Goal: Task Accomplishment & Management: Complete application form

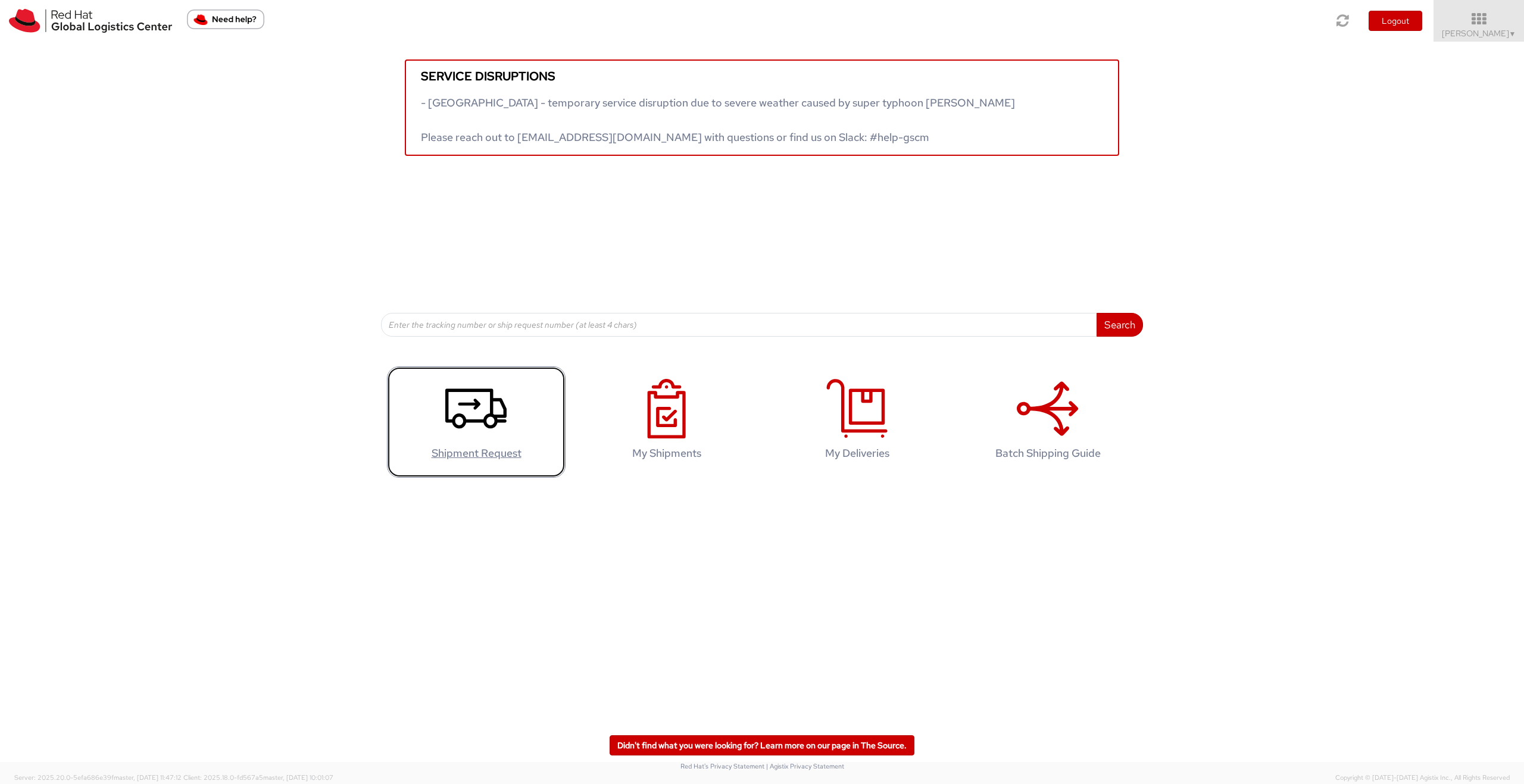
click at [479, 423] on use at bounding box center [476, 408] width 62 height 40
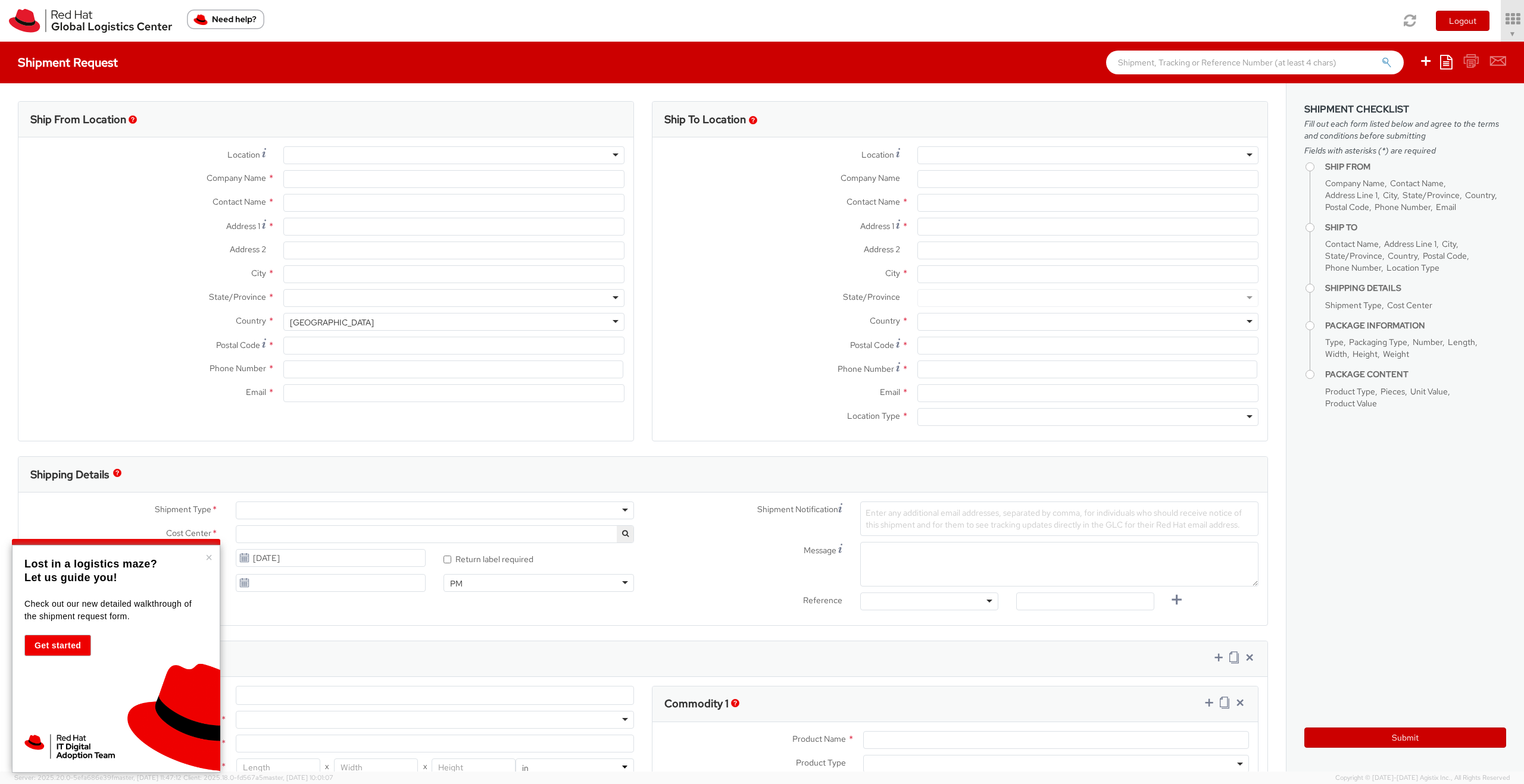
select select "675"
select select
click at [415, 157] on div at bounding box center [454, 155] width 341 height 18
type input "Red Hat Inc."
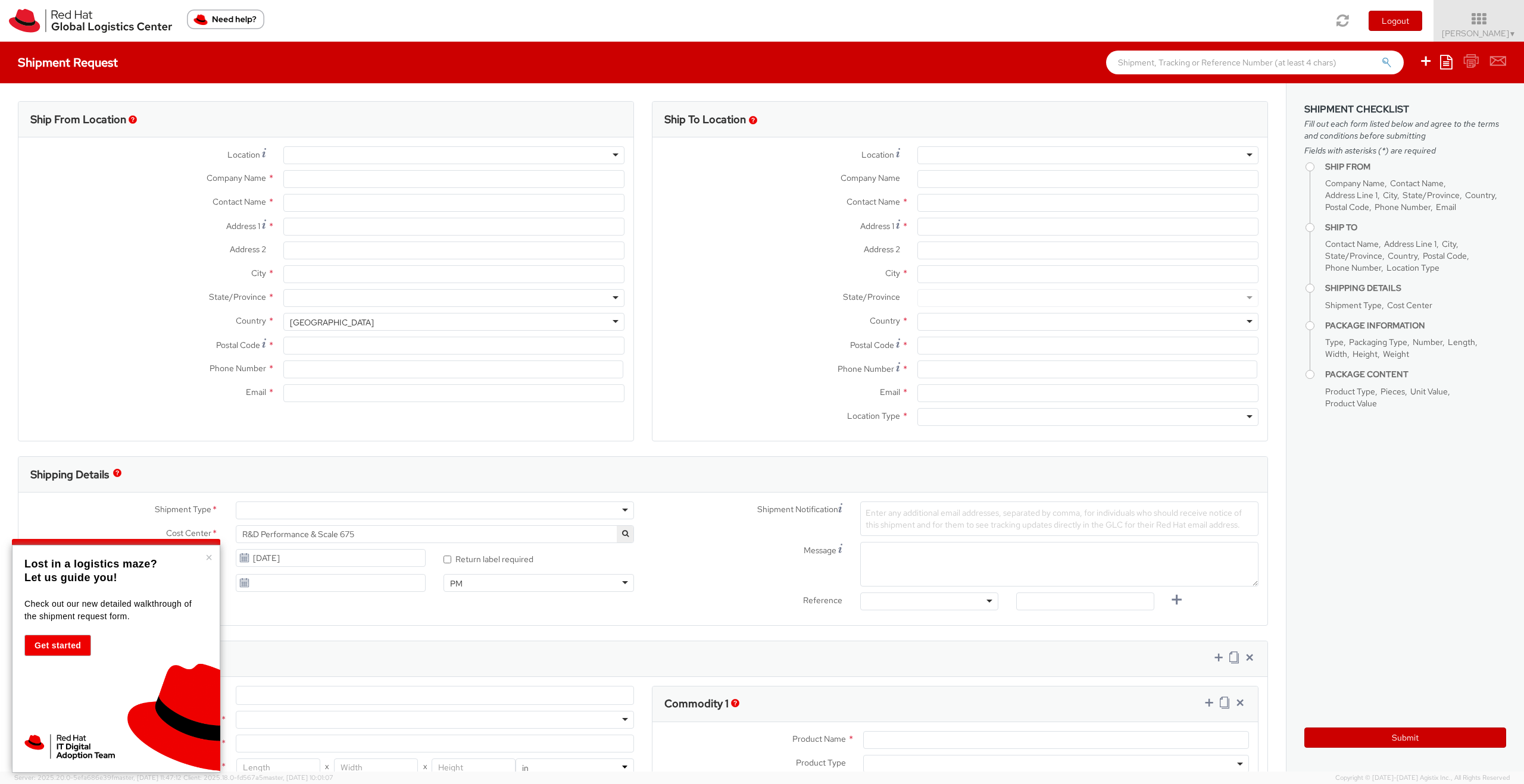
type input "[PERSON_NAME]"
type input "[STREET_ADDRESS]"
type input "4th Floor"
type input "[GEOGRAPHIC_DATA]"
type input "02210"
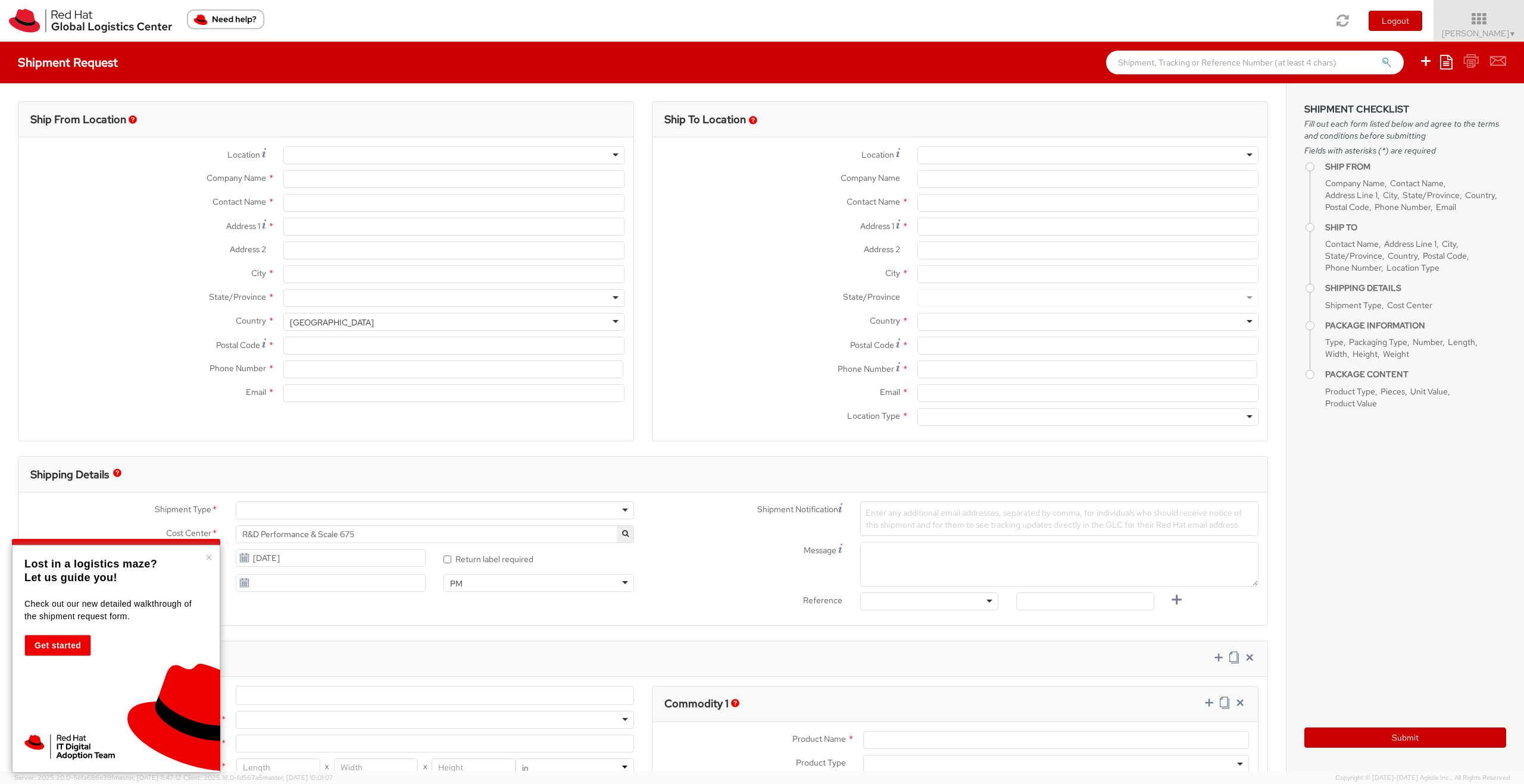
type input "19197544557"
type input "[EMAIL_ADDRESS][DOMAIN_NAME]"
click at [960, 155] on div at bounding box center [1088, 155] width 341 height 18
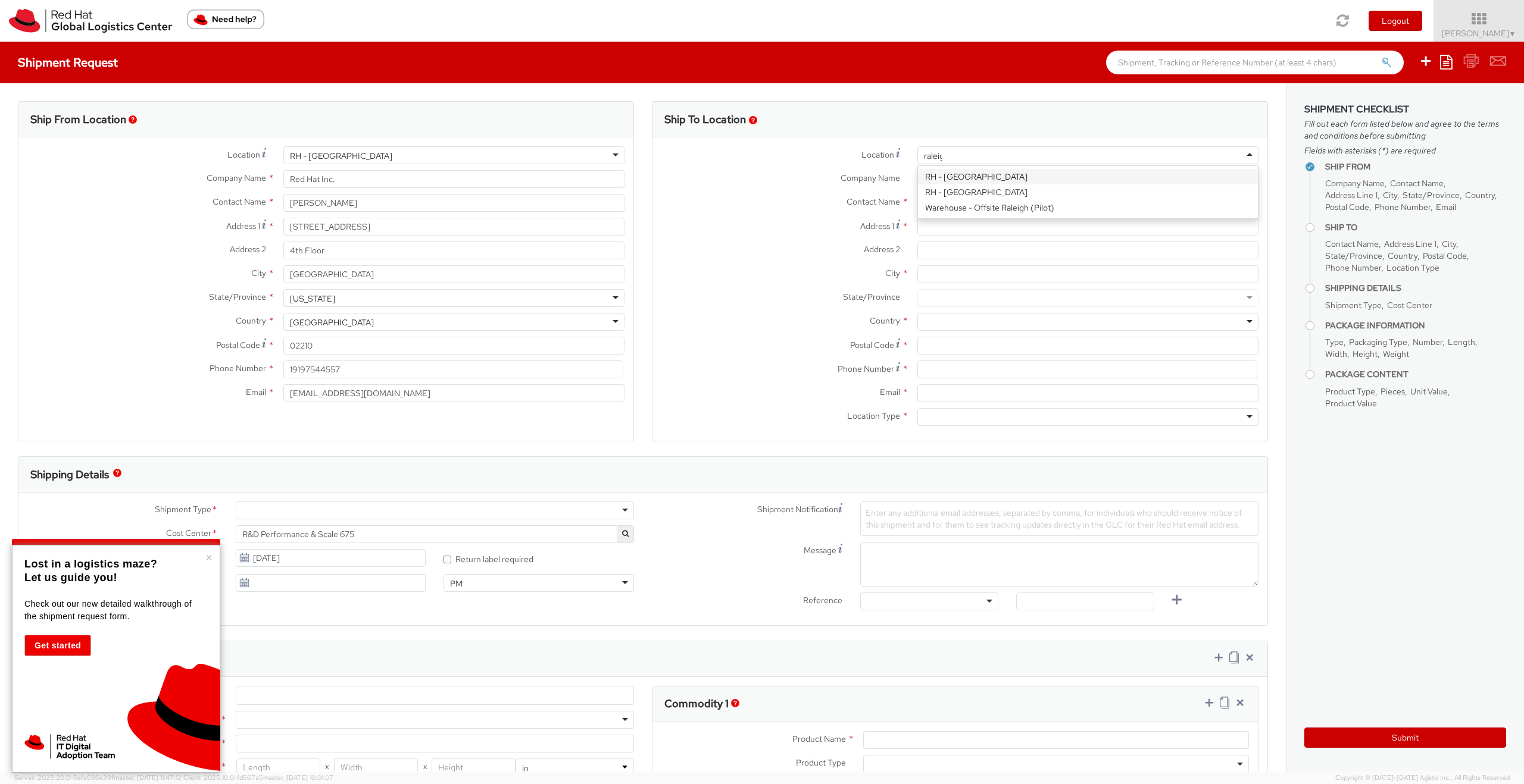
type input "raleigh"
type input "Red Hat, Inc."
type input "[STREET_ADDRESS]"
type input "RALEIGH"
type input "27601"
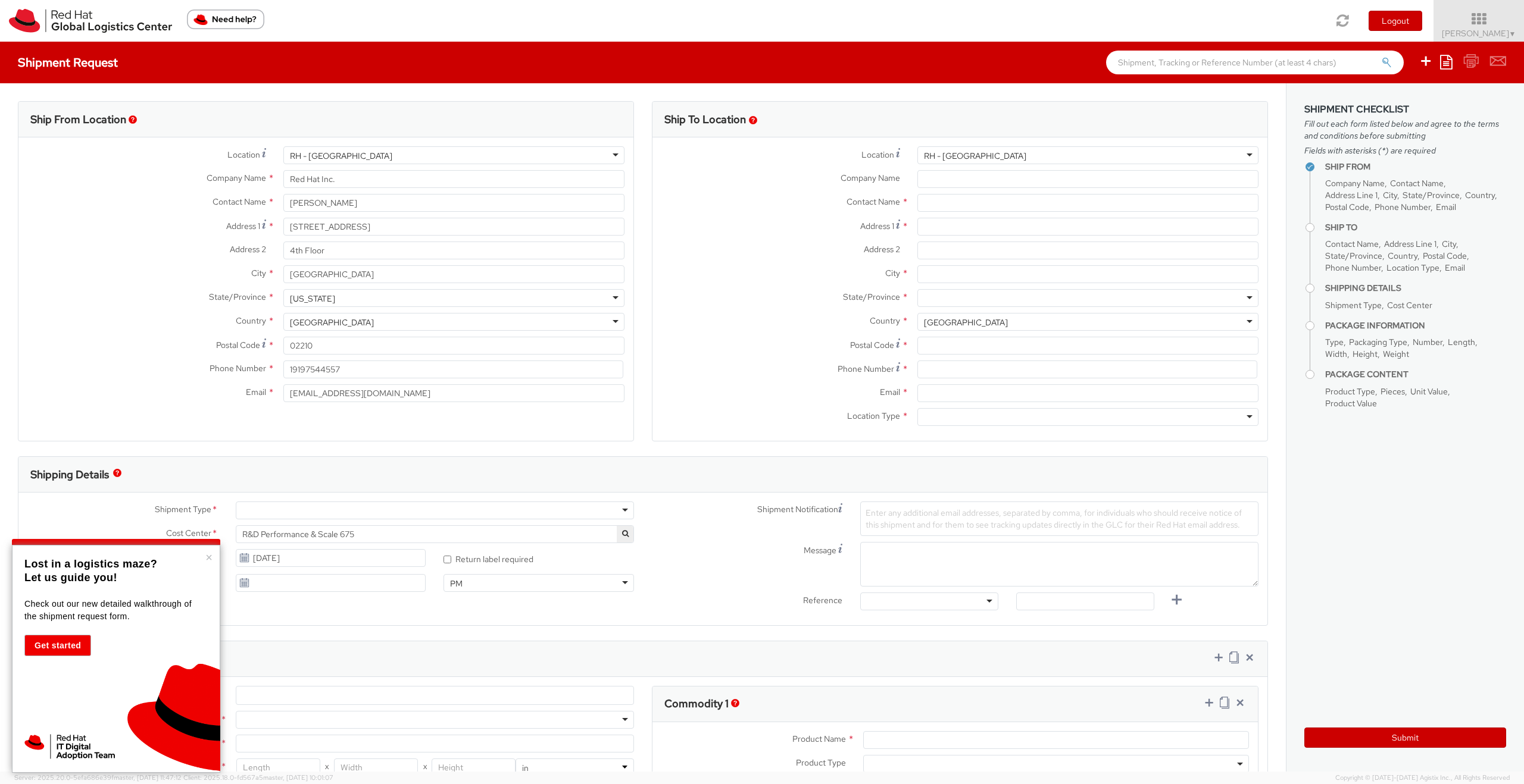
type input "[PHONE_NUMBER]"
click at [996, 198] on input "text" at bounding box center [1088, 202] width 341 height 18
type input "[DEMOGRAPHIC_DATA][PERSON_NAME]"
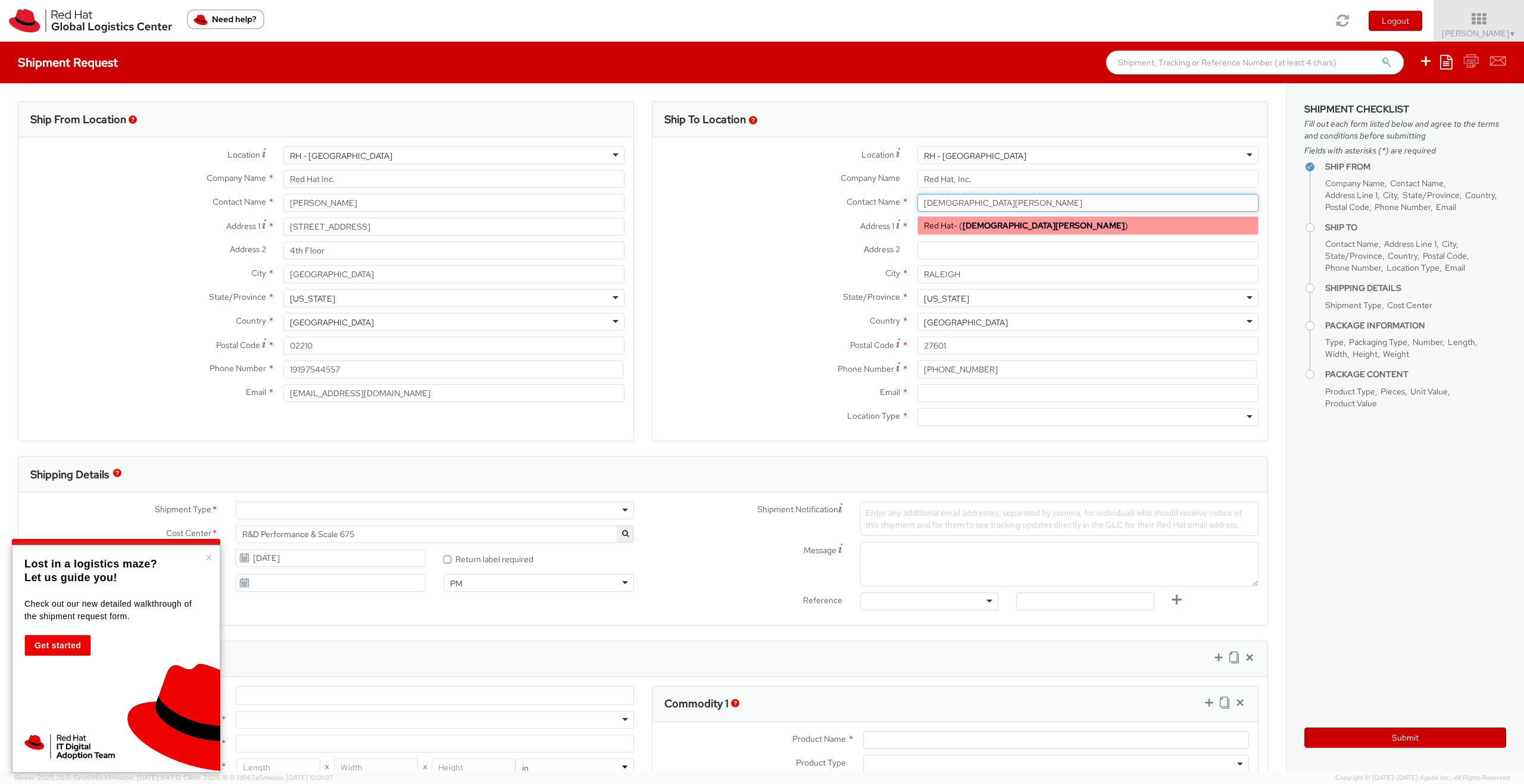
click at [955, 224] on div "Red Hat - ( Vishnu Challa )" at bounding box center [1088, 225] width 340 height 18
type input "Red Hat"
type input "[EMAIL_ADDRESS][DOMAIN_NAME]"
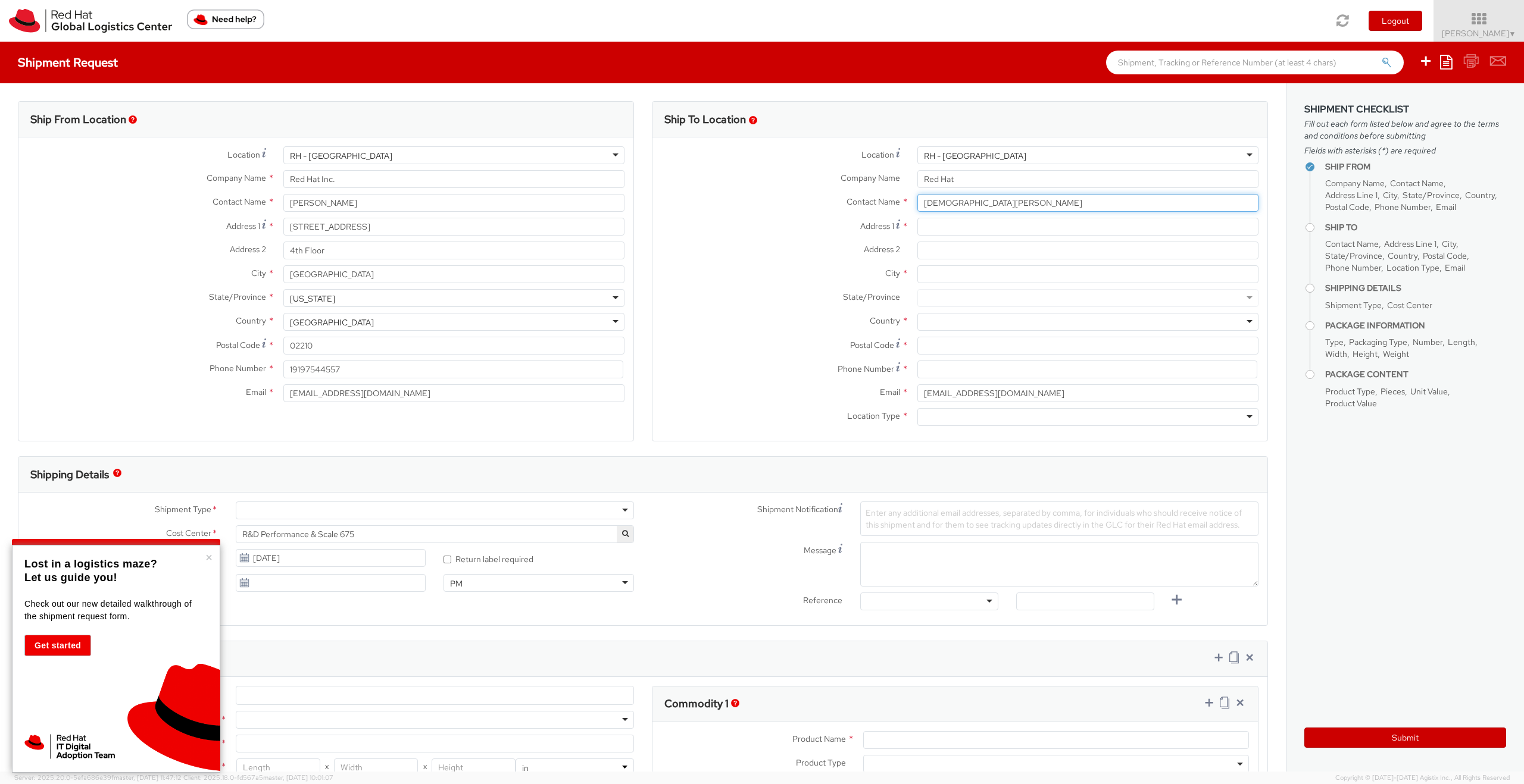
click at [998, 208] on input "[DEMOGRAPHIC_DATA][PERSON_NAME]" at bounding box center [1088, 202] width 341 height 18
type input "[DEMOGRAPHIC_DATA][PERSON_NAME]"
click at [982, 229] on input "Address 1 *" at bounding box center [1088, 227] width 341 height 18
click at [984, 250] on input "Address 2 *" at bounding box center [1088, 250] width 341 height 18
click at [987, 227] on input "Address 1 *" at bounding box center [1088, 227] width 341 height 18
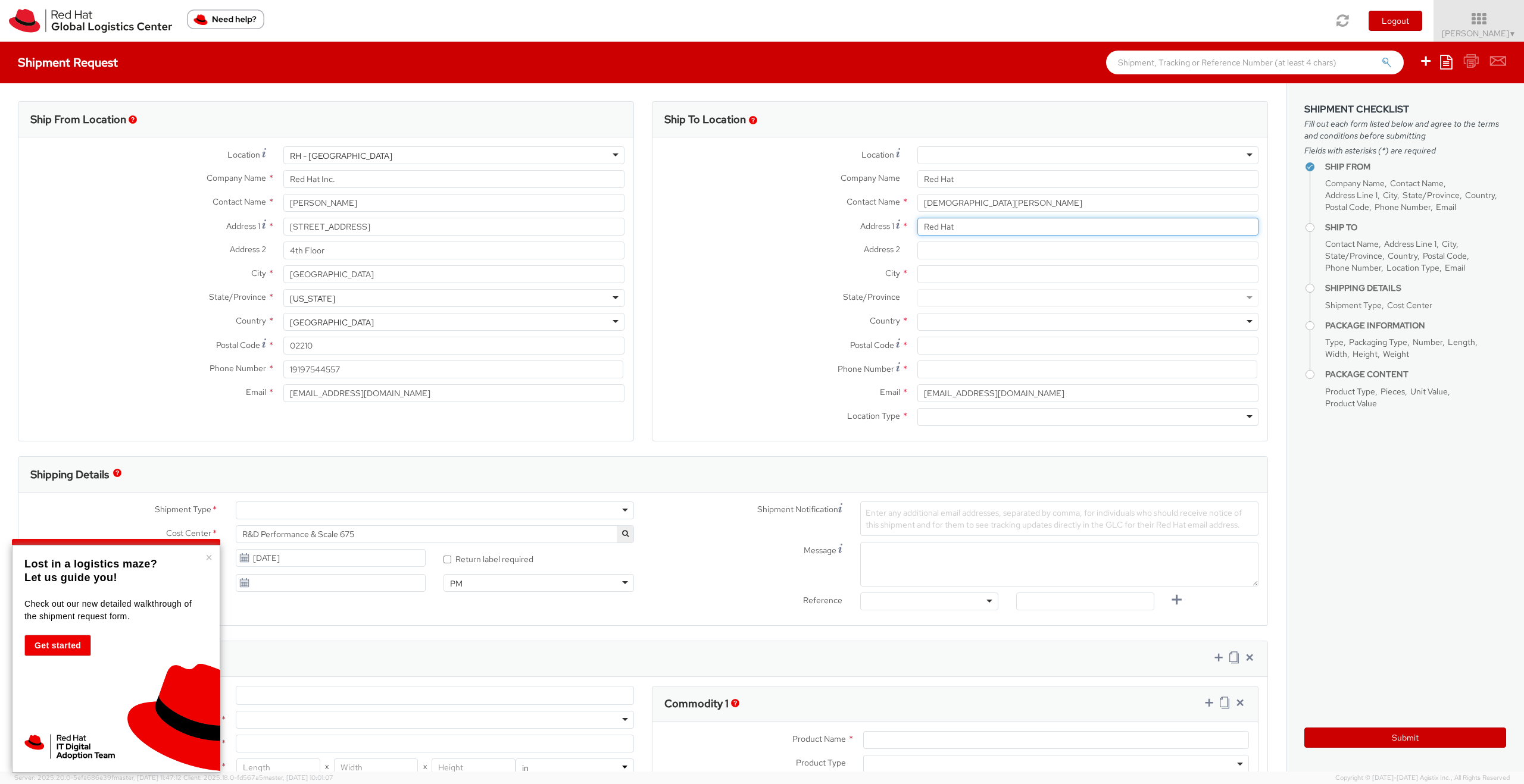
type input "Red Haty"
click at [971, 200] on input "[DEMOGRAPHIC_DATA][PERSON_NAME]" at bounding box center [1088, 202] width 341 height 18
click at [993, 154] on div at bounding box center [1088, 155] width 341 height 18
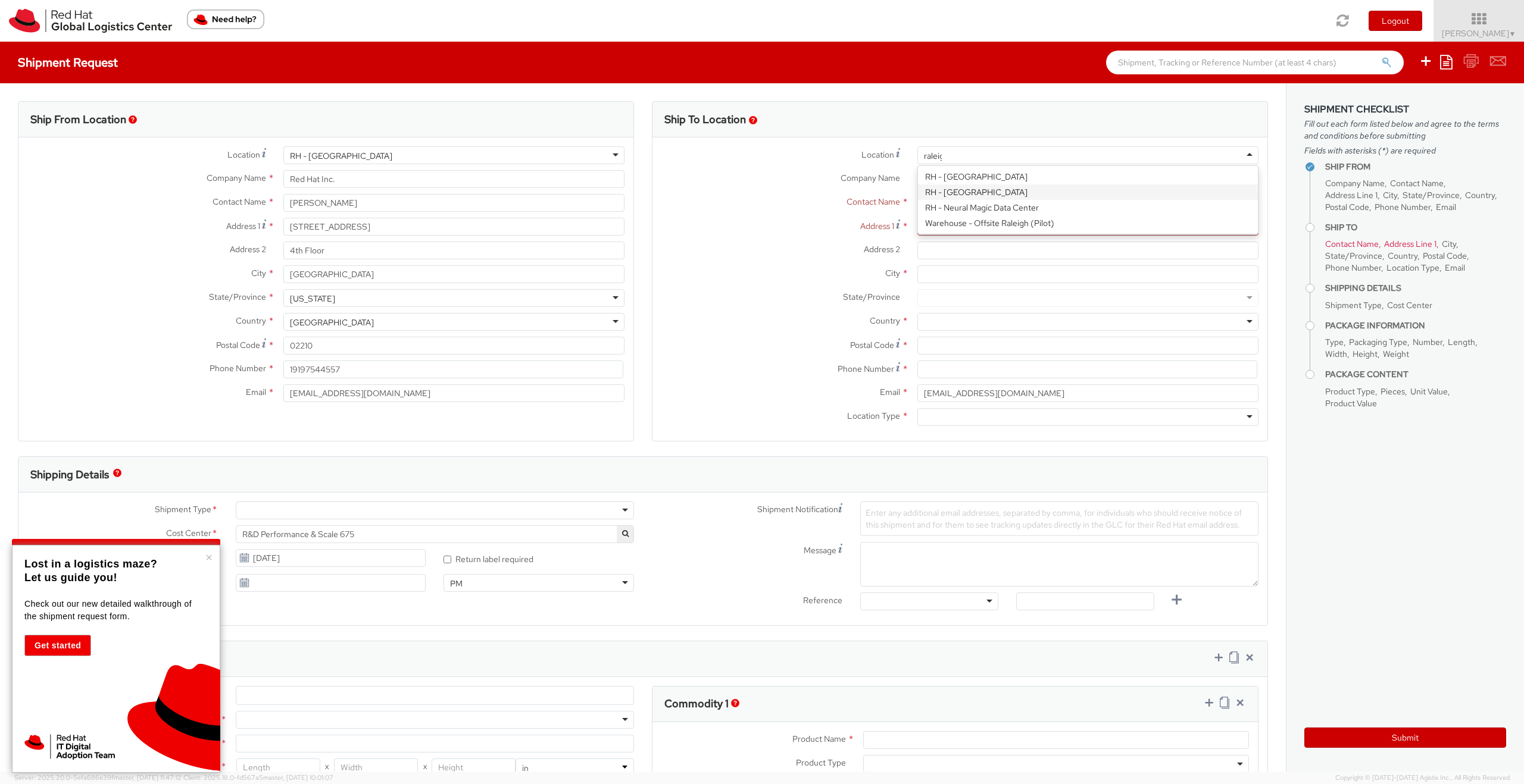
type input "raleigh"
type input "Red Hat, Inc."
type input "[STREET_ADDRESS]"
type input "RALEIGH"
type input "27601"
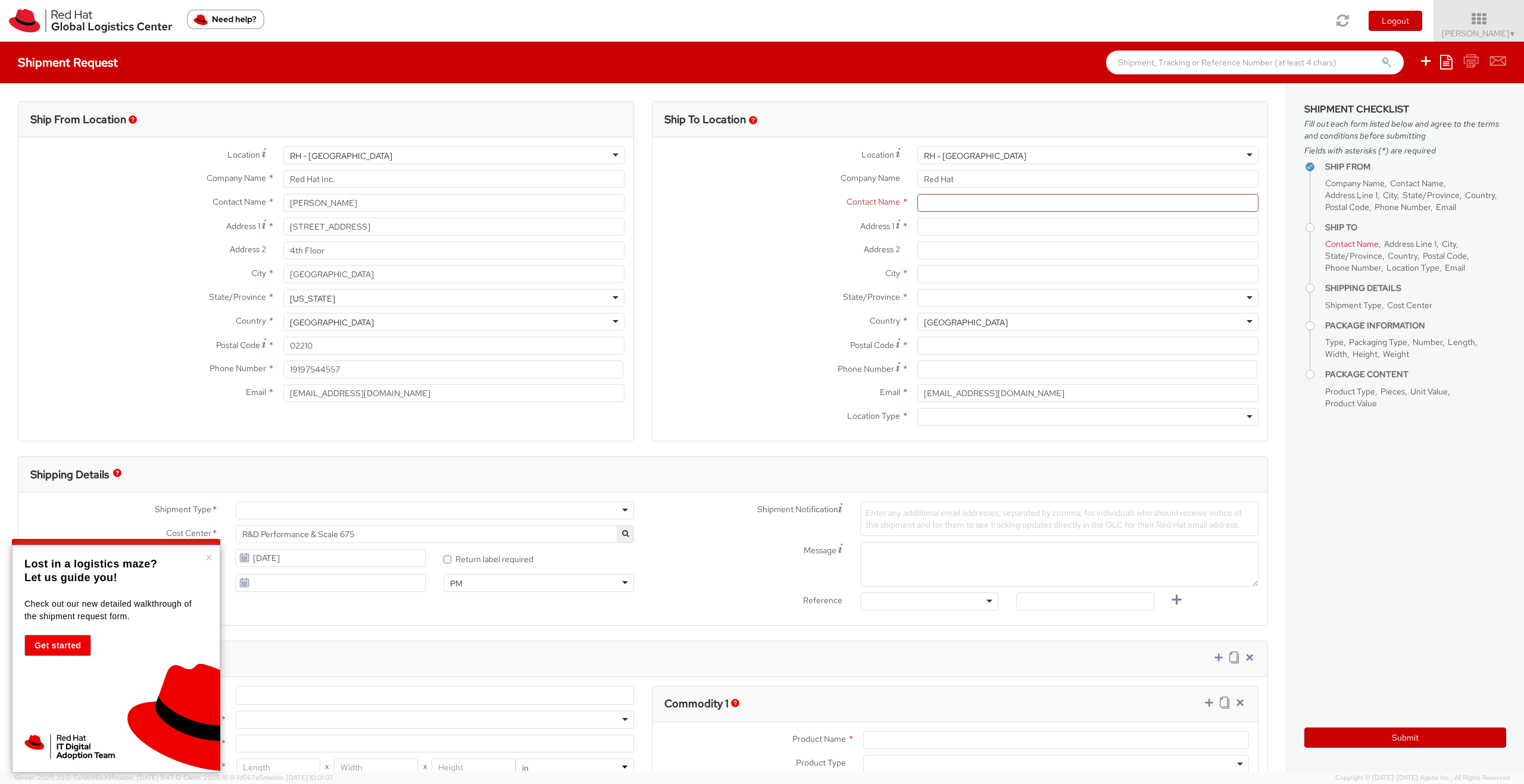
type input "[PHONE_NUMBER]"
click at [965, 205] on input "text" at bounding box center [1088, 202] width 341 height 18
type input "[DEMOGRAPHIC_DATA][PERSON_NAME]"
click at [1283, 233] on div "Ship From Location Location * RH - Boston RH - Boston RH - Amsterdam - MSO RH -…" at bounding box center [643, 599] width 1286 height 1033
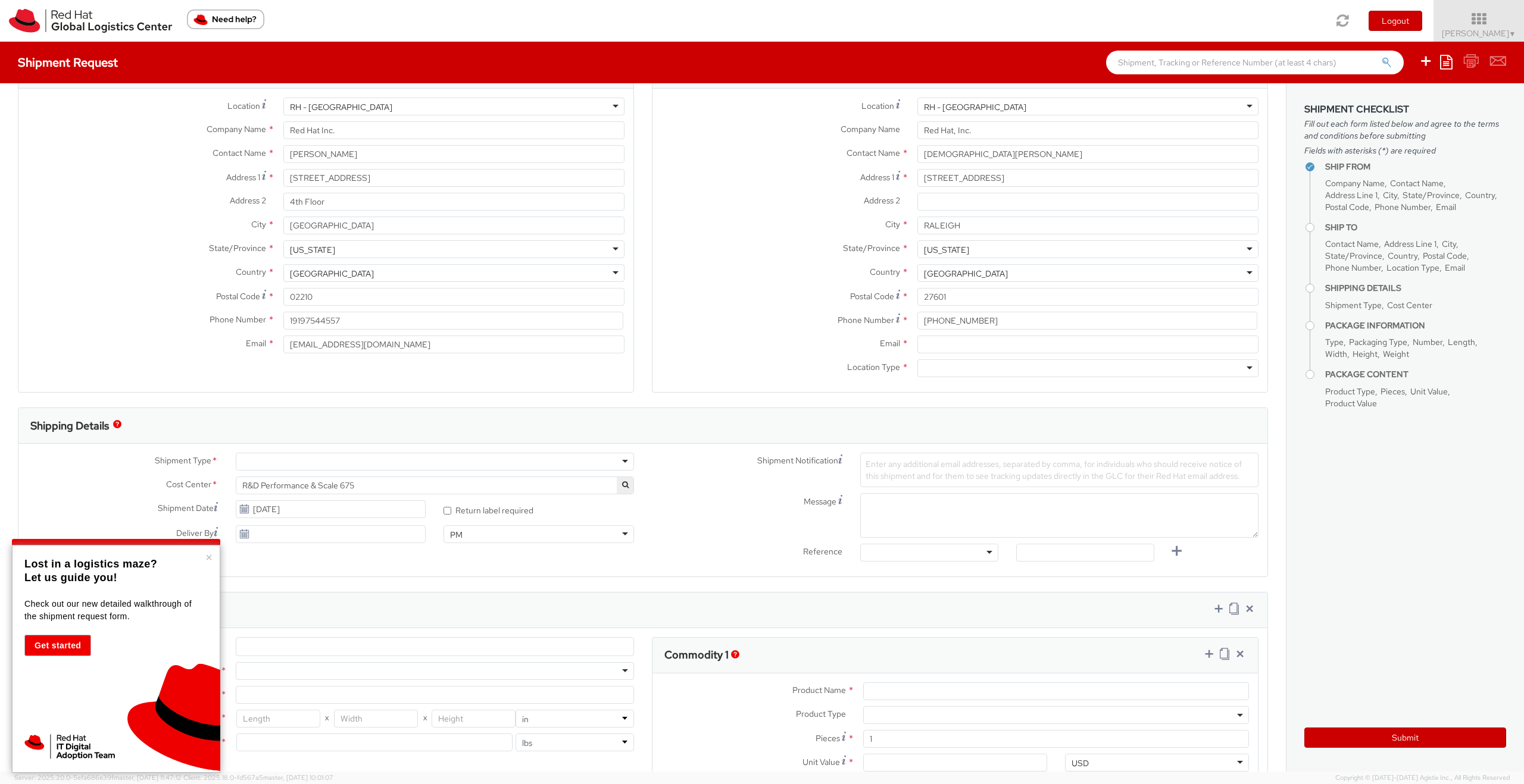
scroll to position [49, 0]
click at [1026, 376] on div "Location Type * Business Residential" at bounding box center [960, 370] width 615 height 24
click at [1031, 371] on div at bounding box center [1088, 367] width 341 height 18
click at [969, 341] on input "Email *" at bounding box center [1088, 344] width 341 height 18
type input "[EMAIL_ADDRESS][DOMAIN_NAME]"
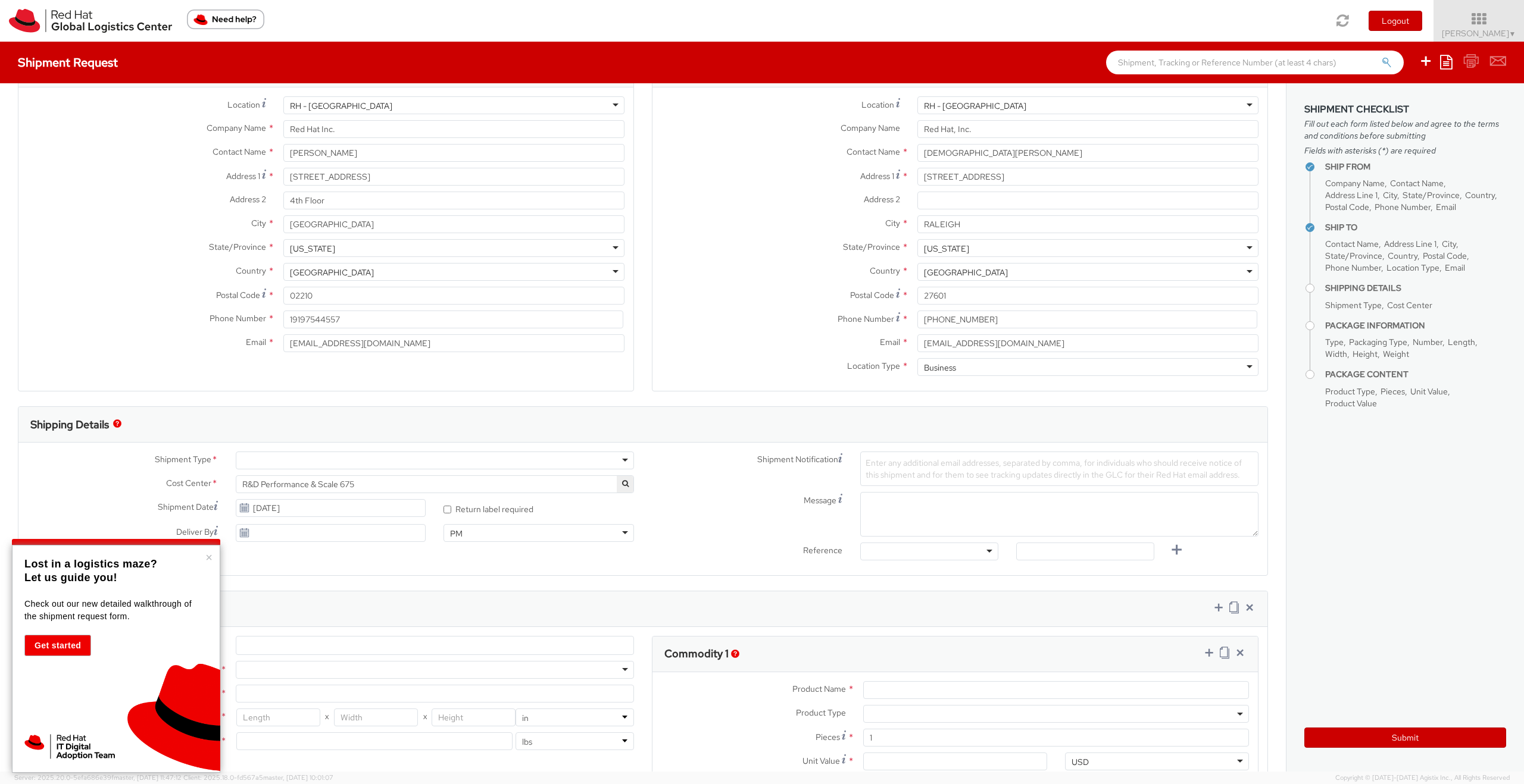
click at [553, 465] on div at bounding box center [434, 460] width 398 height 18
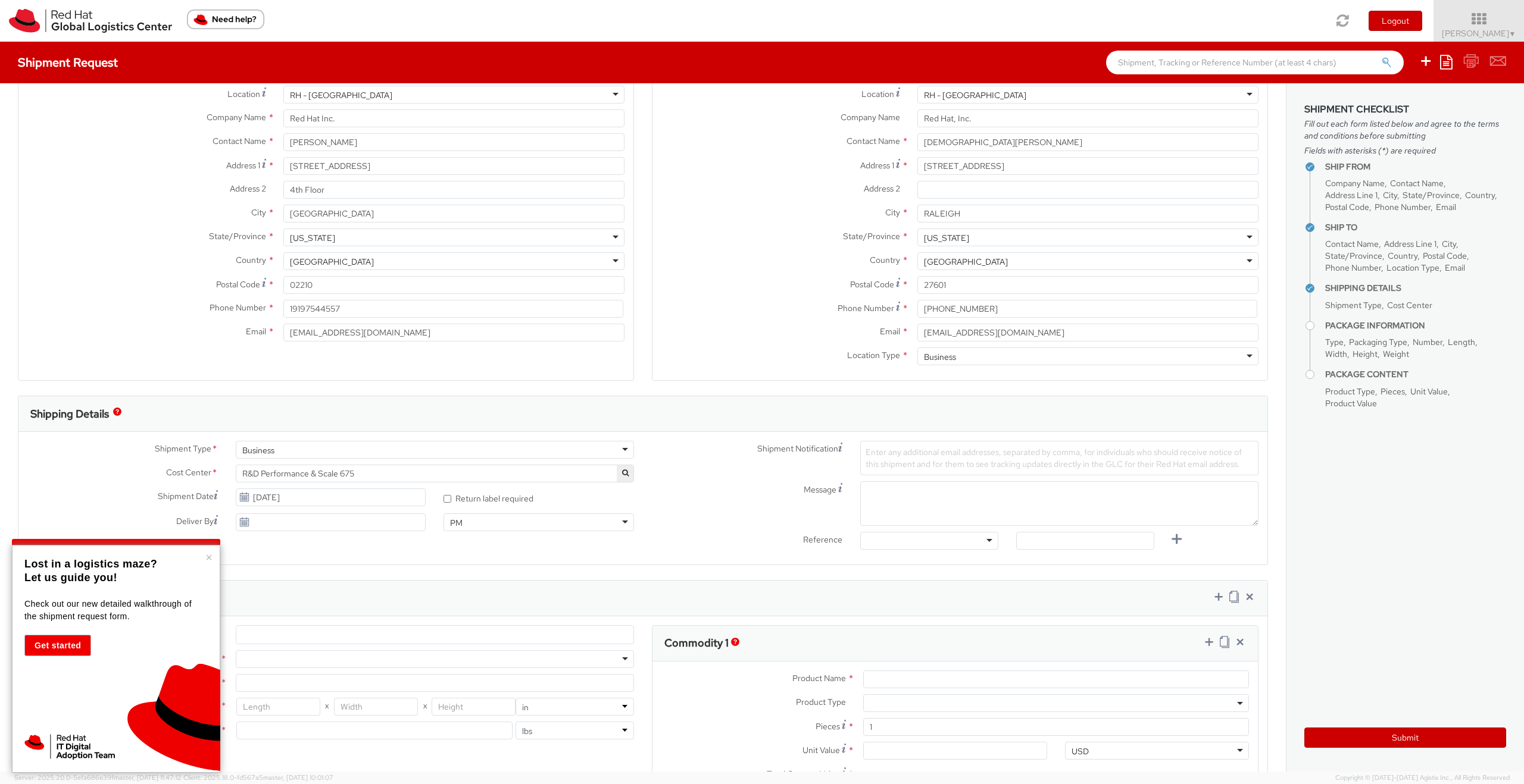
scroll to position [62, 0]
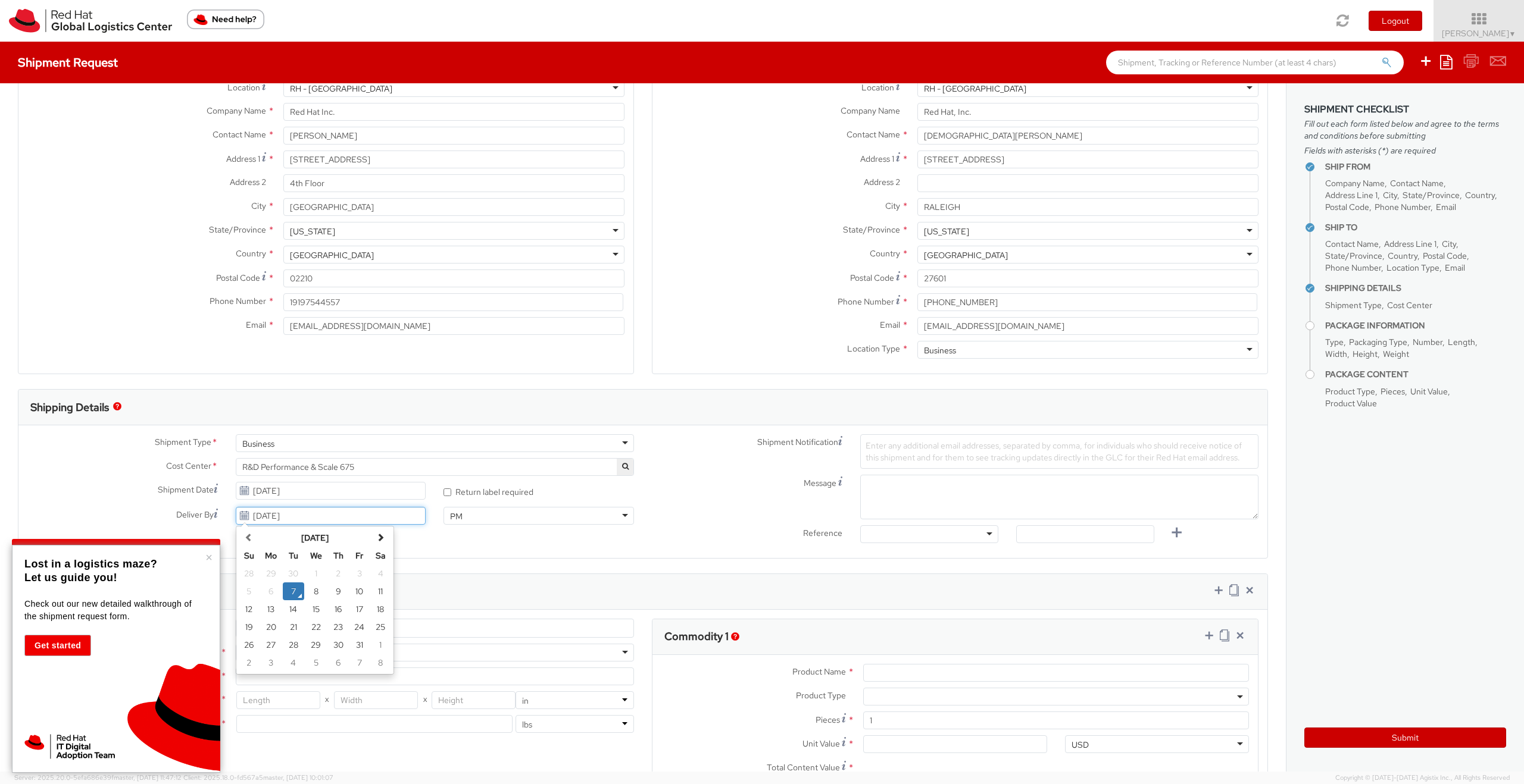
click at [346, 523] on input "[DATE]" at bounding box center [331, 515] width 191 height 18
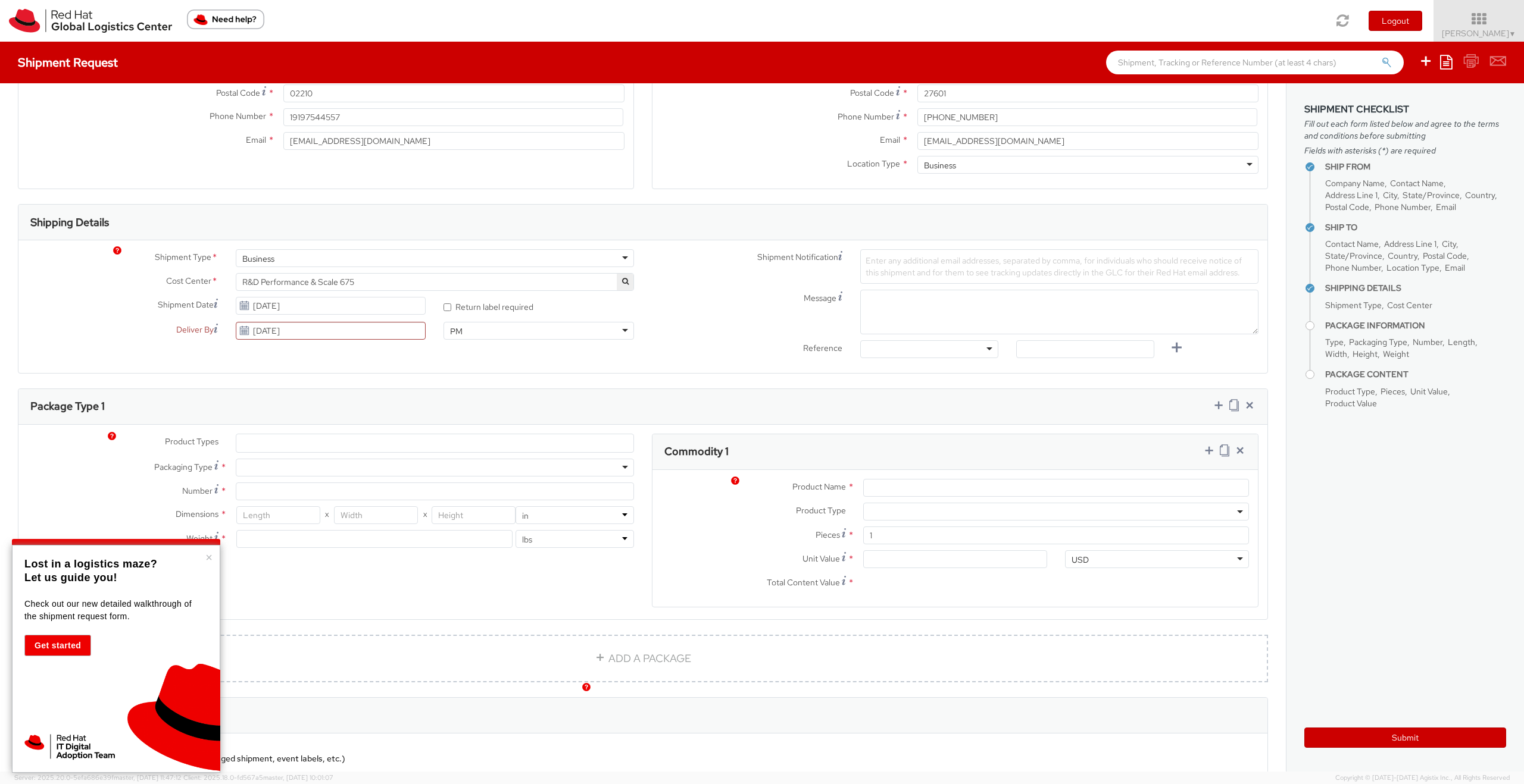
scroll to position [325, 0]
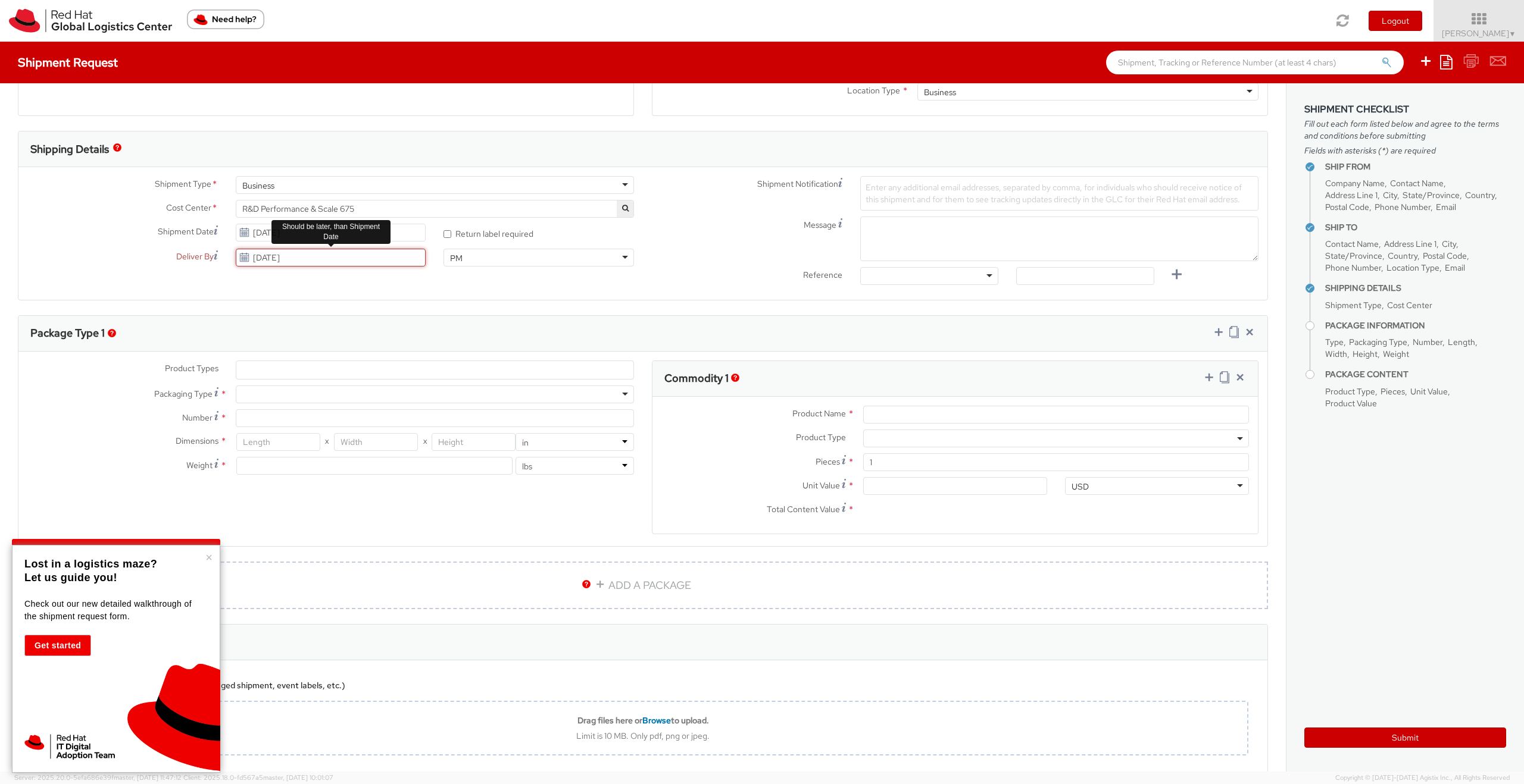
click at [350, 256] on input "[DATE]" at bounding box center [331, 257] width 191 height 18
click at [360, 338] on td "10" at bounding box center [359, 333] width 21 height 18
type input "[DATE]"
click at [575, 261] on div "PM" at bounding box center [539, 257] width 191 height 18
click at [555, 292] on div "Shipment Type * Business Business Batch Business Personal Cost Center * R&D Per…" at bounding box center [642, 233] width 1249 height 133
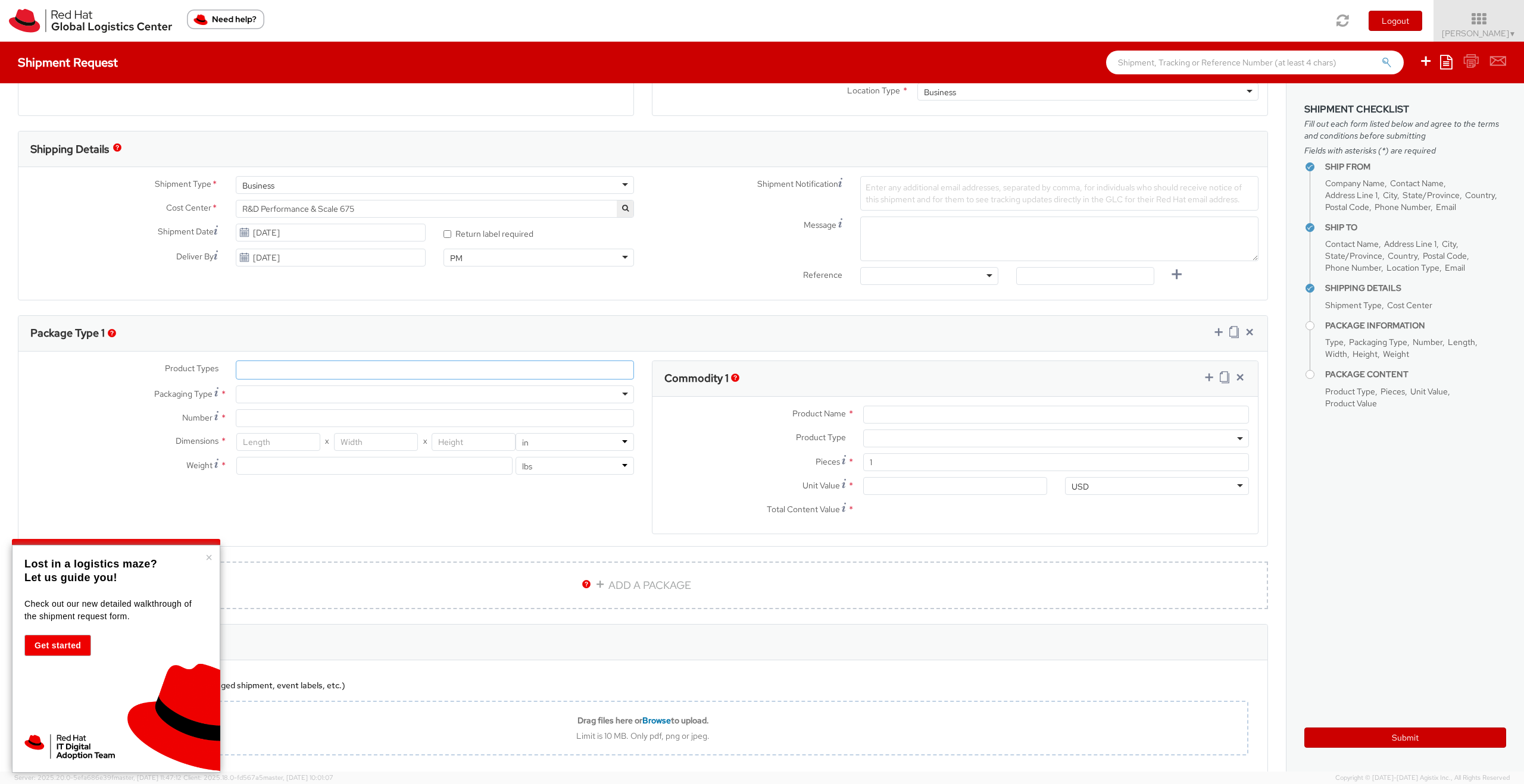
click at [383, 370] on ul at bounding box center [435, 370] width 397 height 18
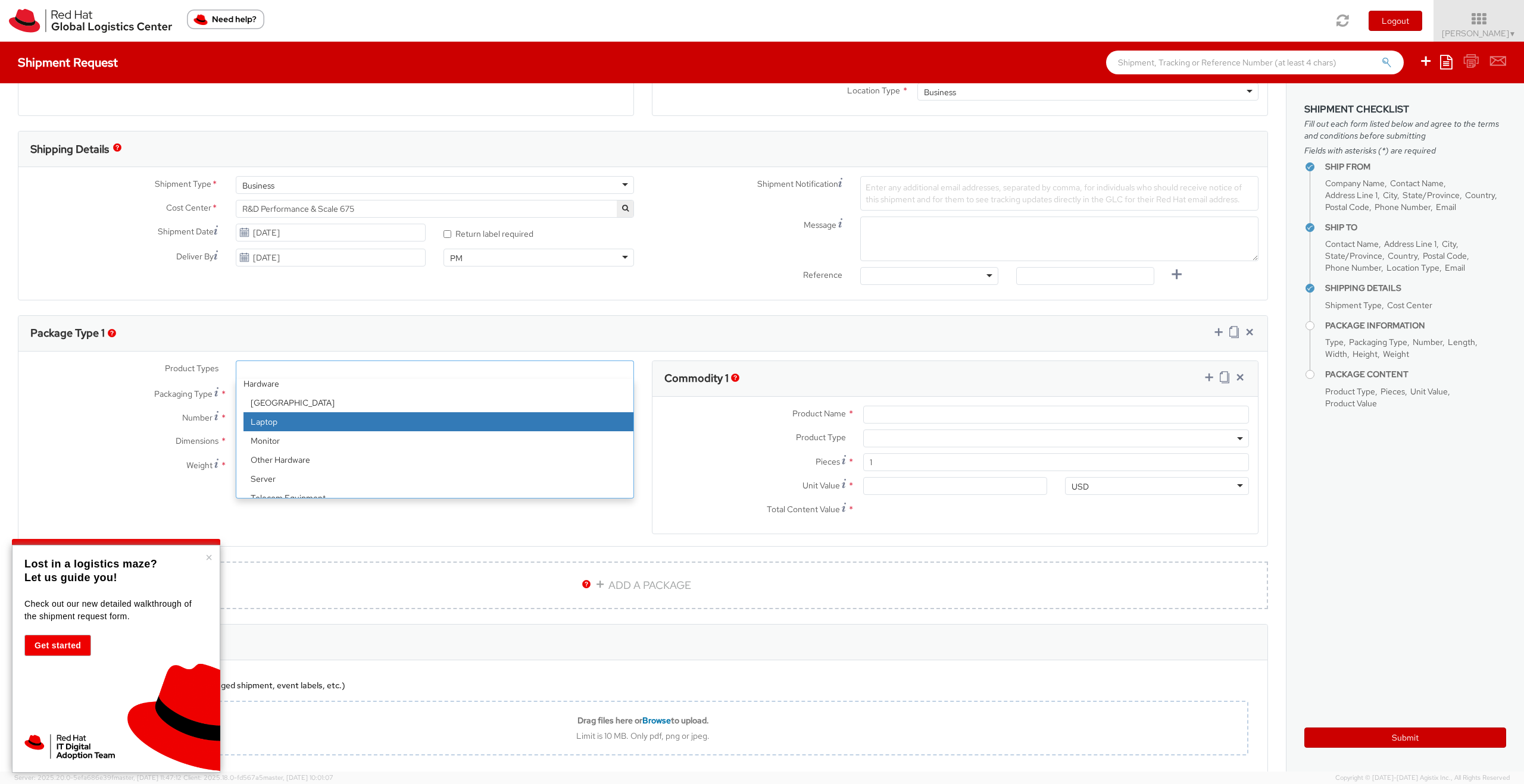
scroll to position [52, 0]
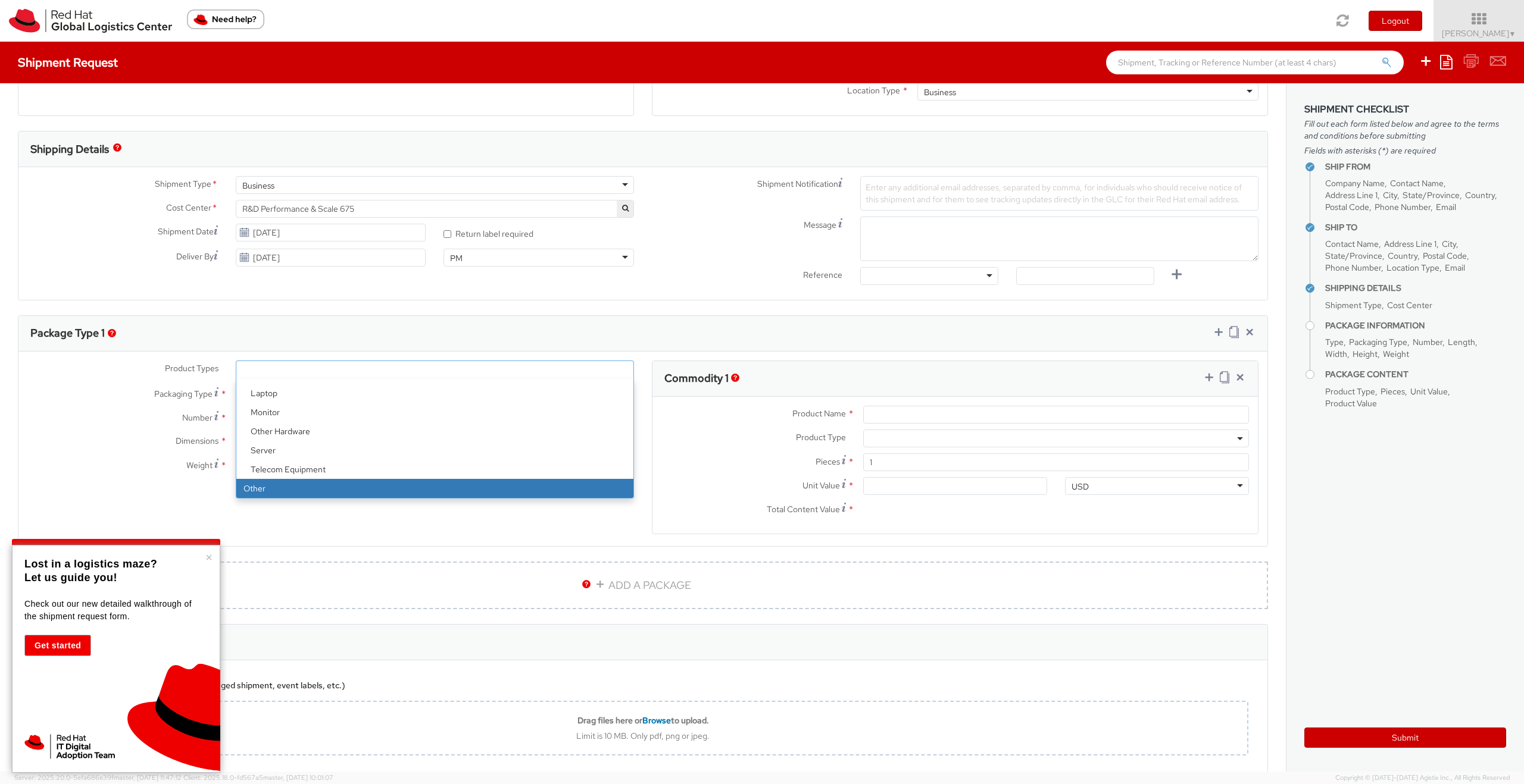
select select "OTHER"
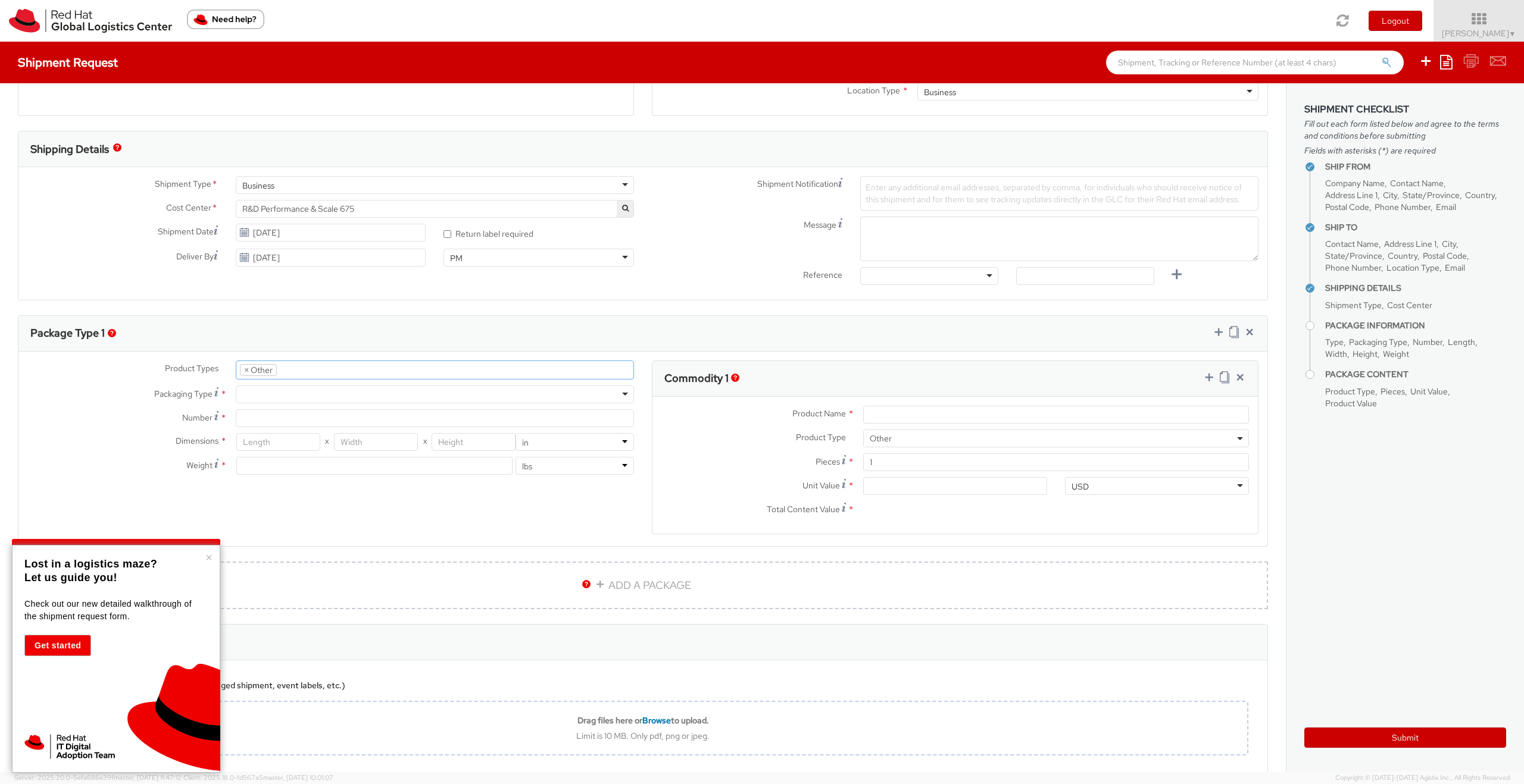
select select "OTHER"
click at [433, 398] on div at bounding box center [434, 394] width 398 height 18
click at [399, 418] on input "Number *" at bounding box center [434, 418] width 398 height 18
type input "2"
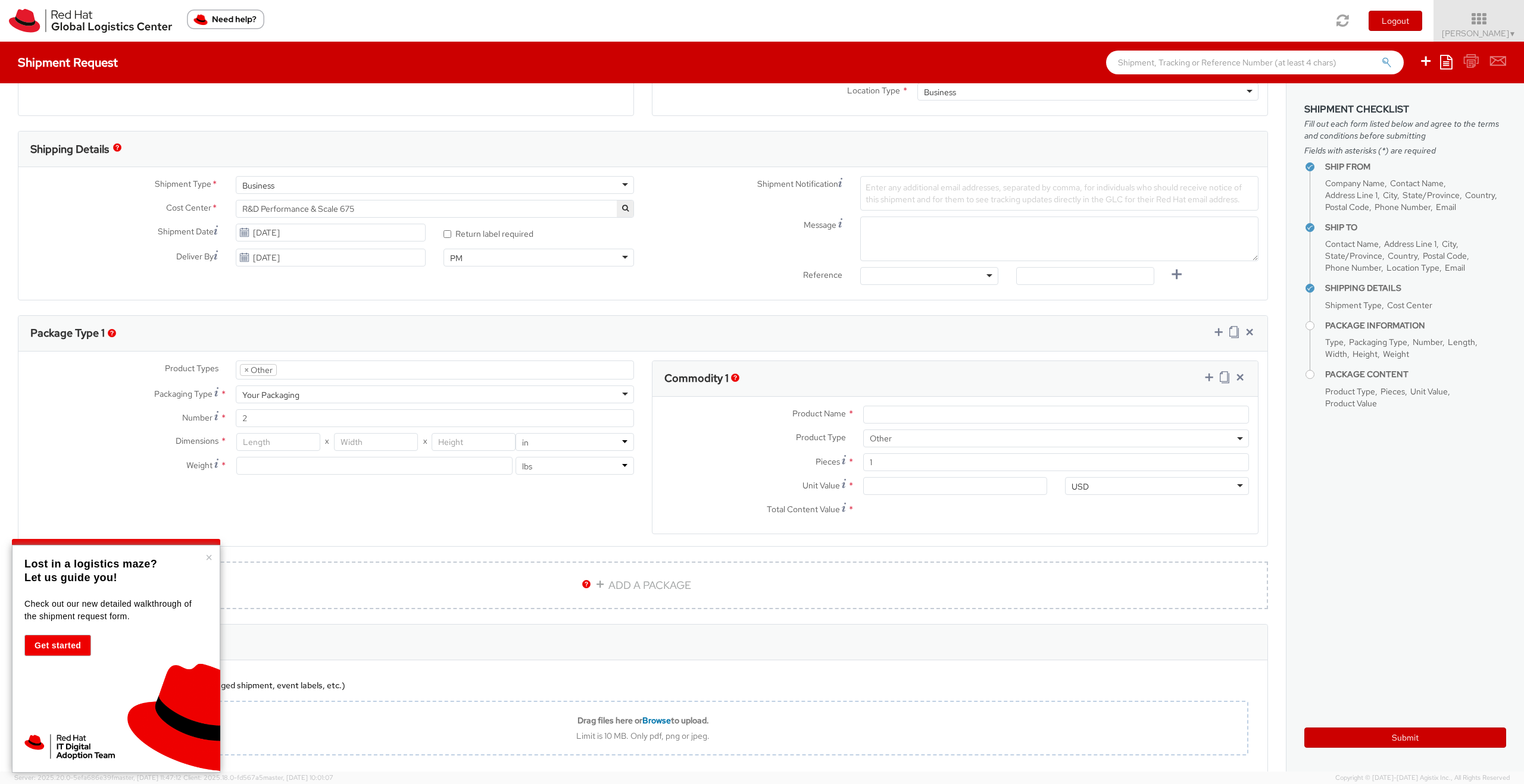
click at [473, 492] on div "Product Types * Documents Docking Station Laptop Monitor Other Hardware Server …" at bounding box center [642, 455] width 1249 height 189
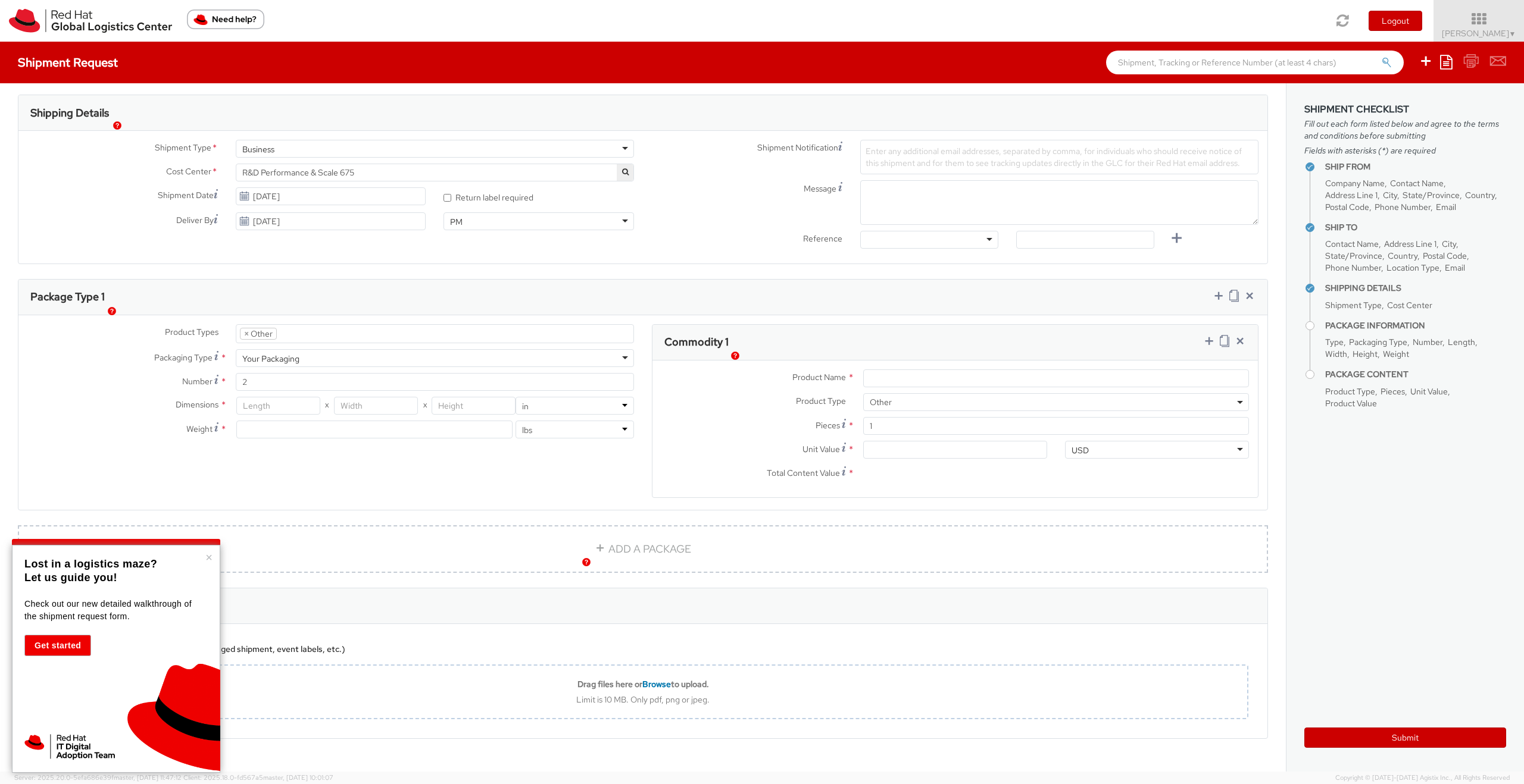
scroll to position [364, 0]
click at [302, 403] on input "number" at bounding box center [278, 404] width 84 height 18
type input "20"
type input "10"
type input "8"
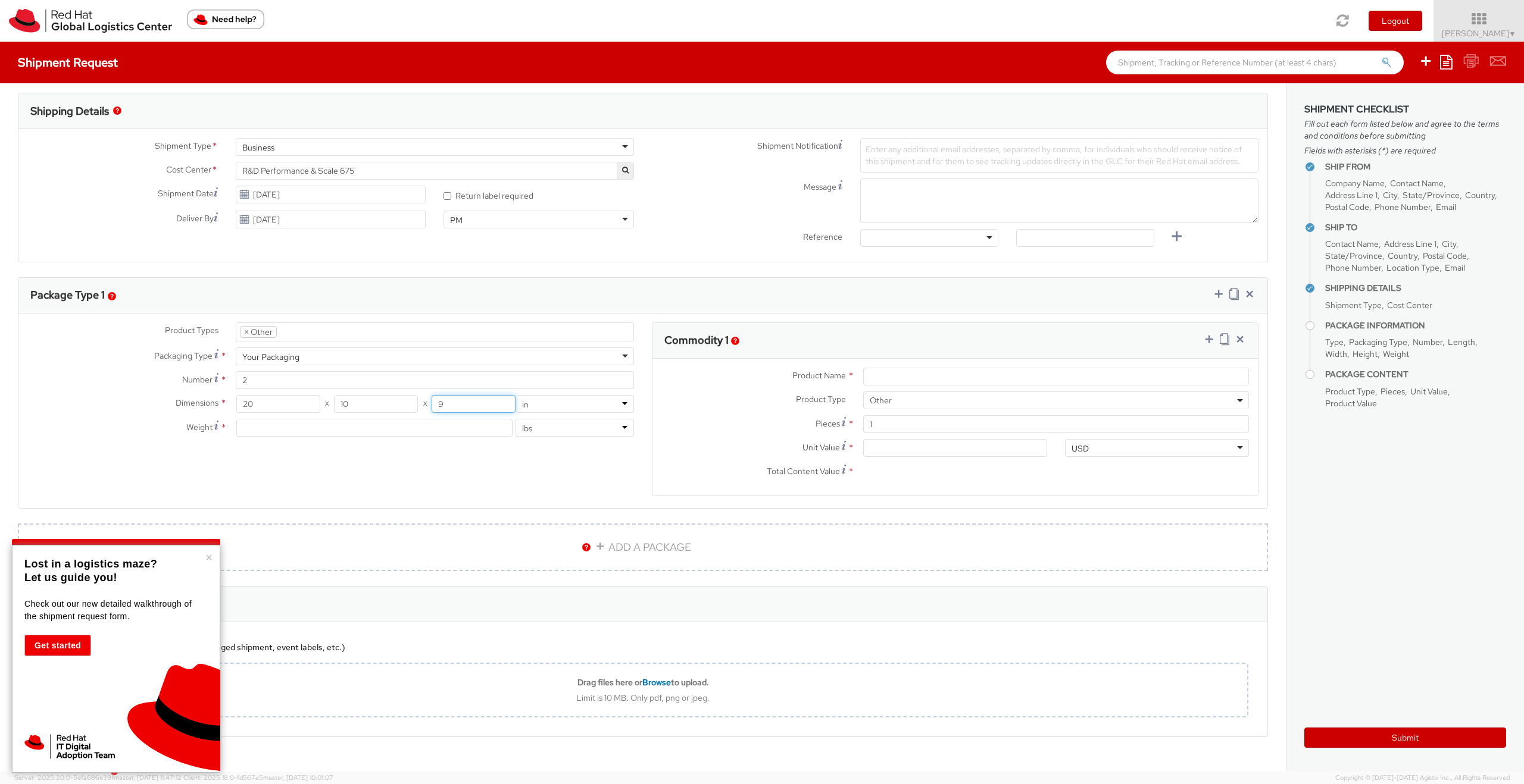
scroll to position [317, 0]
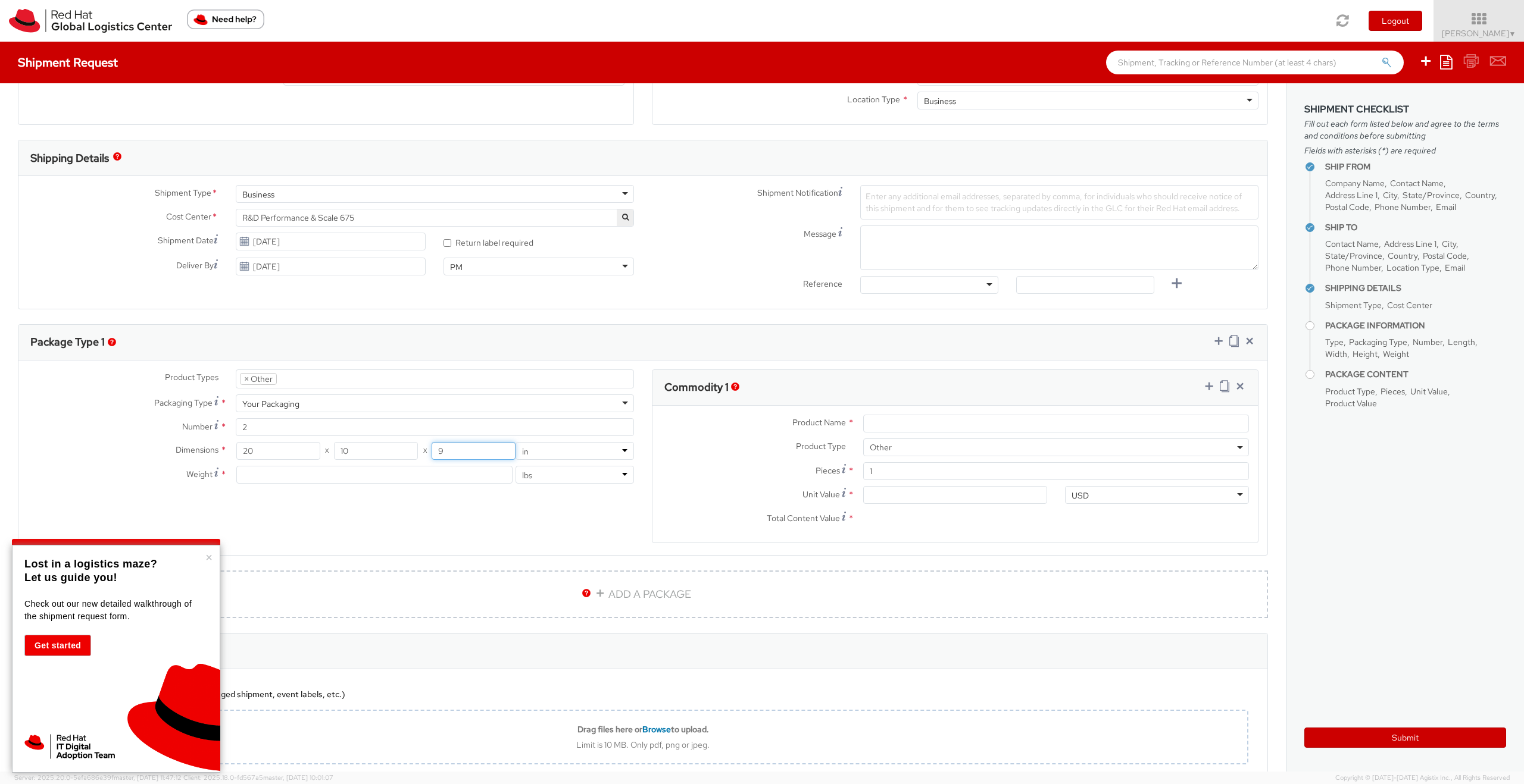
type input "9"
drag, startPoint x: 303, startPoint y: 525, endPoint x: 314, endPoint y: 524, distance: 11.0
click at [303, 525] on div "Product Types * Documents Docking Station Laptop Monitor Other Hardware Server …" at bounding box center [642, 464] width 1249 height 189
click at [367, 483] on input "number" at bounding box center [375, 475] width 277 height 18
type input "7"
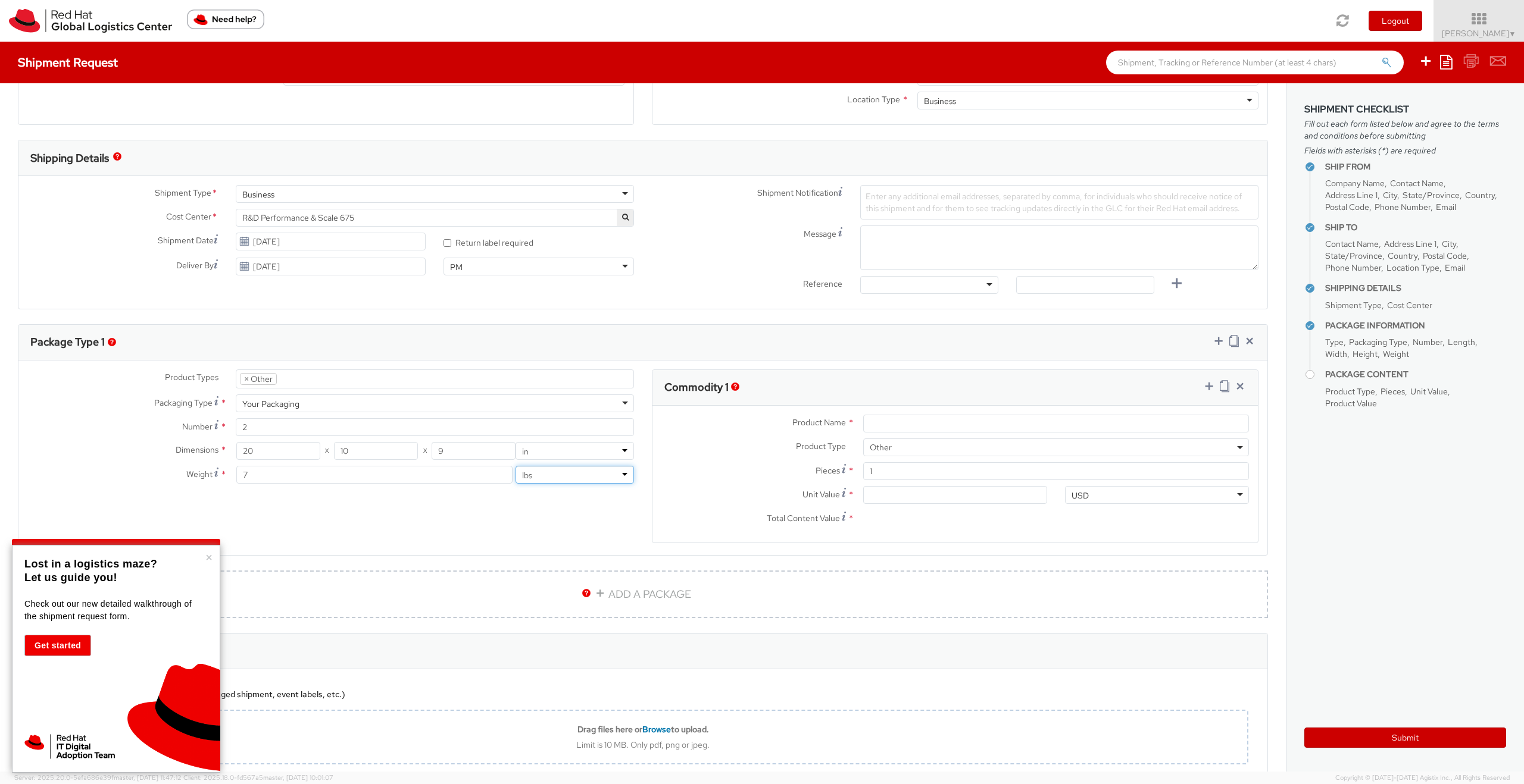
click at [540, 475] on select "lbs kgs" at bounding box center [575, 475] width 118 height 18
select select "KGS"
click at [516, 466] on select "lbs kgs" at bounding box center [575, 475] width 118 height 18
type input "3.18"
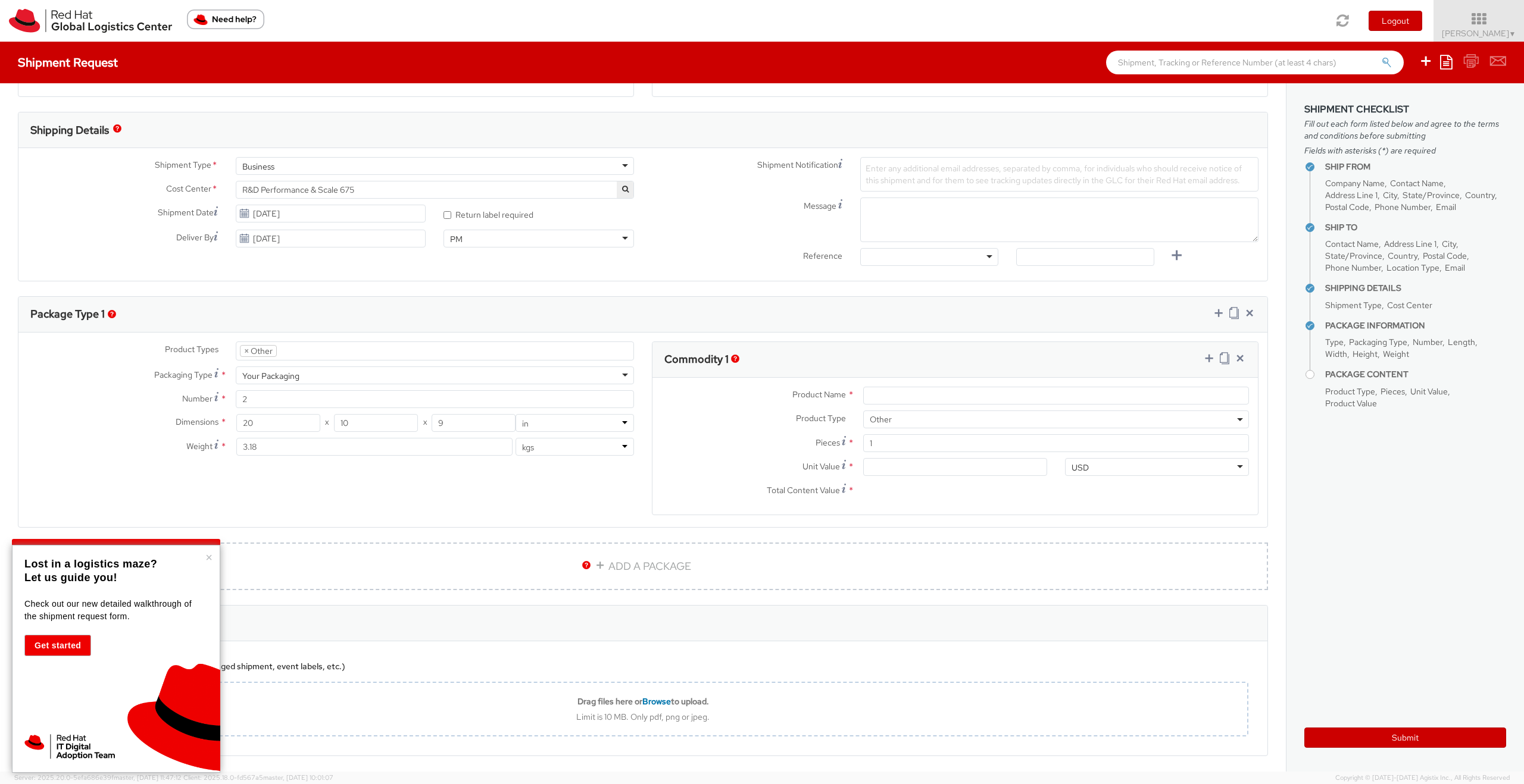
click at [891, 422] on span "Other" at bounding box center [1055, 420] width 372 height 11
click at [578, 515] on div "Product Types * Documents Docking Station Laptop Monitor Other Hardware Server …" at bounding box center [642, 436] width 1249 height 189
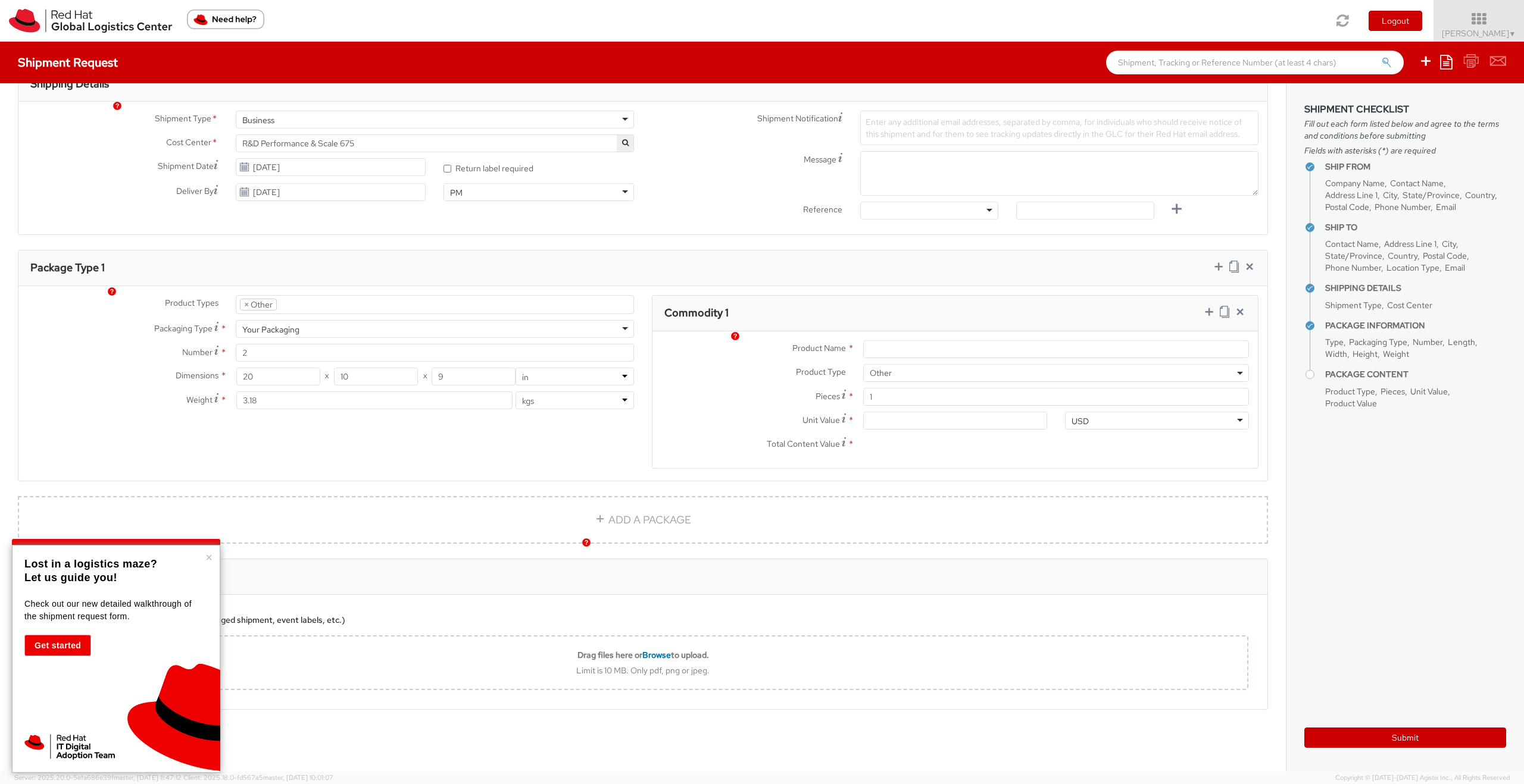
scroll to position [392, 0]
click at [210, 553] on button "×" at bounding box center [209, 557] width 7 height 12
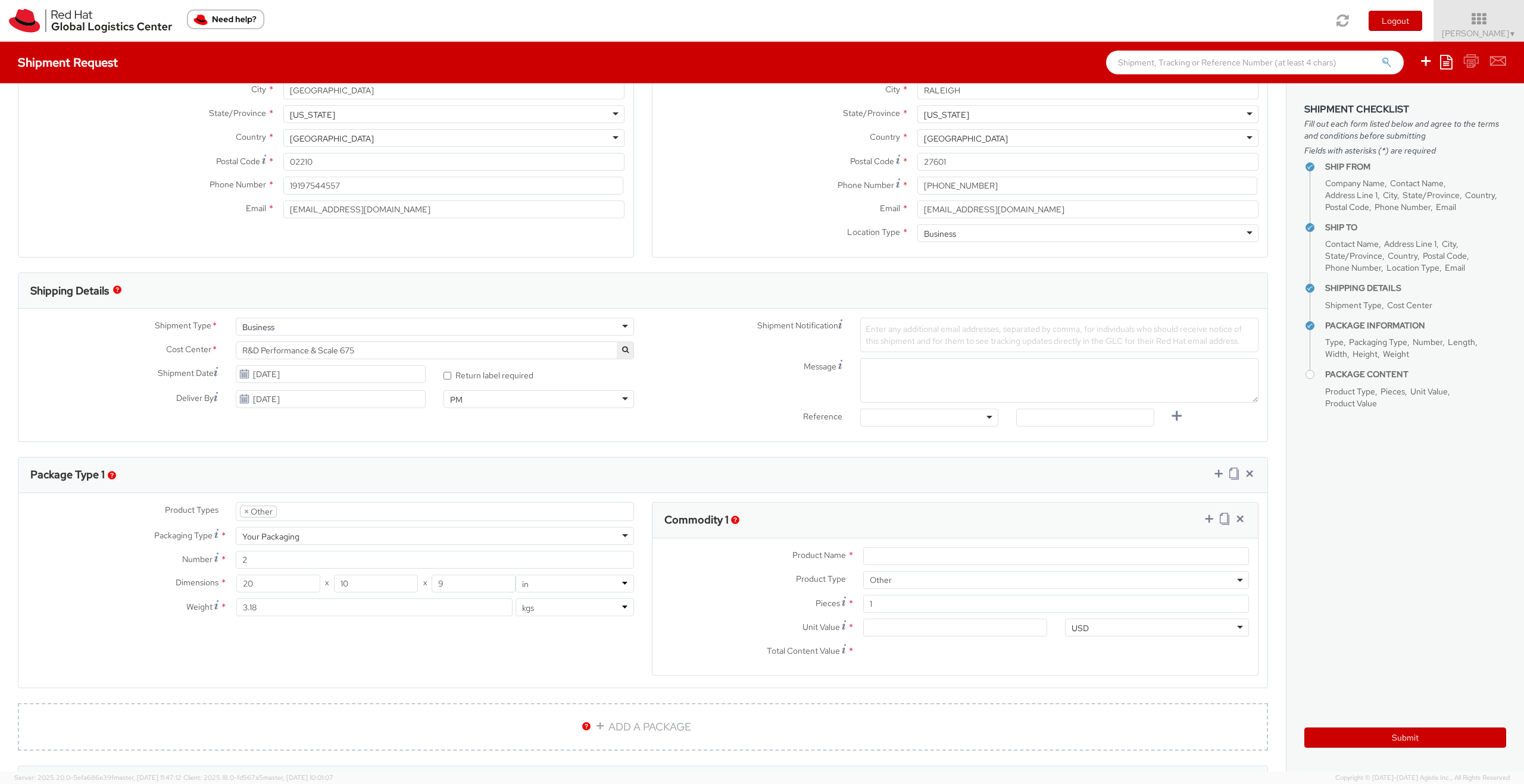
scroll to position [186, 0]
click at [911, 417] on div at bounding box center [929, 415] width 138 height 18
click at [753, 415] on label "Reference" at bounding box center [747, 413] width 208 height 13
click at [734, 516] on img "button" at bounding box center [735, 517] width 9 height 9
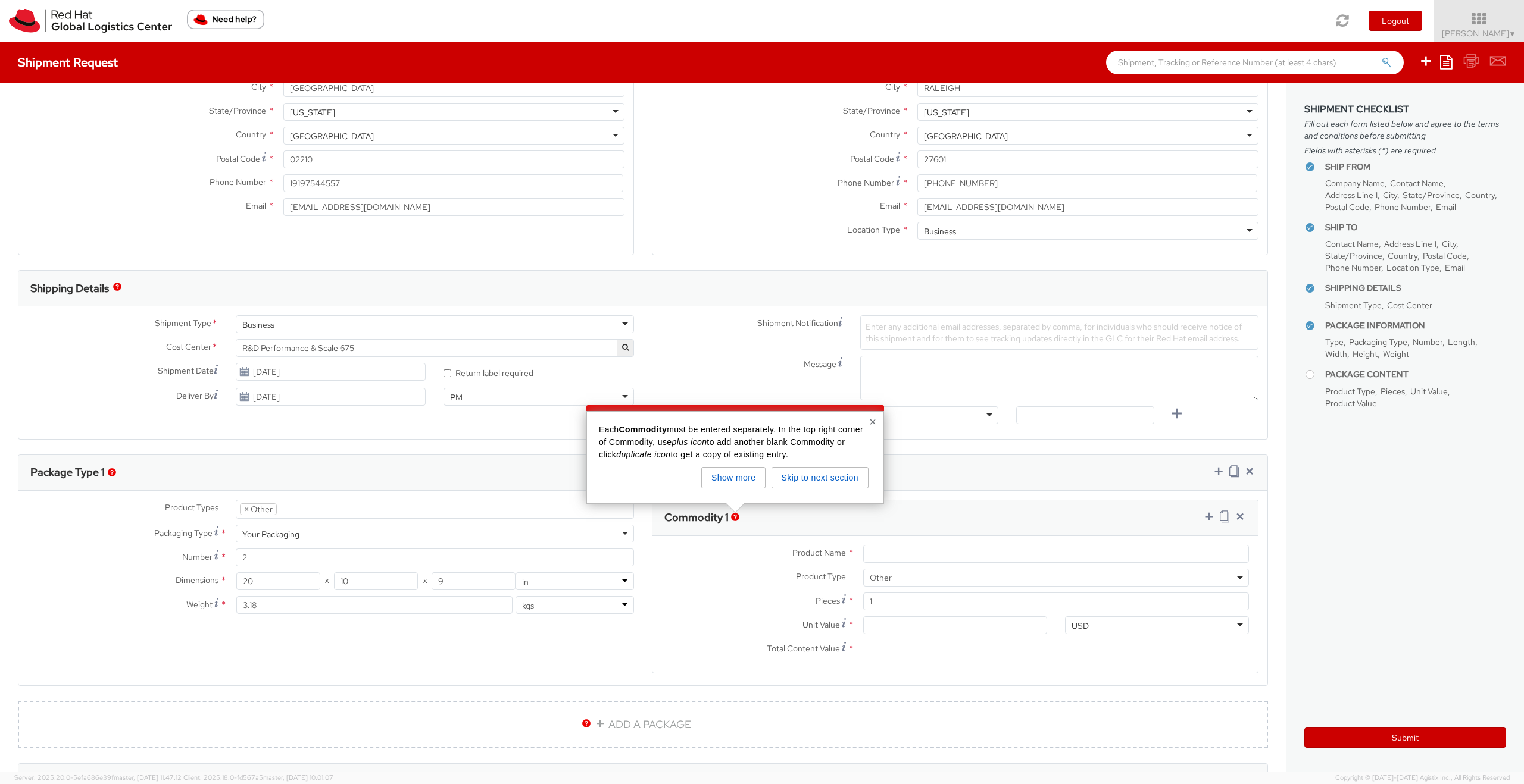
click at [749, 386] on div "Message" at bounding box center [955, 378] width 625 height 44
click at [1383, 734] on button "Submit" at bounding box center [1405, 738] width 202 height 20
click at [912, 557] on input "Product Name *" at bounding box center [1055, 554] width 386 height 18
click at [938, 575] on span "Other" at bounding box center [1055, 578] width 372 height 11
click at [883, 573] on span "Other" at bounding box center [1055, 578] width 372 height 11
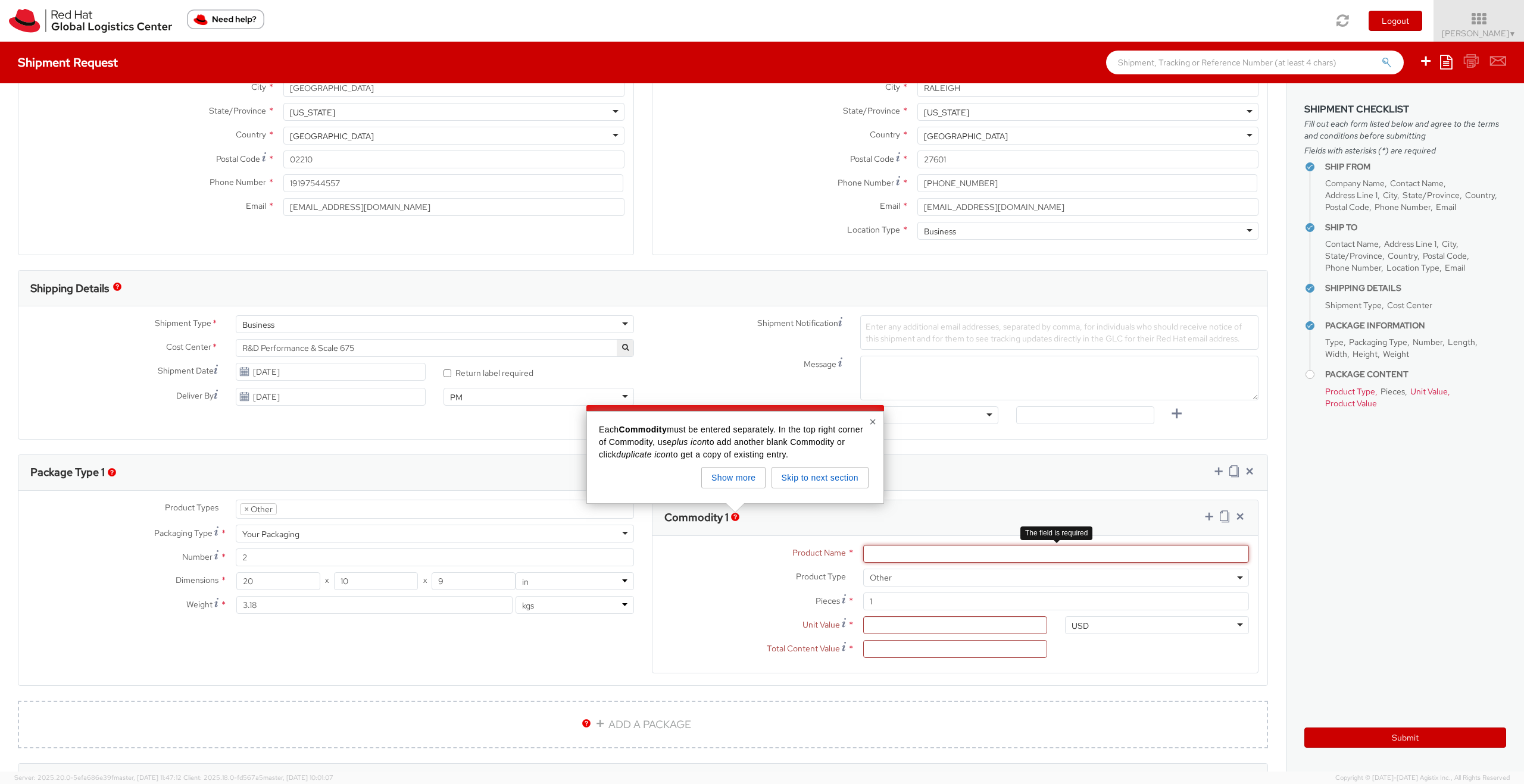
click at [890, 558] on input "Product Name *" at bounding box center [1055, 554] width 386 height 18
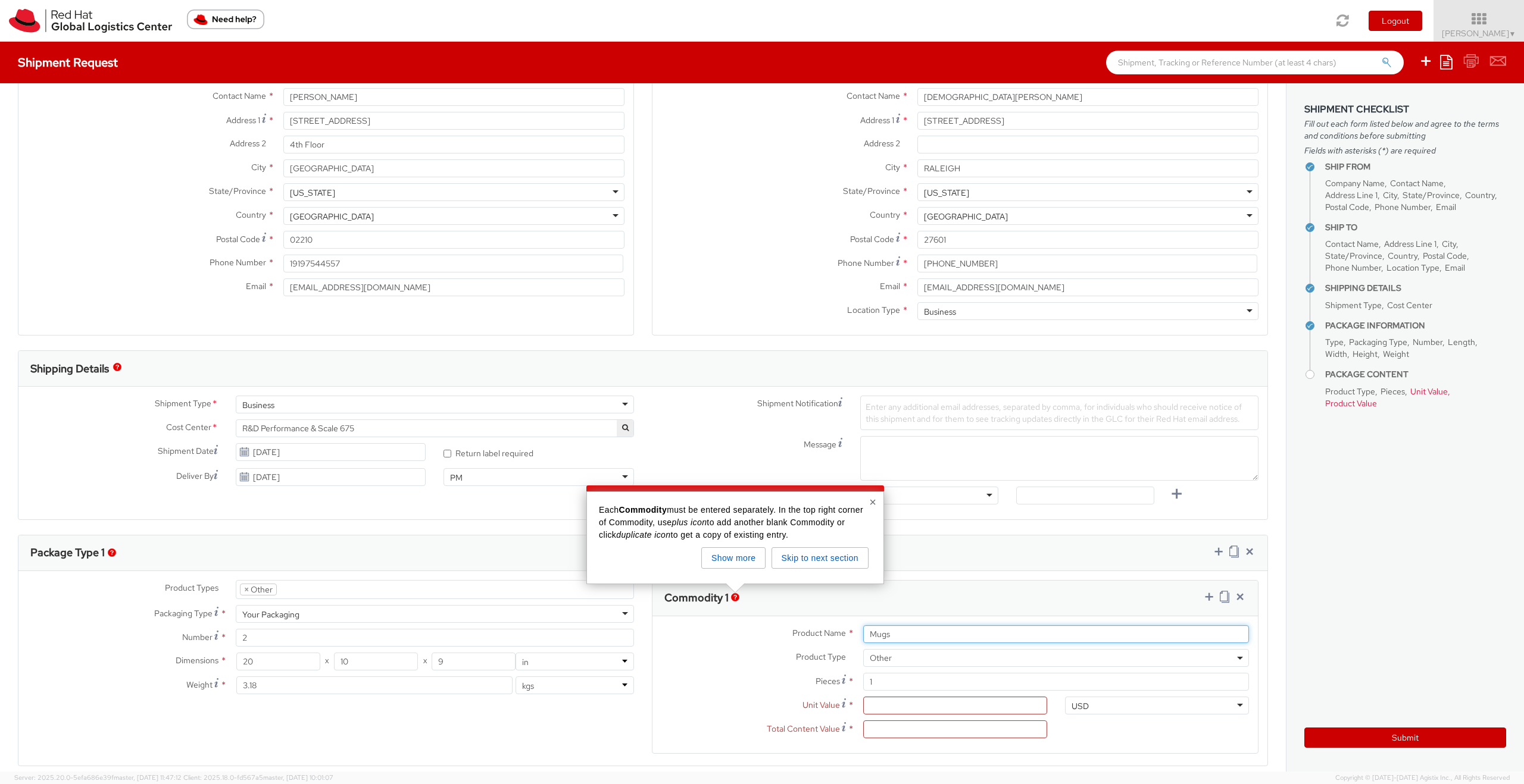
type input "Mugs"
click at [896, 681] on input "1" at bounding box center [1055, 682] width 386 height 18
type input "0.00"
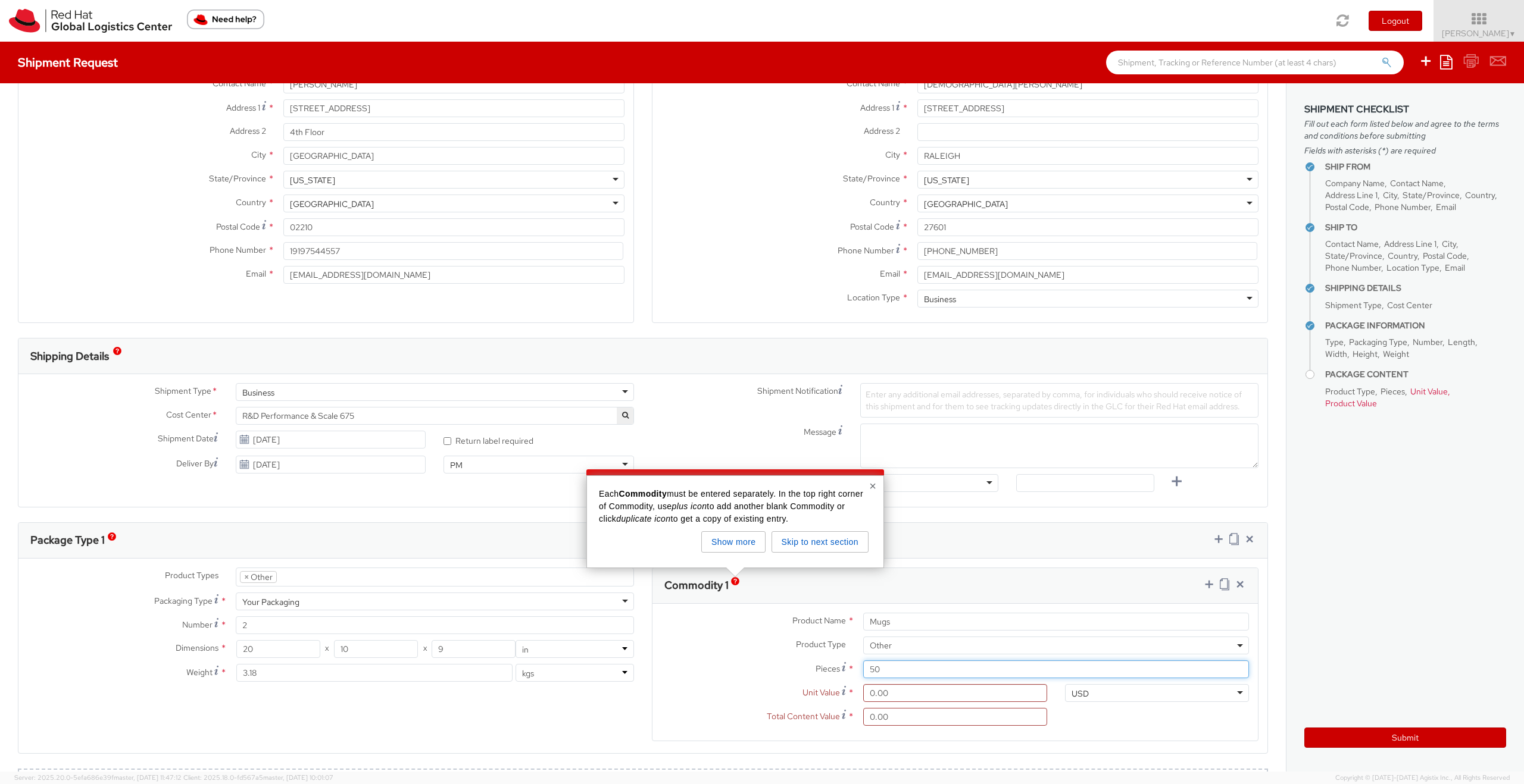
scroll to position [122, 0]
type input "50"
click at [914, 689] on input "0.00" at bounding box center [955, 689] width 184 height 18
type input "7.00"
type input "350.00"
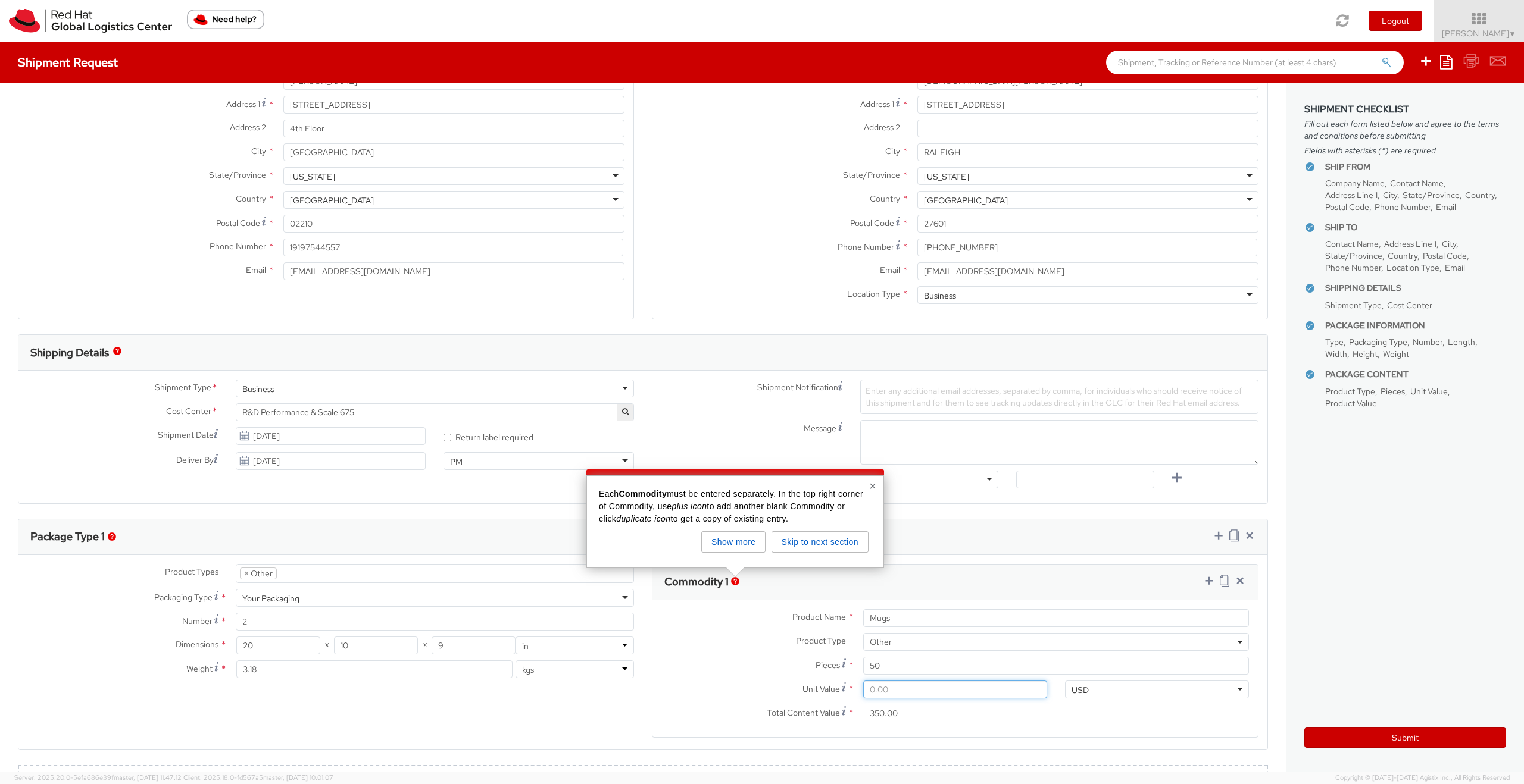
type input "0.01"
type input "0.50"
type input "0.15"
type input "7.50"
type input "1.00"
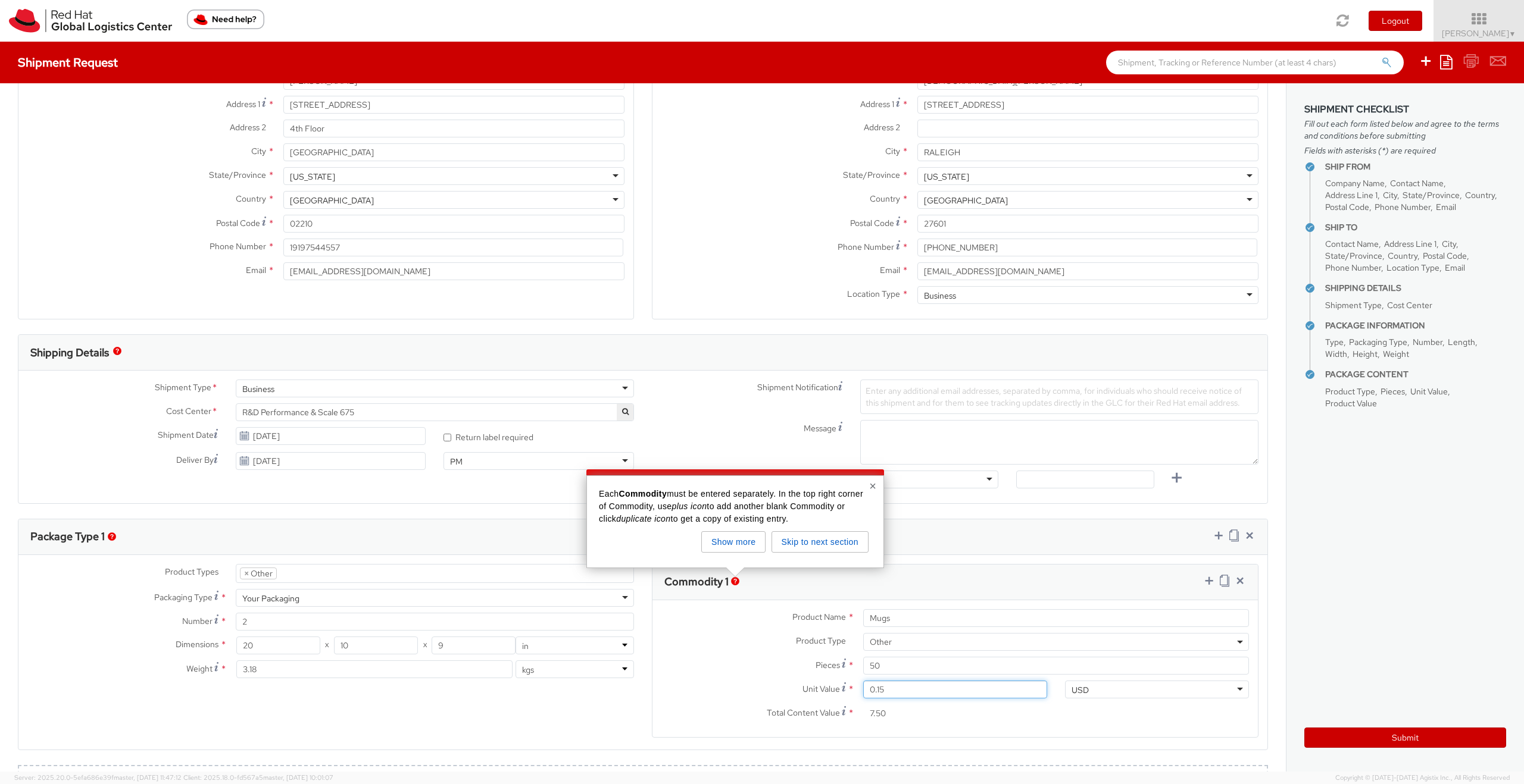
type input "50.00"
type input "15.00"
type input "750.00"
click at [946, 727] on div "Total Content Value * 750.00" at bounding box center [854, 716] width 403 height 24
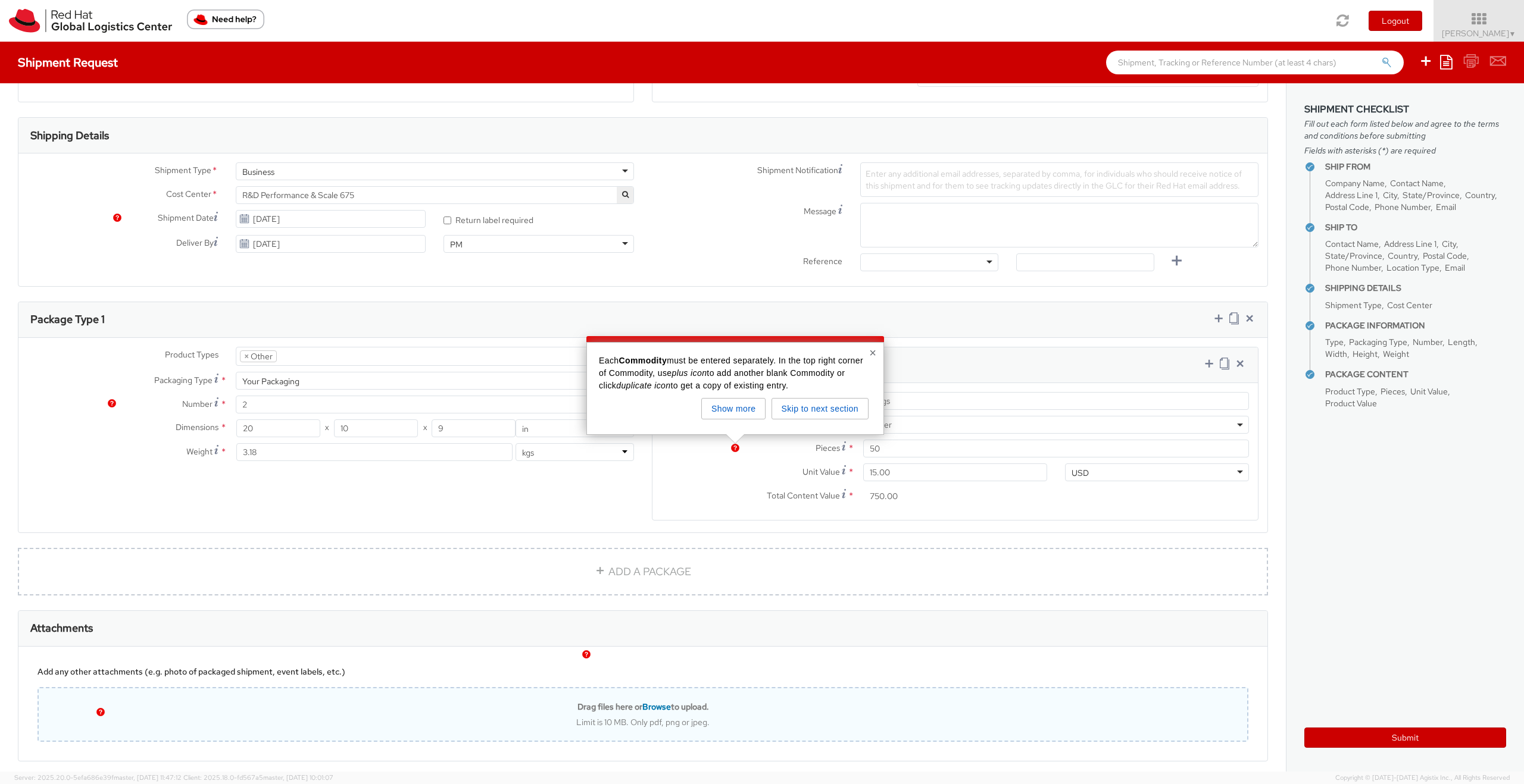
scroll to position [392, 0]
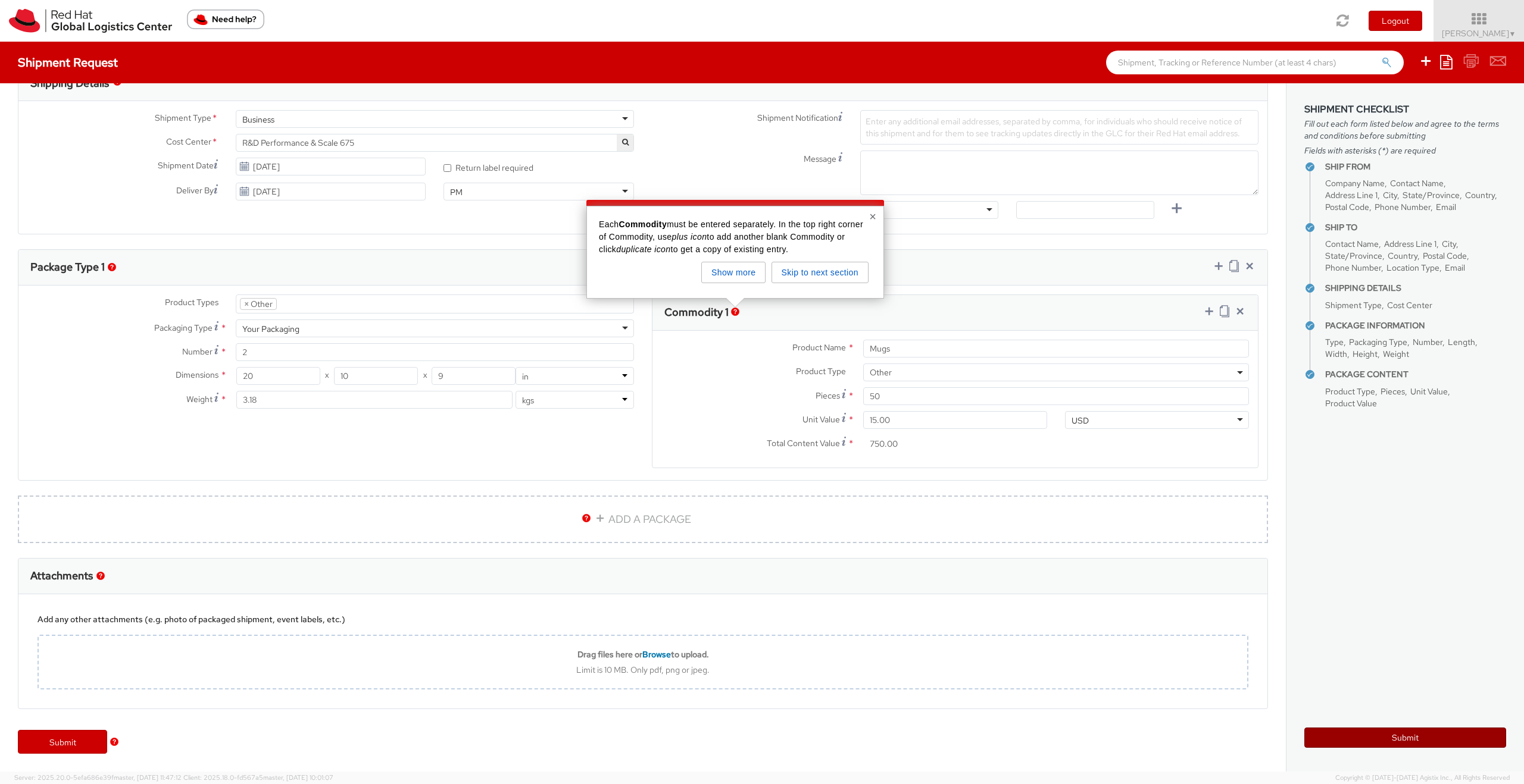
click at [1384, 741] on button "Submit" at bounding box center [1405, 738] width 202 height 20
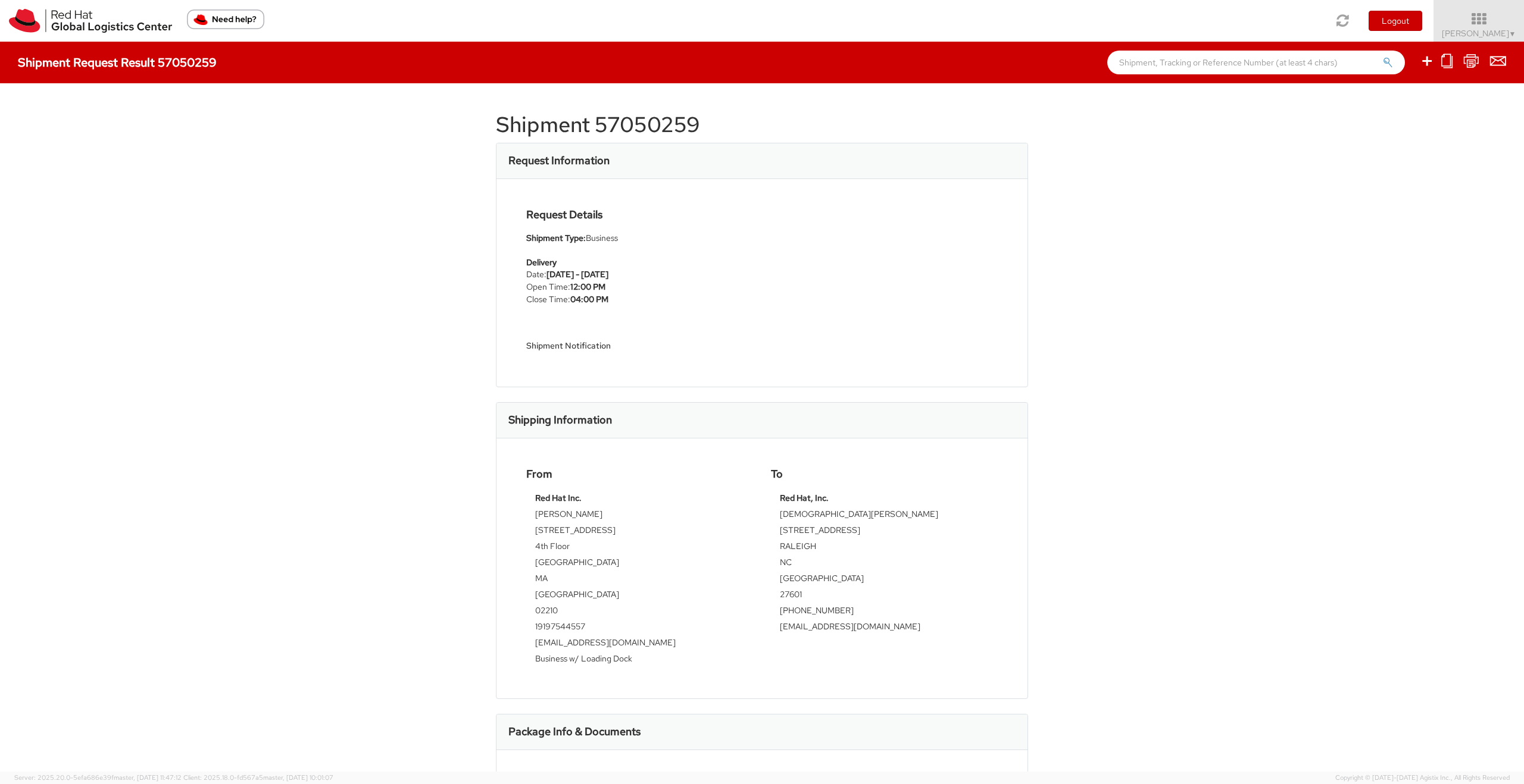
scroll to position [4, 0]
click at [150, 62] on h4 "Shipment Request Result 57050259" at bounding box center [117, 62] width 199 height 13
click at [99, 18] on img at bounding box center [91, 21] width 163 height 24
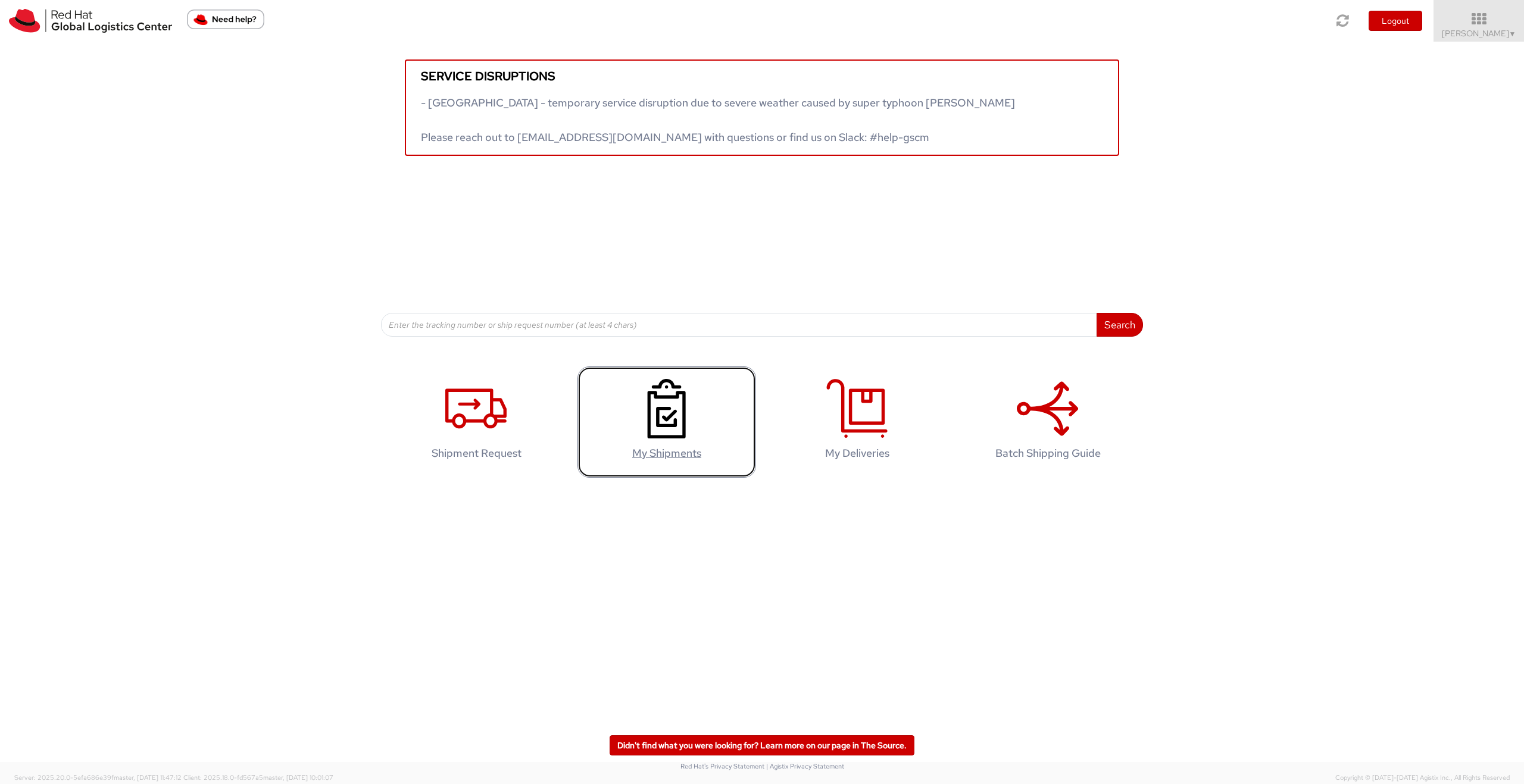
click at [674, 413] on use at bounding box center [667, 409] width 38 height 60
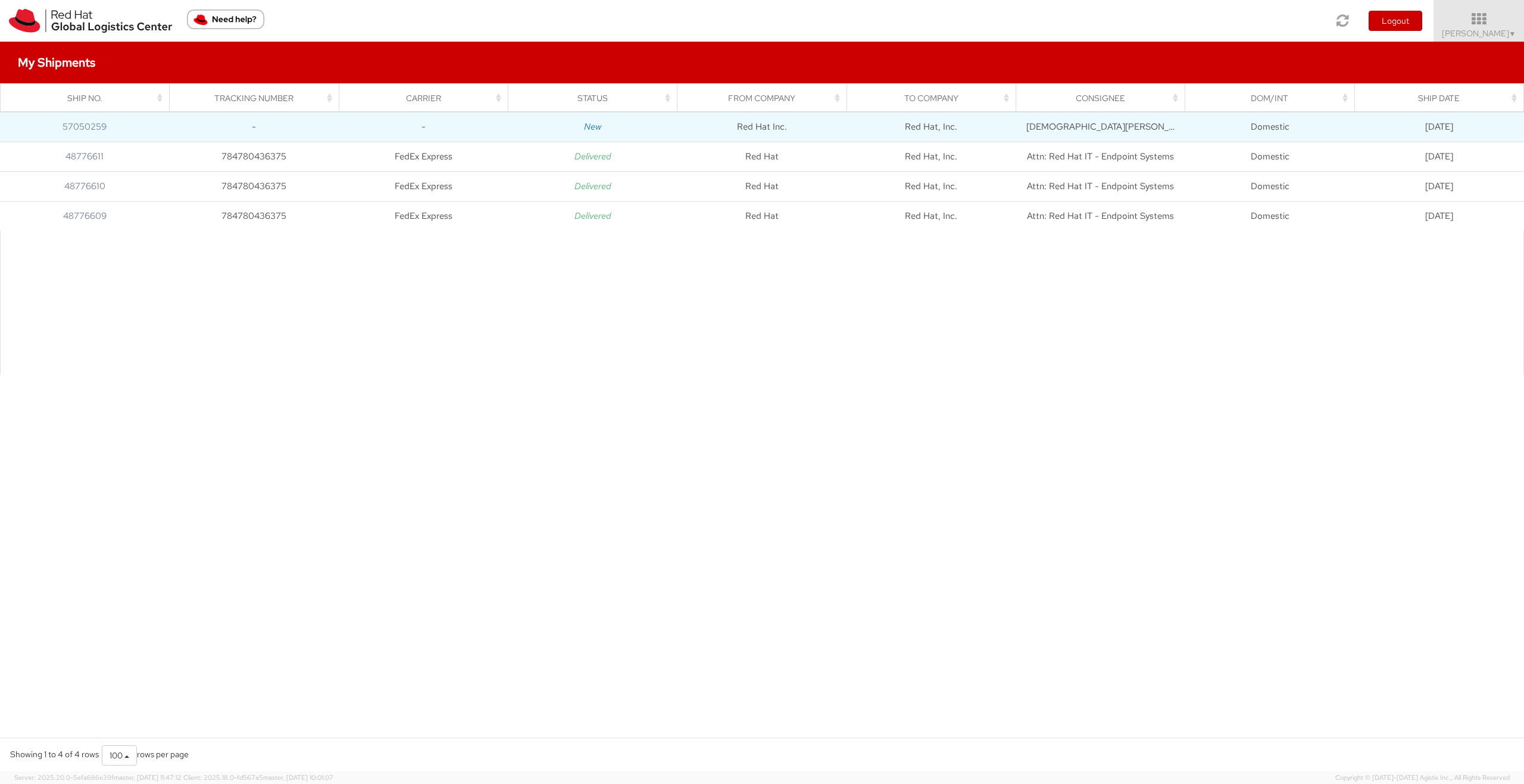
click at [160, 128] on td "57050259" at bounding box center [84, 127] width 169 height 30
drag, startPoint x: 585, startPoint y: 126, endPoint x: 634, endPoint y: 118, distance: 49.6
click at [586, 125] on icon "New" at bounding box center [592, 127] width 17 height 12
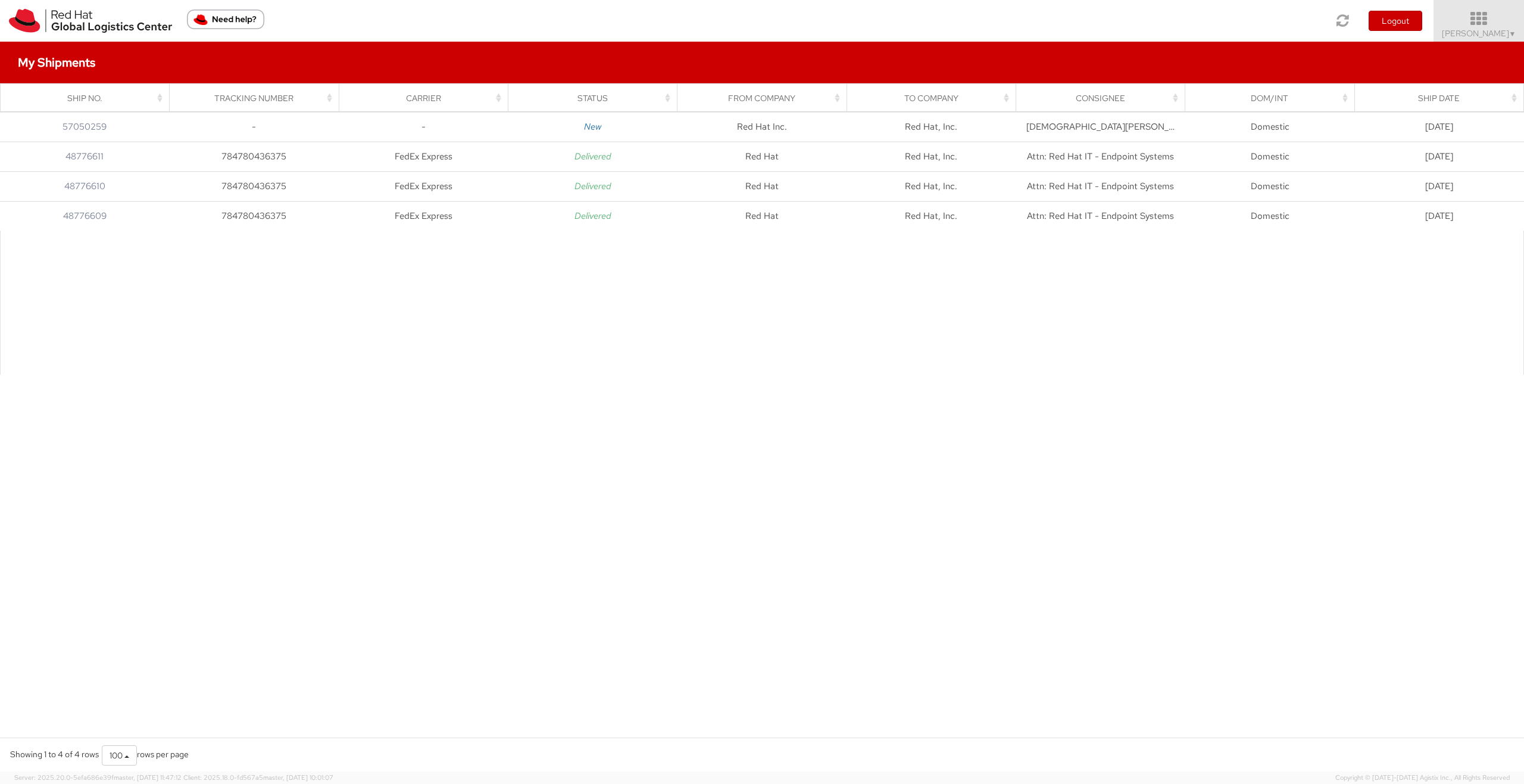
click at [1472, 35] on span "Sai Sindhur Malleni ▼" at bounding box center [1479, 34] width 74 height 11
click at [1466, 87] on link "Shipment Request" at bounding box center [1476, 83] width 94 height 26
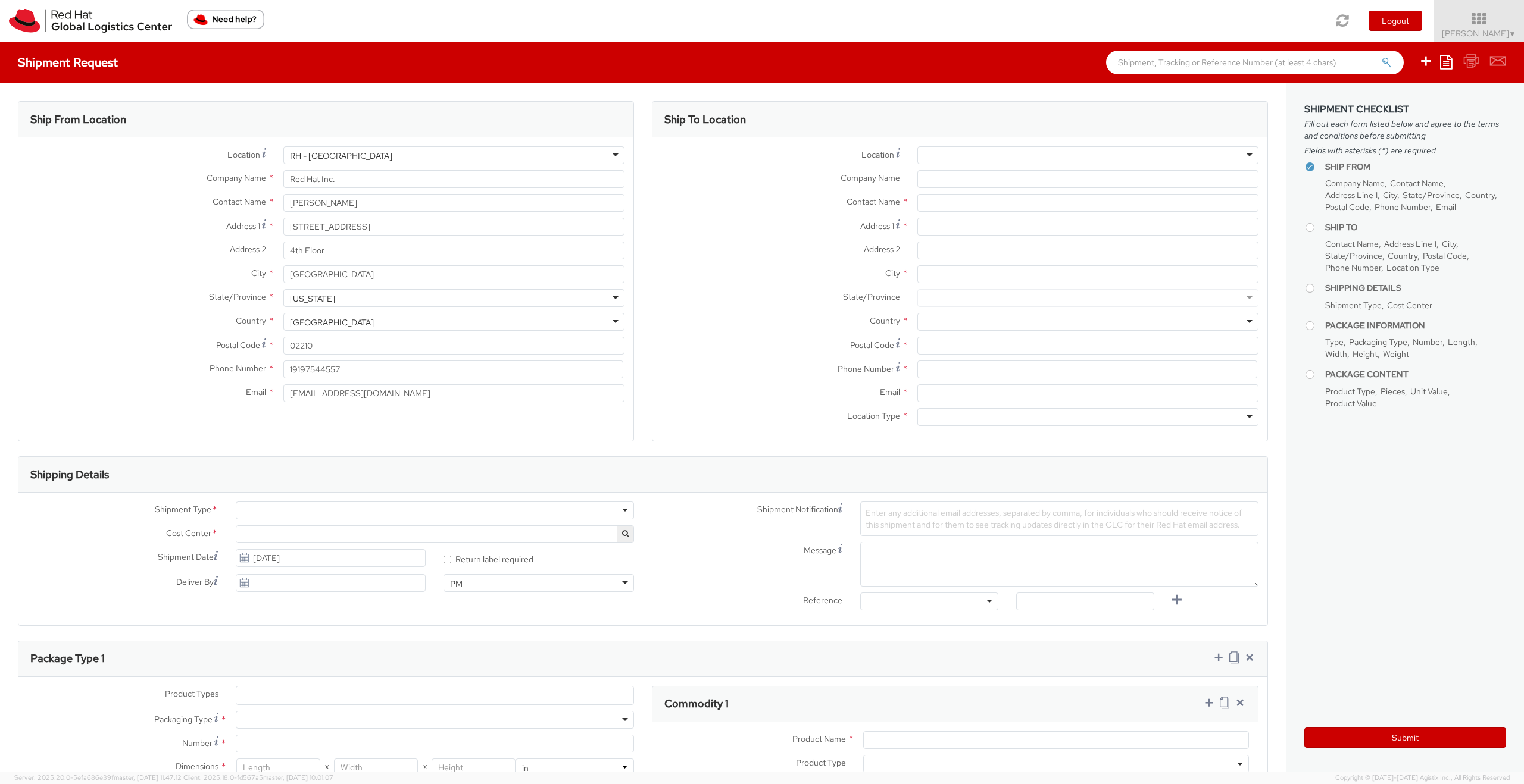
select select "675"
select select
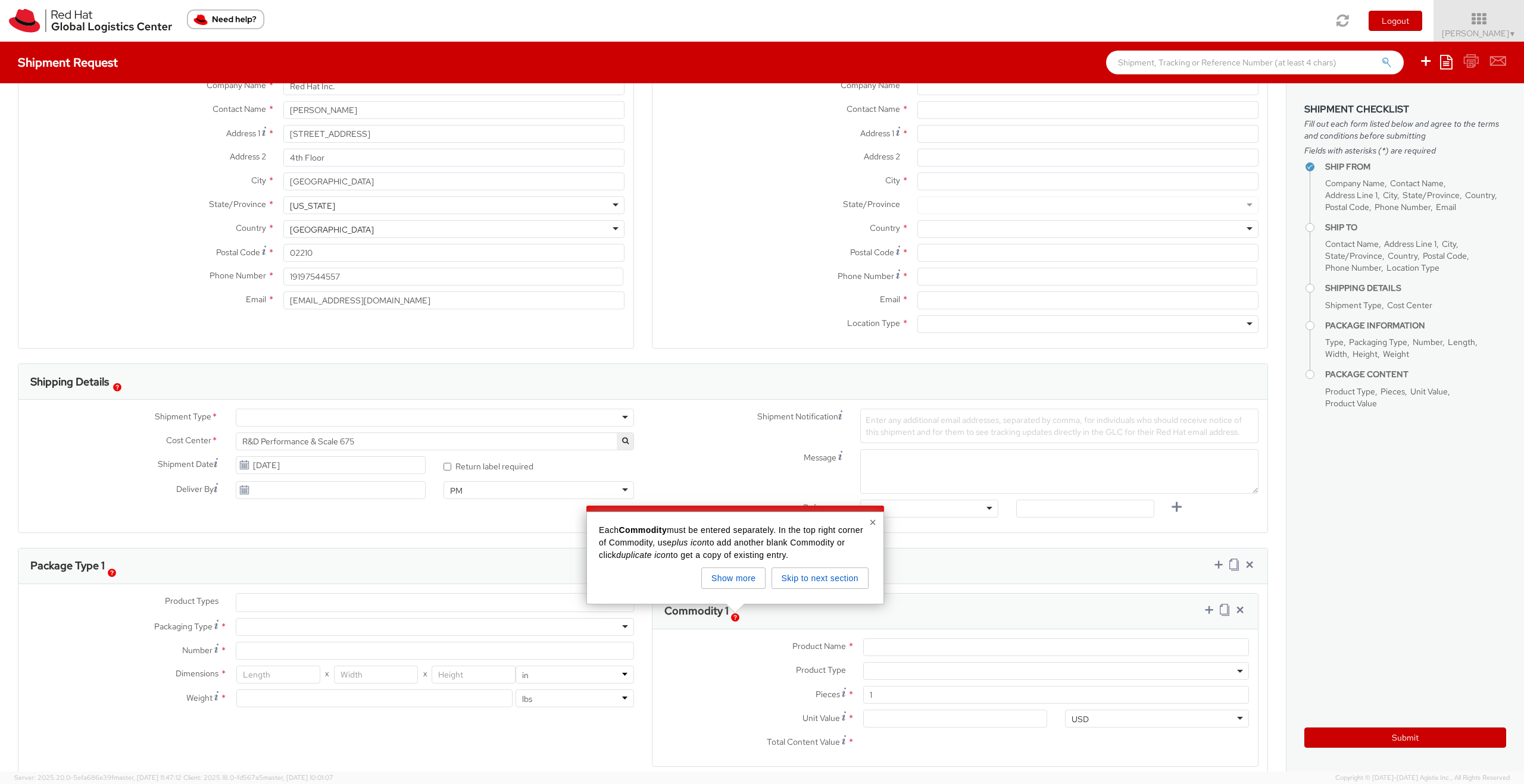
scroll to position [103, 0]
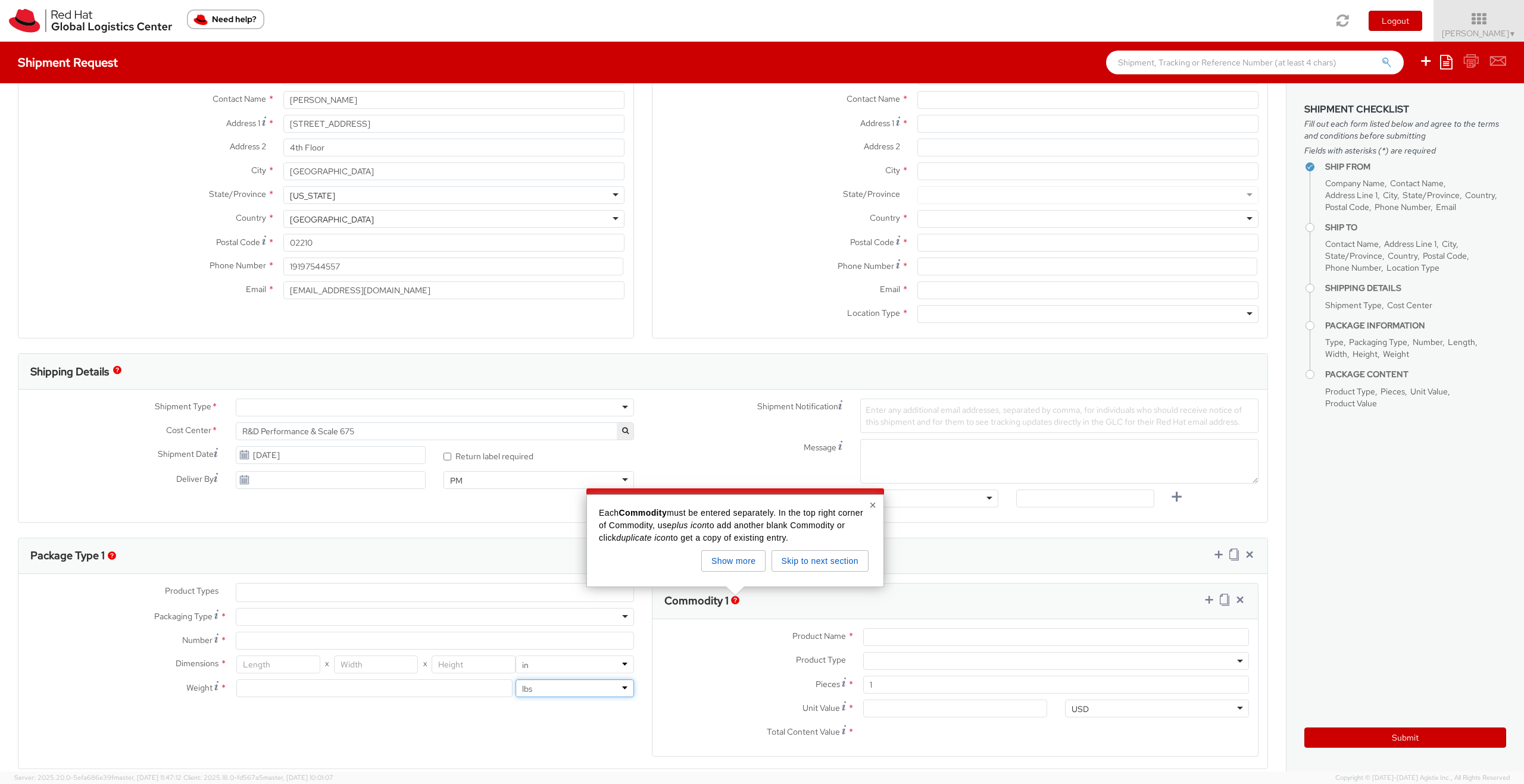
click at [598, 690] on select "lbs kgs" at bounding box center [575, 688] width 118 height 18
select select "KGS"
click at [516, 680] on select "lbs kgs" at bounding box center [575, 688] width 118 height 18
click at [471, 689] on input "number" at bounding box center [375, 688] width 277 height 18
click at [1480, 24] on icon at bounding box center [1478, 19] width 104 height 16
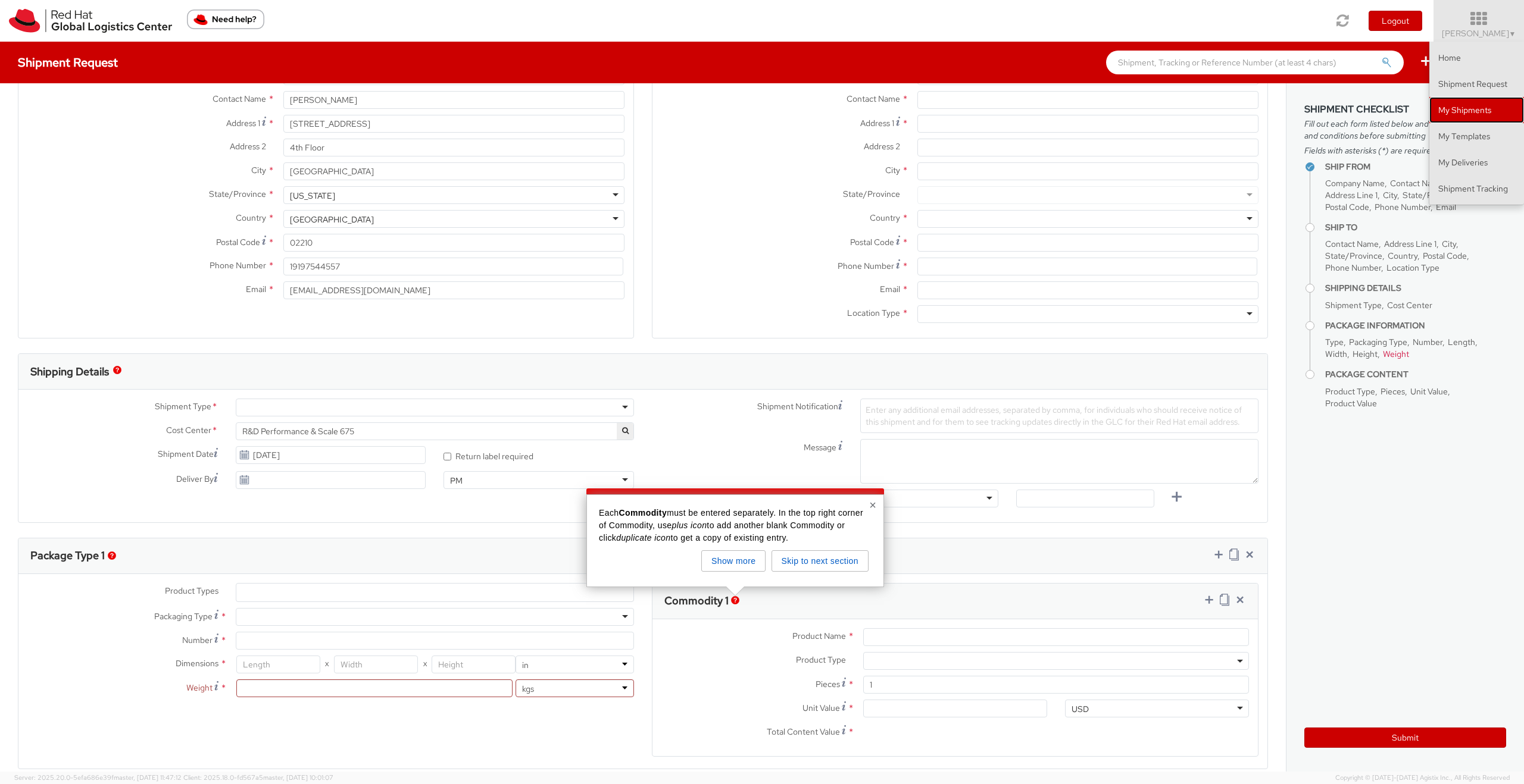
click at [1461, 108] on link "My Shipments" at bounding box center [1476, 110] width 94 height 26
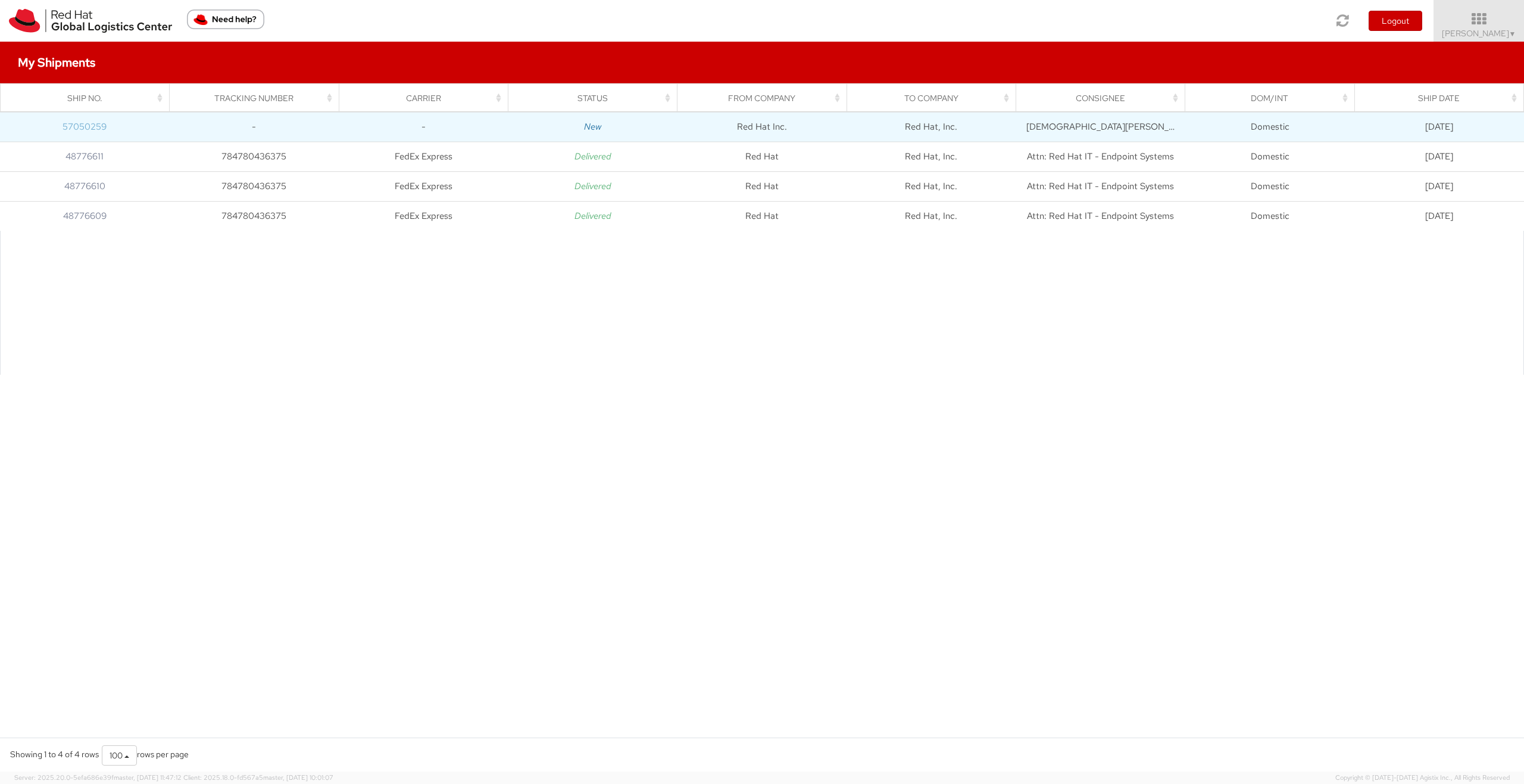
click at [95, 121] on link "57050259" at bounding box center [85, 127] width 44 height 12
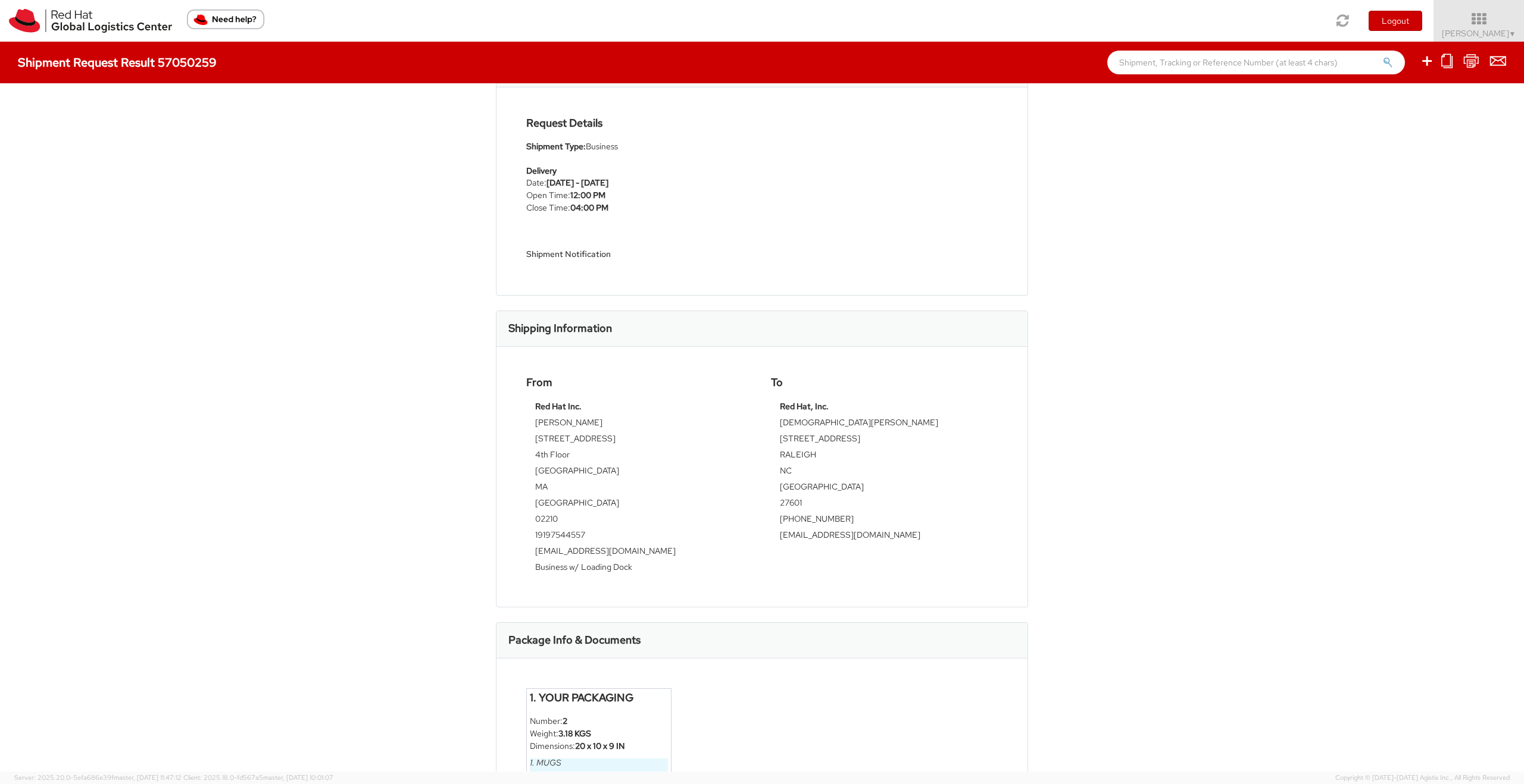
scroll to position [170, 0]
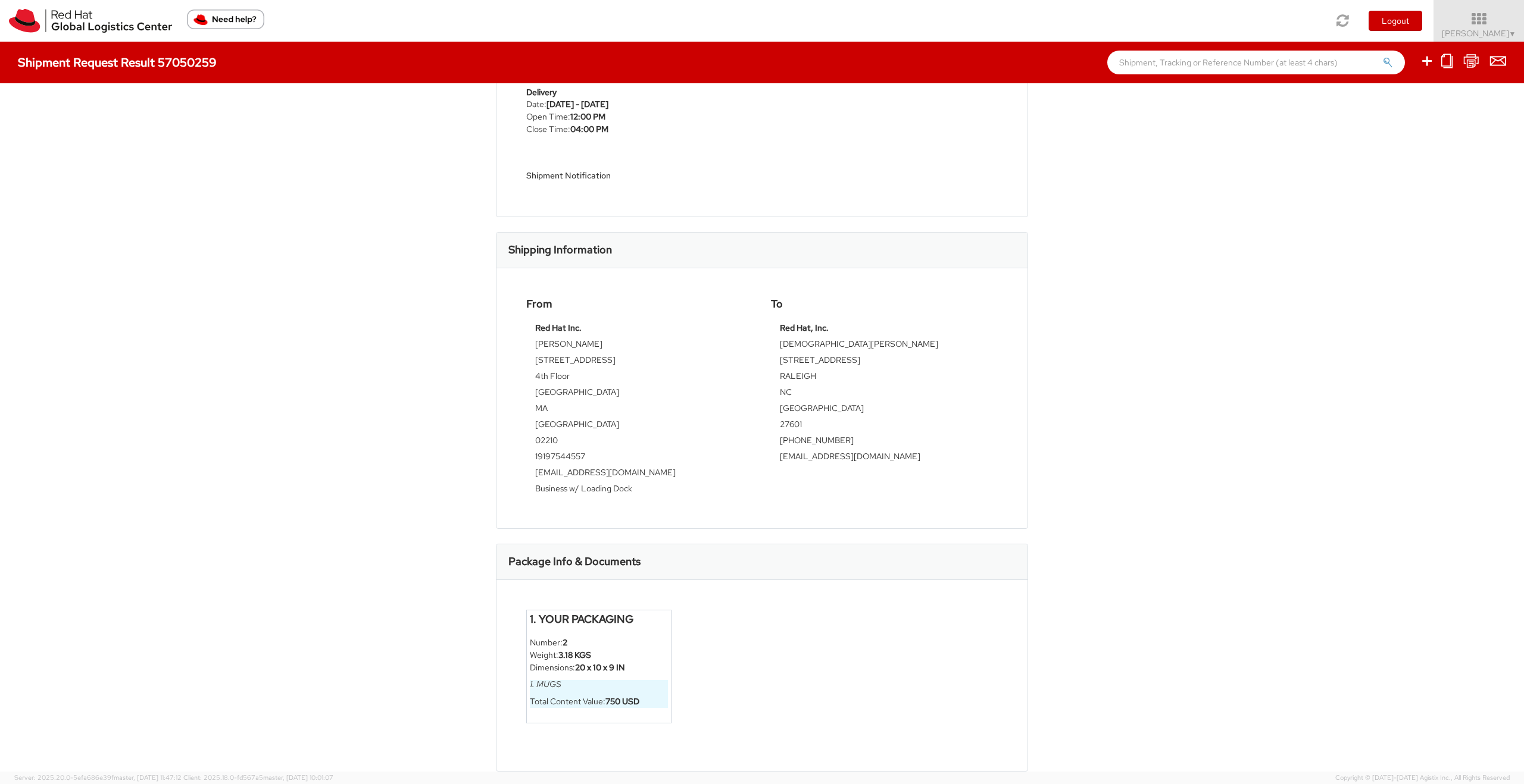
click at [562, 663] on li "Dimensions: 20 x 10 x 9 IN" at bounding box center [598, 668] width 138 height 13
click at [564, 618] on h4 "1. Your Packaging" at bounding box center [598, 620] width 138 height 12
click at [564, 617] on h4 "1. Your Packaging" at bounding box center [598, 620] width 138 height 12
click at [567, 550] on div "Package Info & Documents" at bounding box center [762, 562] width 531 height 36
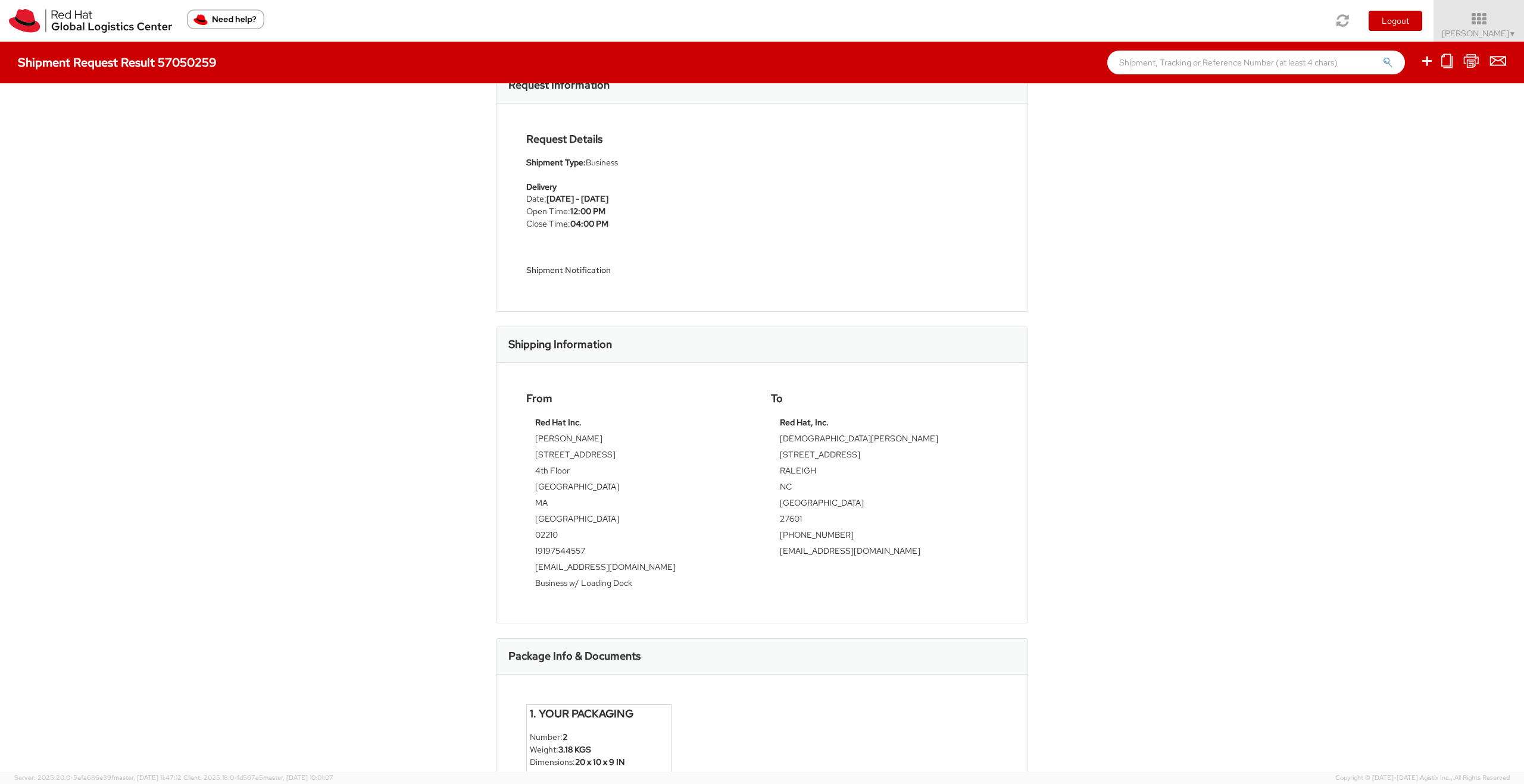
scroll to position [0, 0]
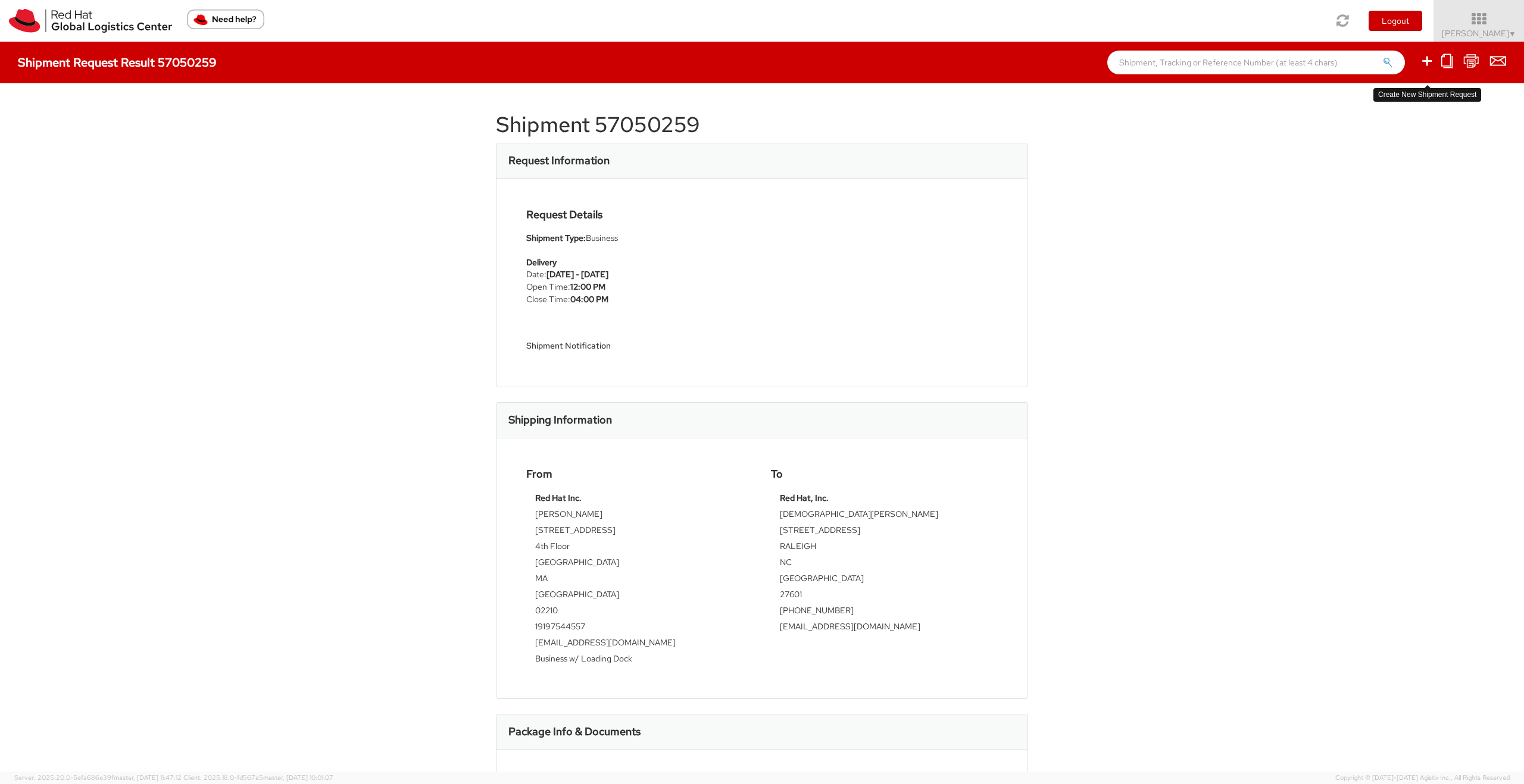
click at [1423, 60] on icon at bounding box center [1427, 61] width 14 height 15
select select
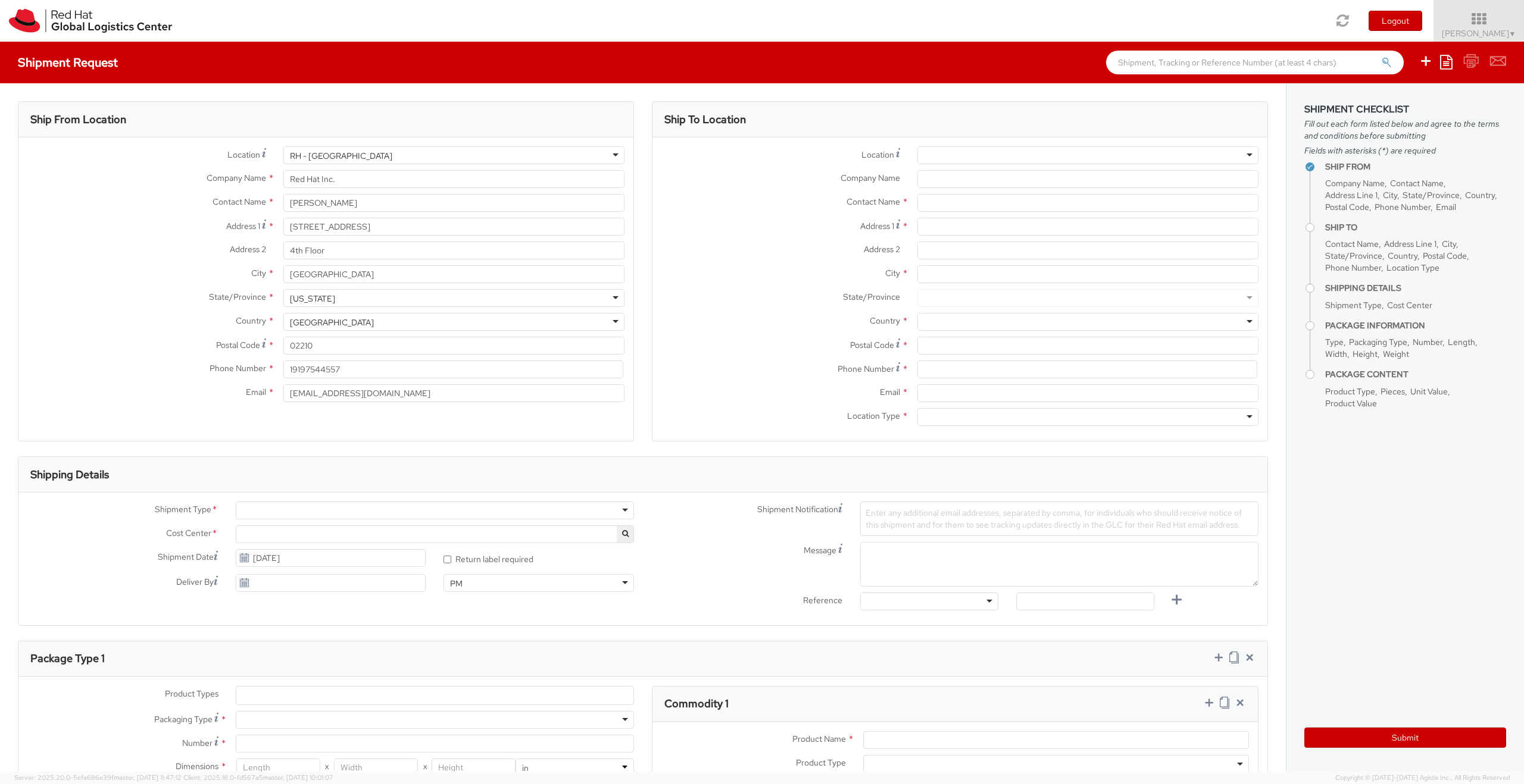
select select "675"
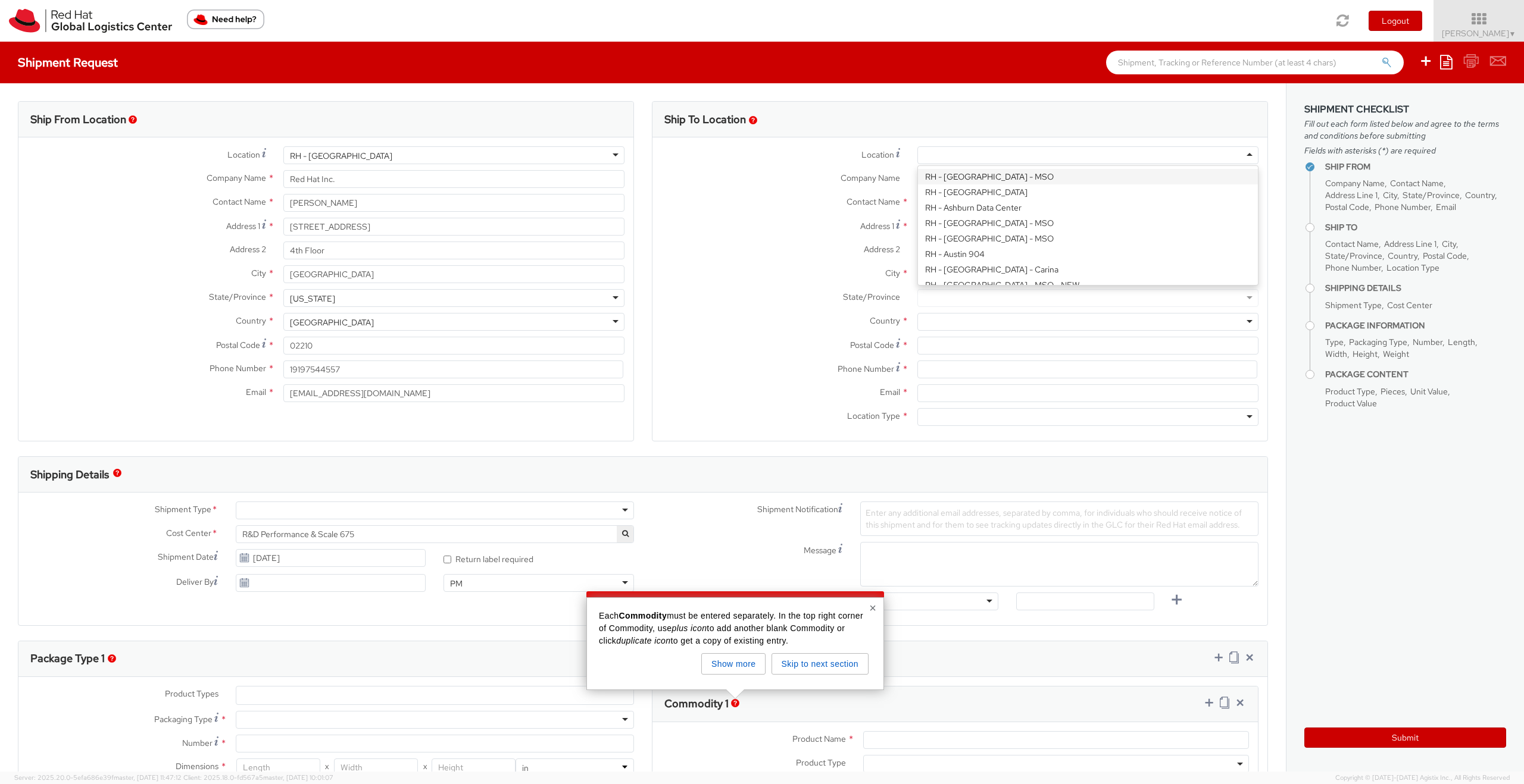
click at [948, 157] on div at bounding box center [1088, 155] width 341 height 18
type input "raleigh"
type input "Red Hat, Inc."
type input "[STREET_ADDRESS]"
type input "RALEIGH"
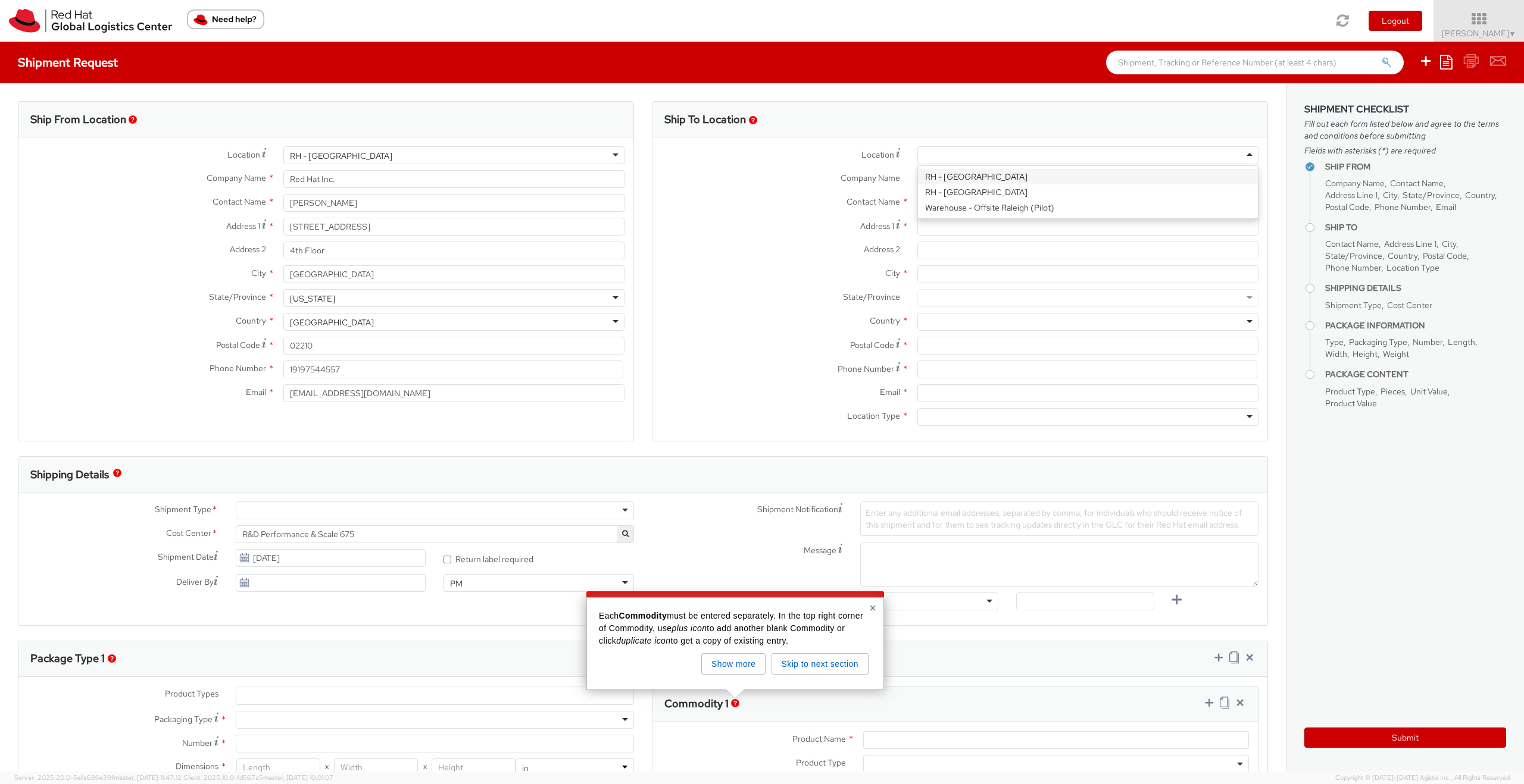
type input "27601"
type input "[PHONE_NUMBER]"
click at [955, 204] on input "text" at bounding box center [1088, 202] width 341 height 18
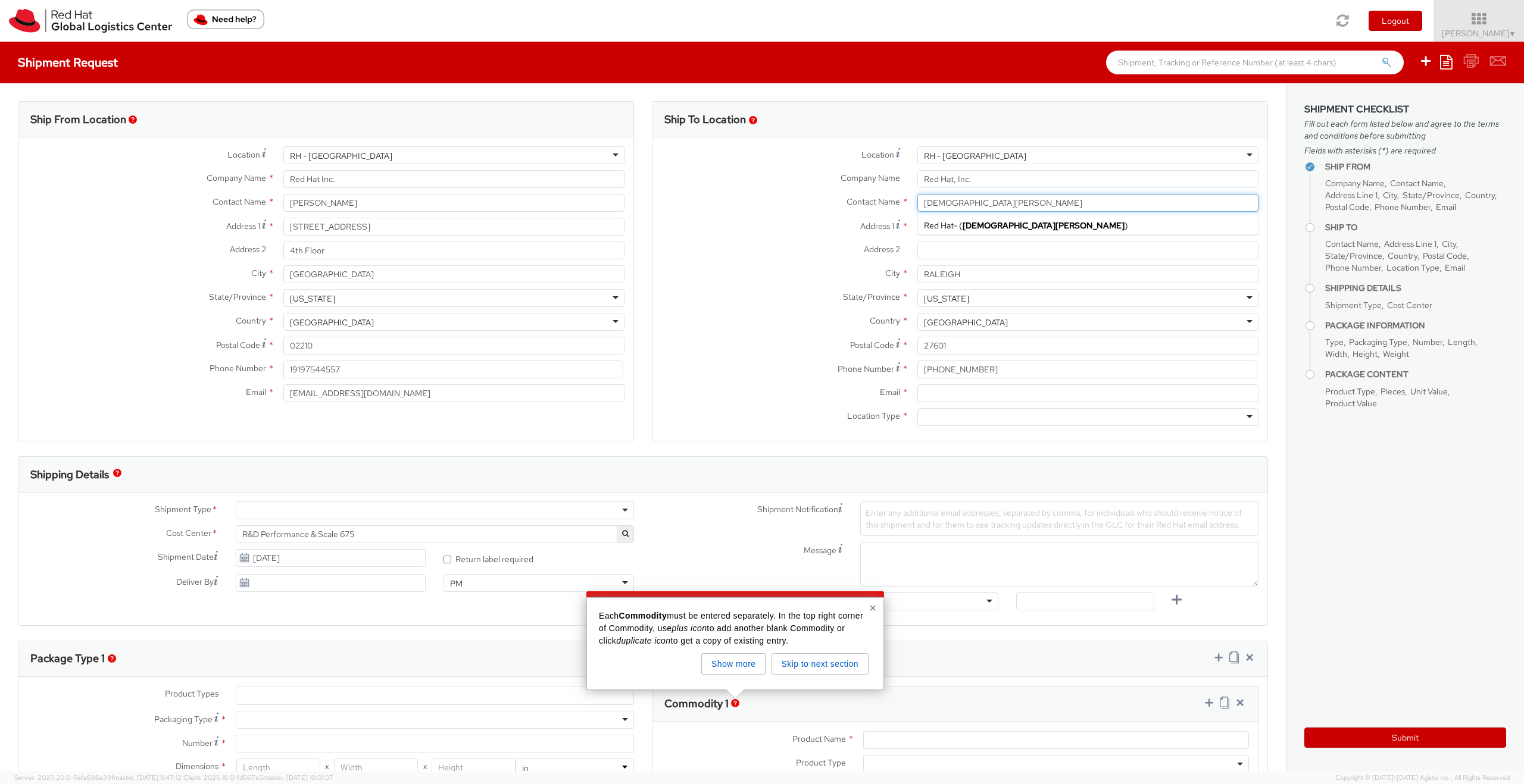
type input "[DEMOGRAPHIC_DATA][PERSON_NAME]"
click at [1001, 417] on div at bounding box center [1088, 417] width 341 height 18
drag, startPoint x: 982, startPoint y: 438, endPoint x: 962, endPoint y: 409, distance: 35.2
click at [962, 392] on input "Email *" at bounding box center [1088, 393] width 341 height 18
type input "[EMAIL_ADDRESS][DOMAIN_NAME]"
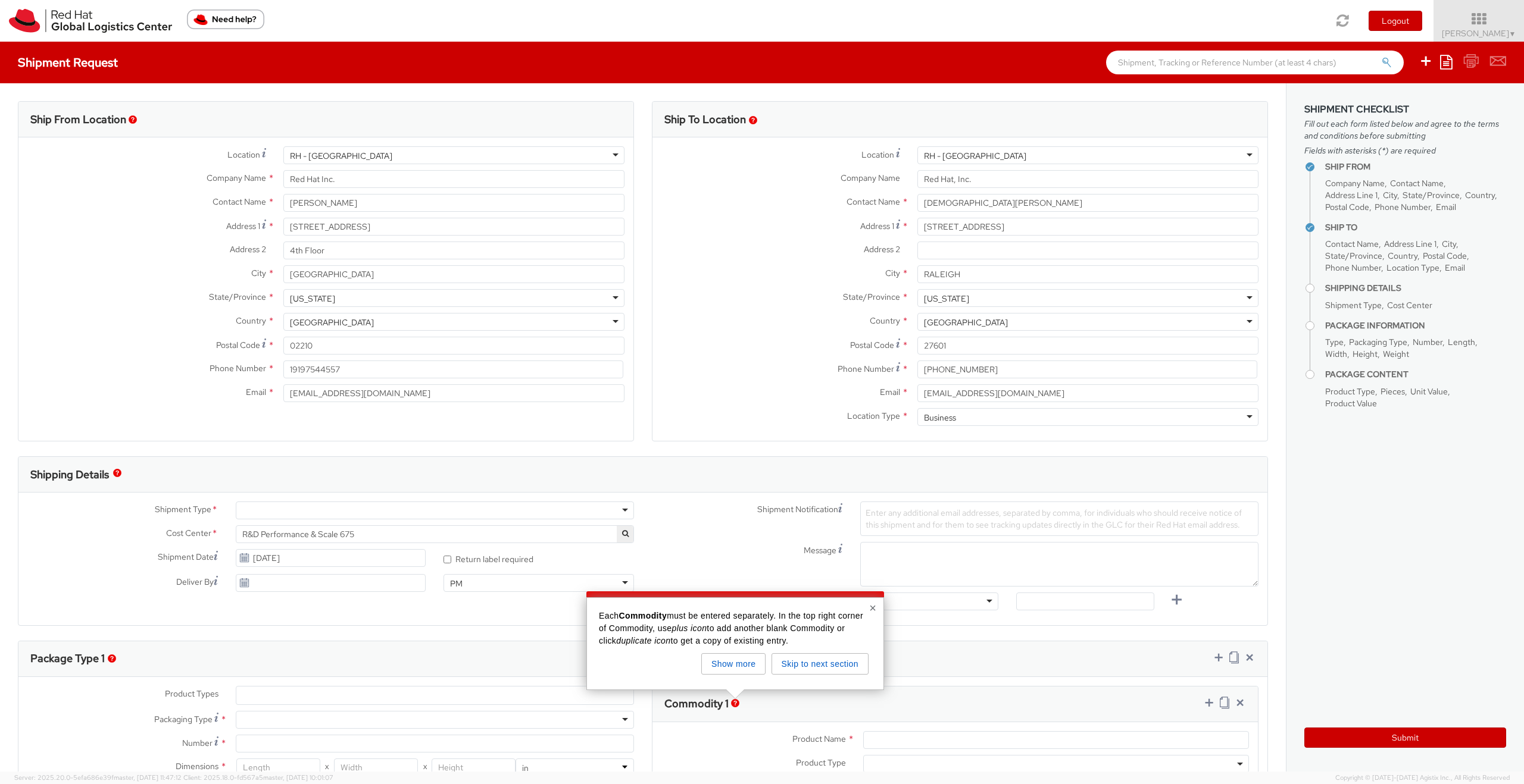
click at [330, 509] on div at bounding box center [434, 510] width 398 height 18
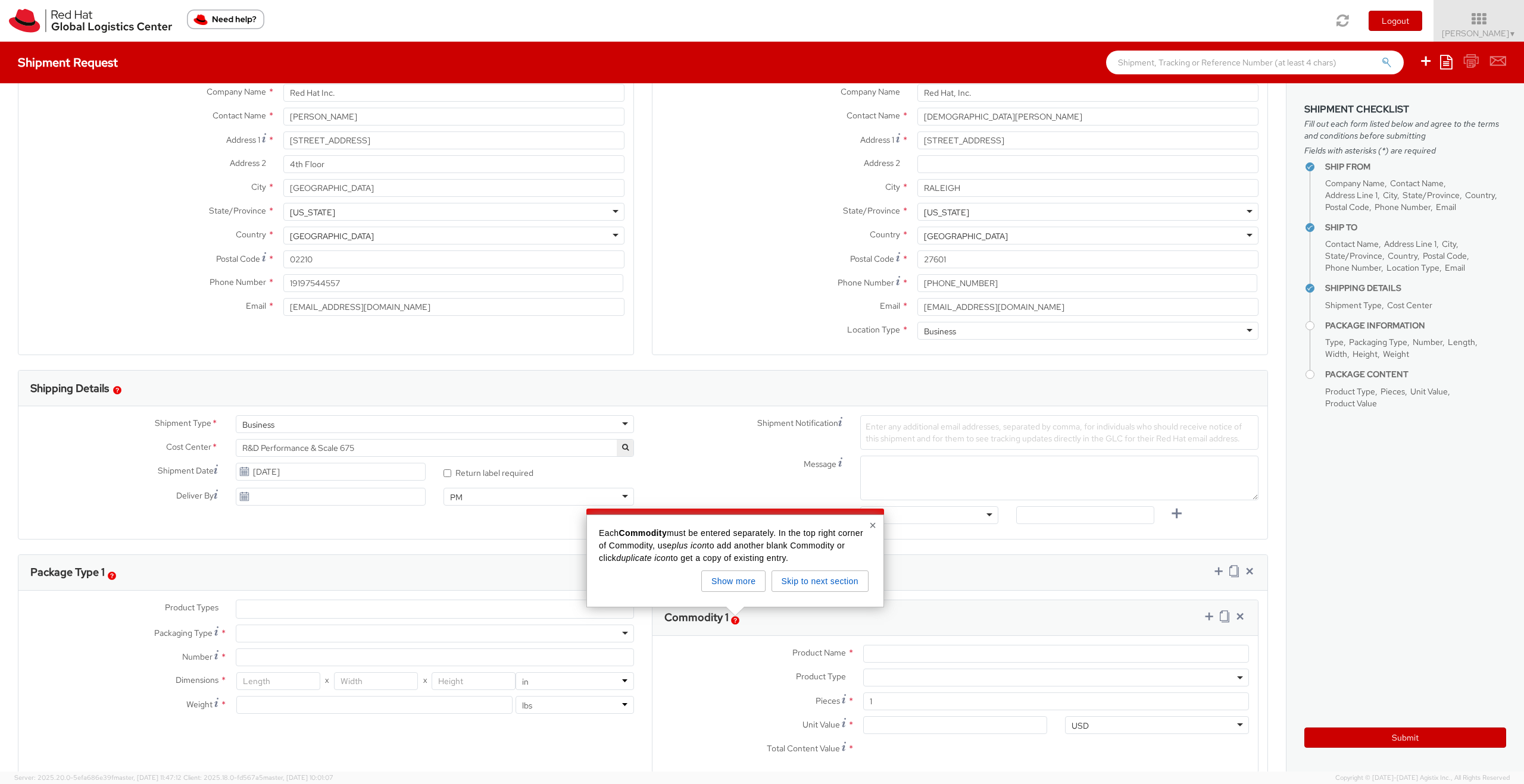
scroll to position [88, 0]
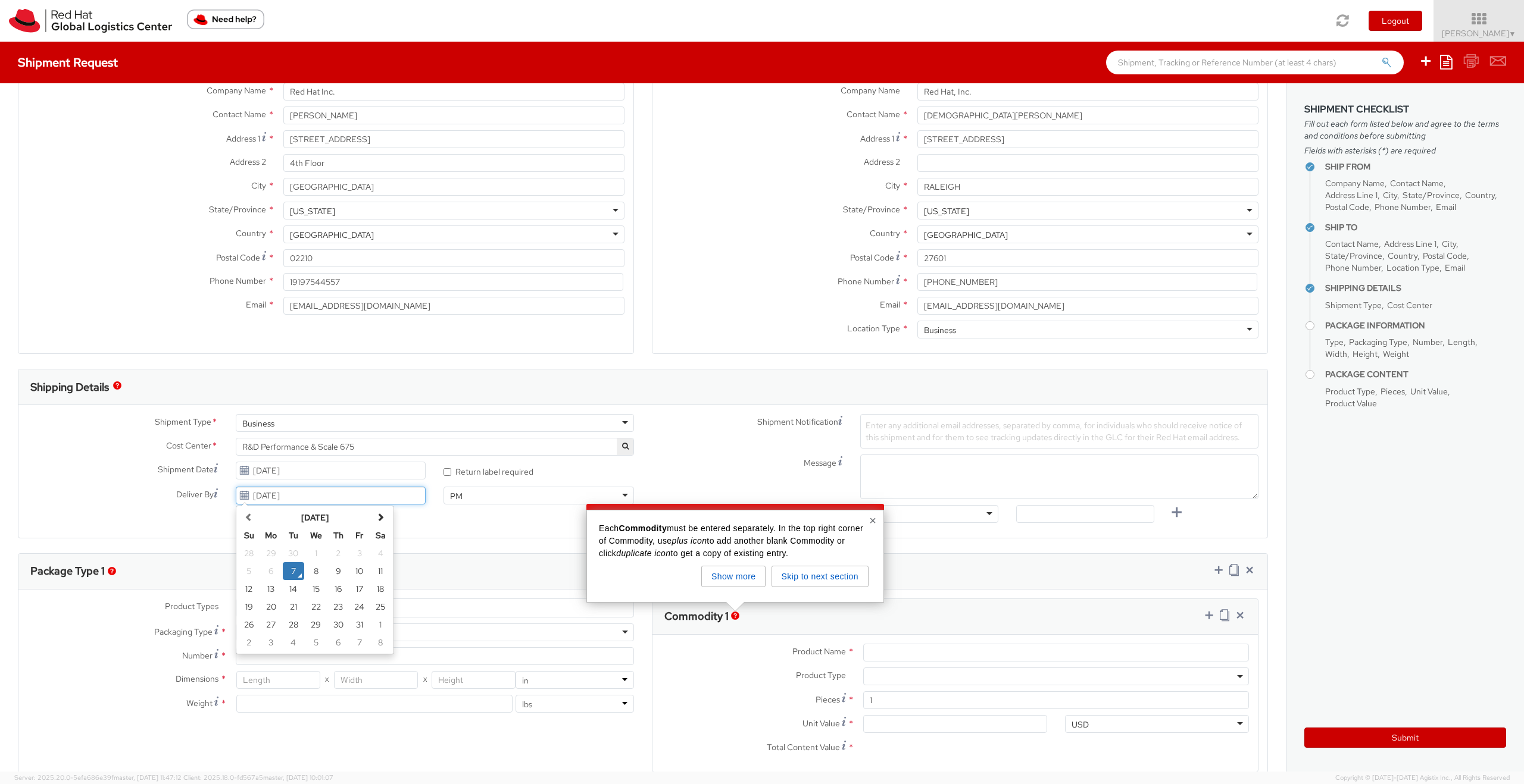
click at [321, 503] on input "[DATE]" at bounding box center [331, 495] width 191 height 18
click at [361, 576] on td "10" at bounding box center [359, 571] width 21 height 18
type input "[DATE]"
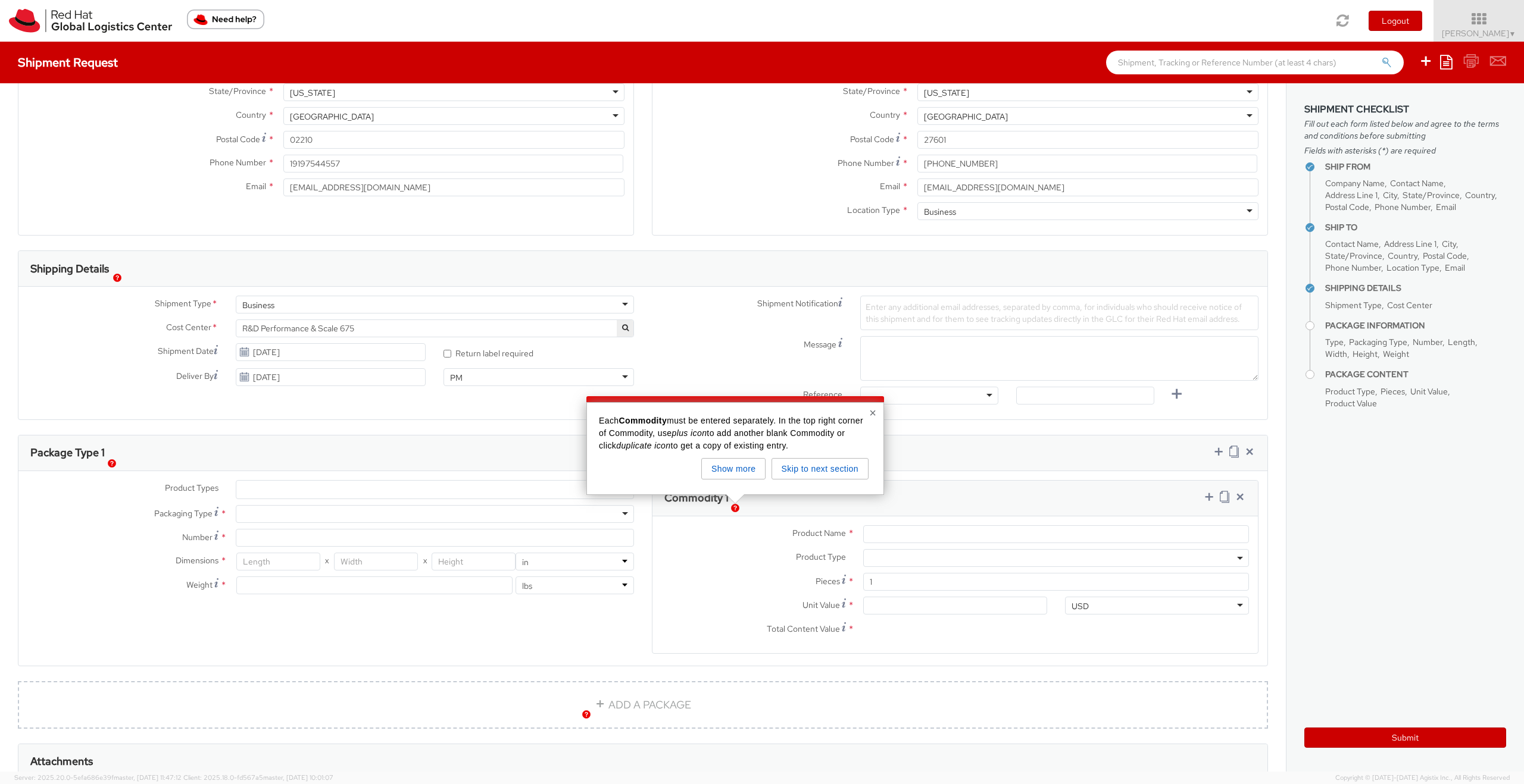
scroll to position [208, 0]
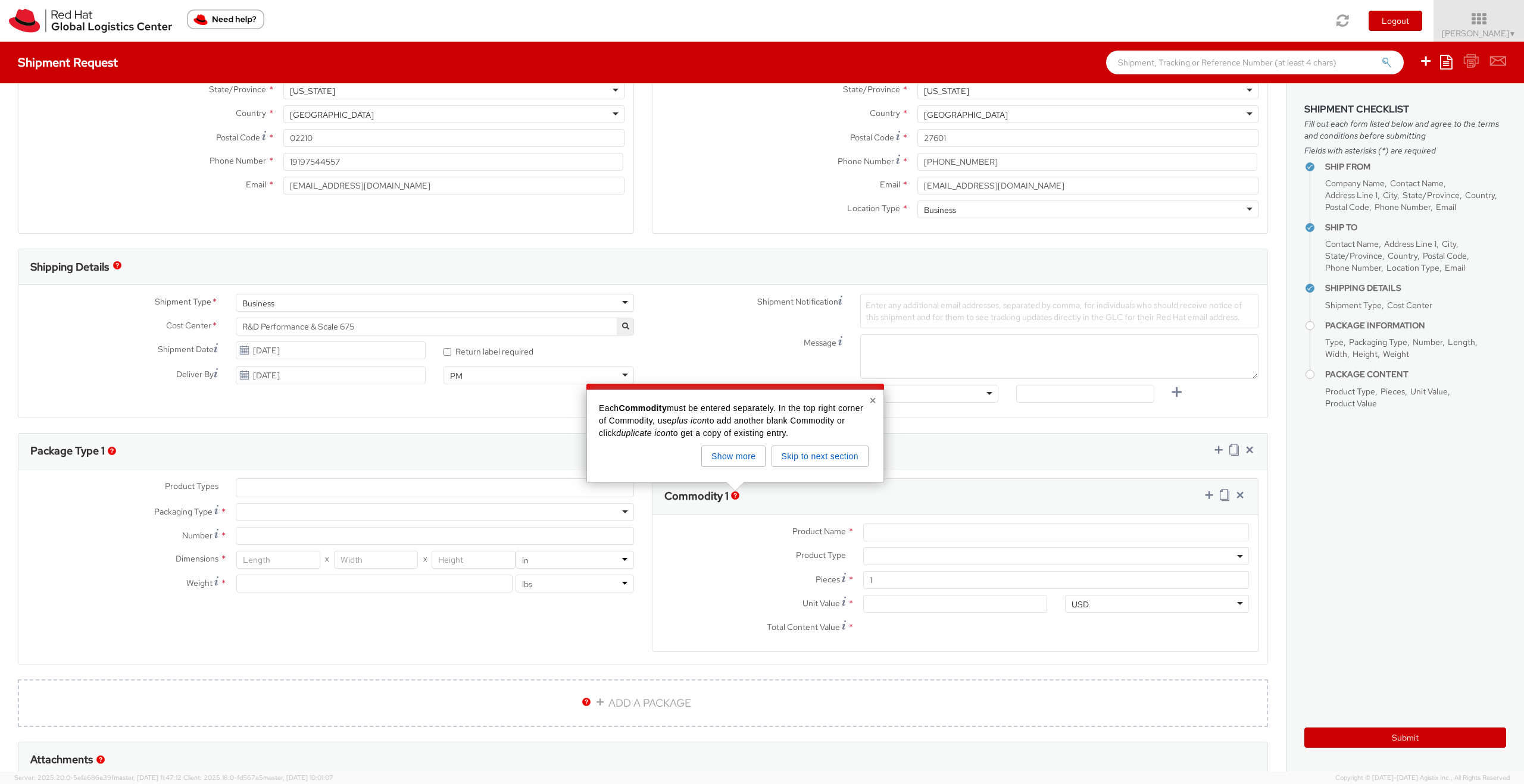
click at [362, 493] on ul at bounding box center [435, 487] width 397 height 18
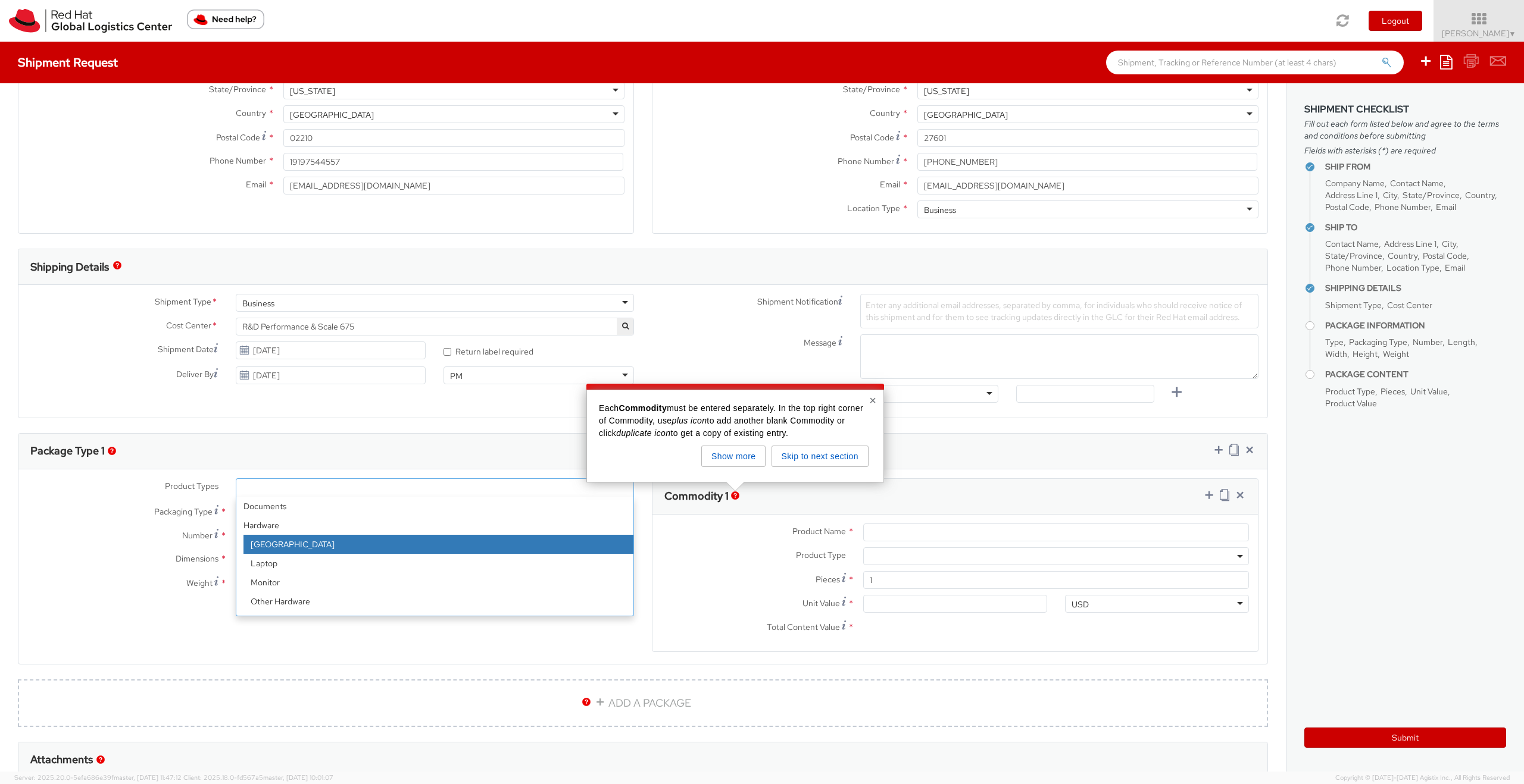
scroll to position [52, 0]
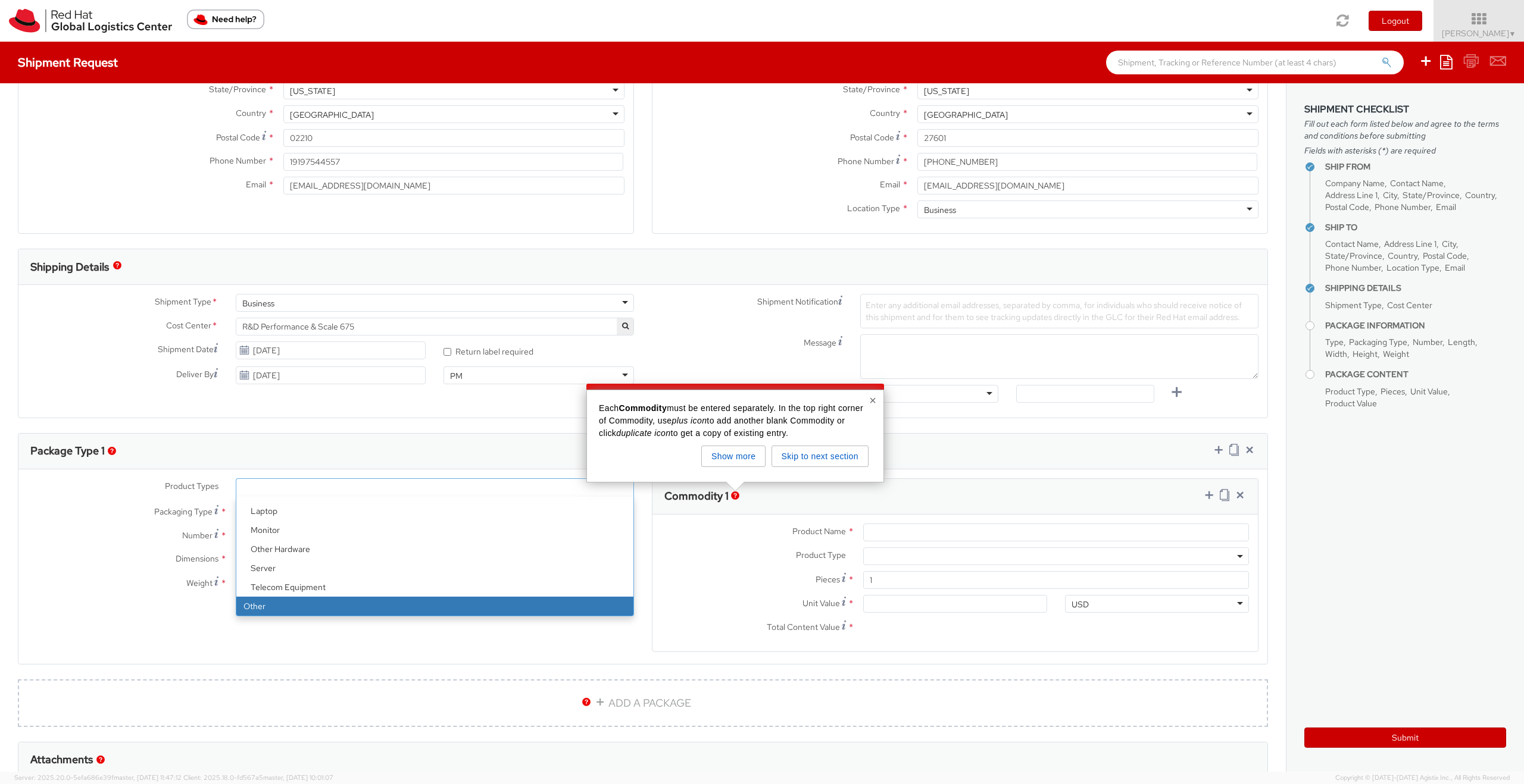
select select "OTHER"
click at [310, 524] on div "Product Types * Documents Docking Station Laptop Monitor Other Hardware Server …" at bounding box center [330, 541] width 625 height 126
click at [321, 511] on div at bounding box center [434, 512] width 398 height 18
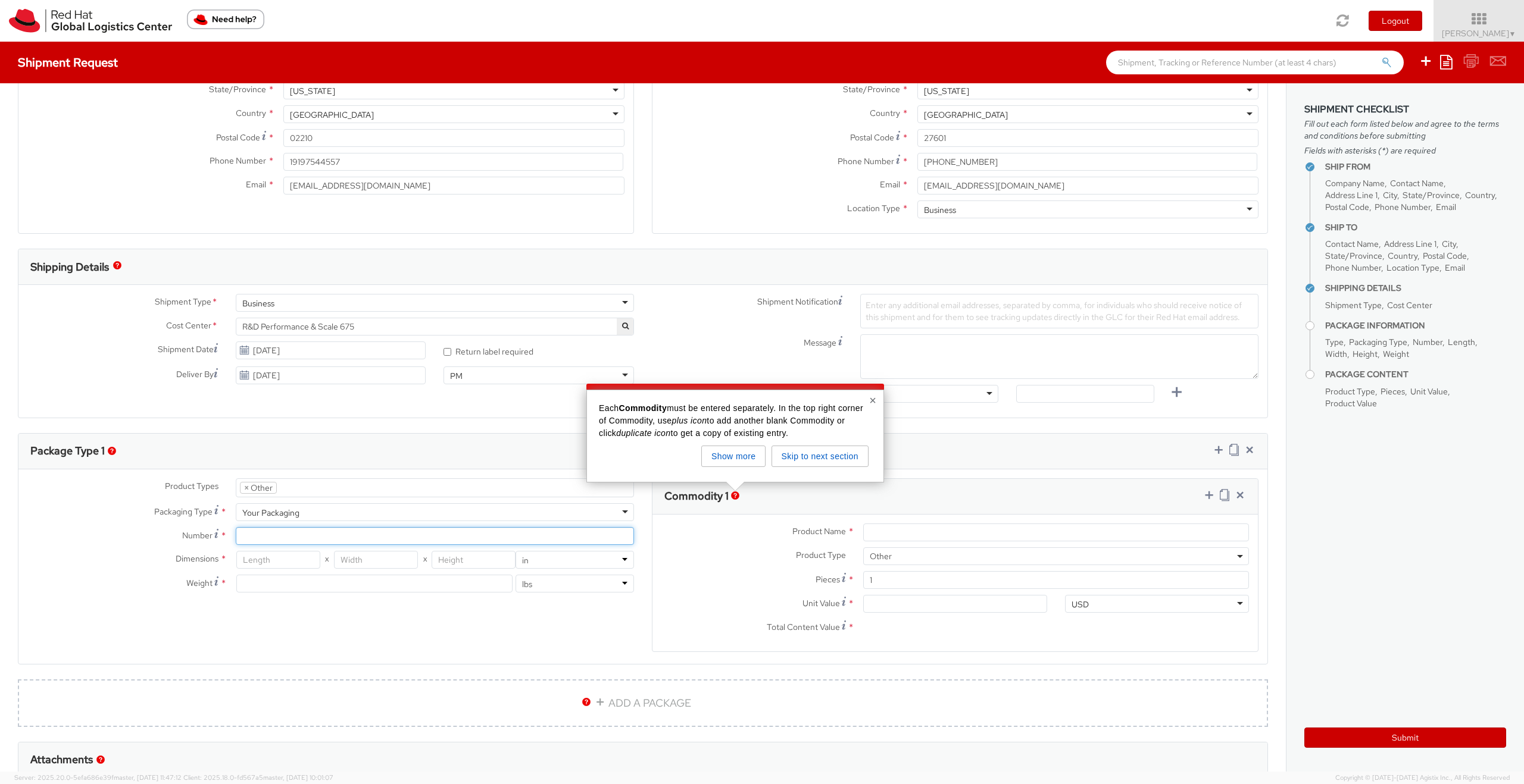
click at [311, 530] on input "Number *" at bounding box center [434, 535] width 398 height 18
type input "2"
click at [282, 562] on input "number" at bounding box center [278, 560] width 84 height 18
type input "20"
click at [374, 562] on input "number" at bounding box center [376, 560] width 84 height 18
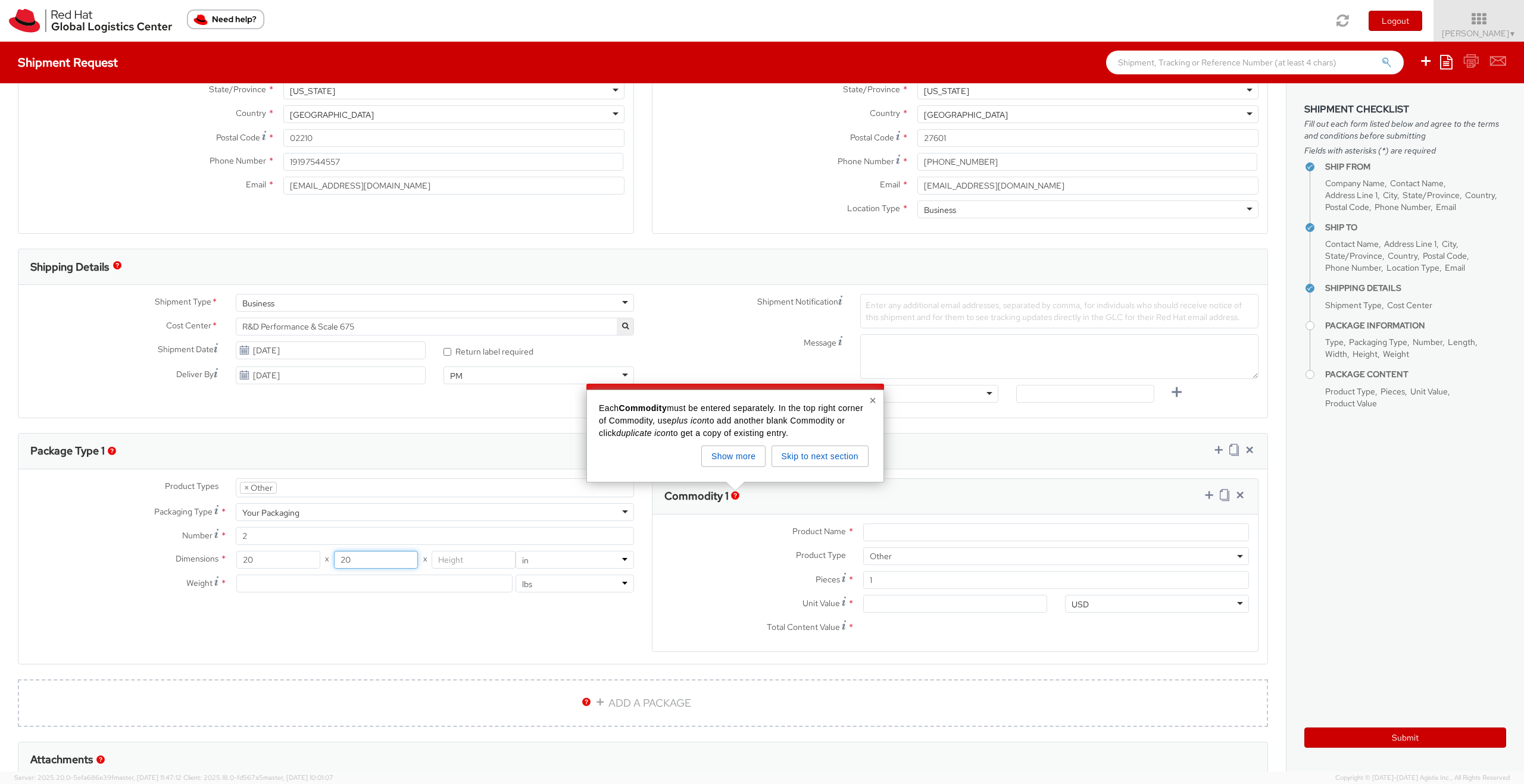
type input "20"
click at [462, 558] on input "number" at bounding box center [473, 560] width 84 height 18
type input "8"
click at [547, 586] on select "lbs kgs" at bounding box center [575, 584] width 118 height 18
select select "KGS"
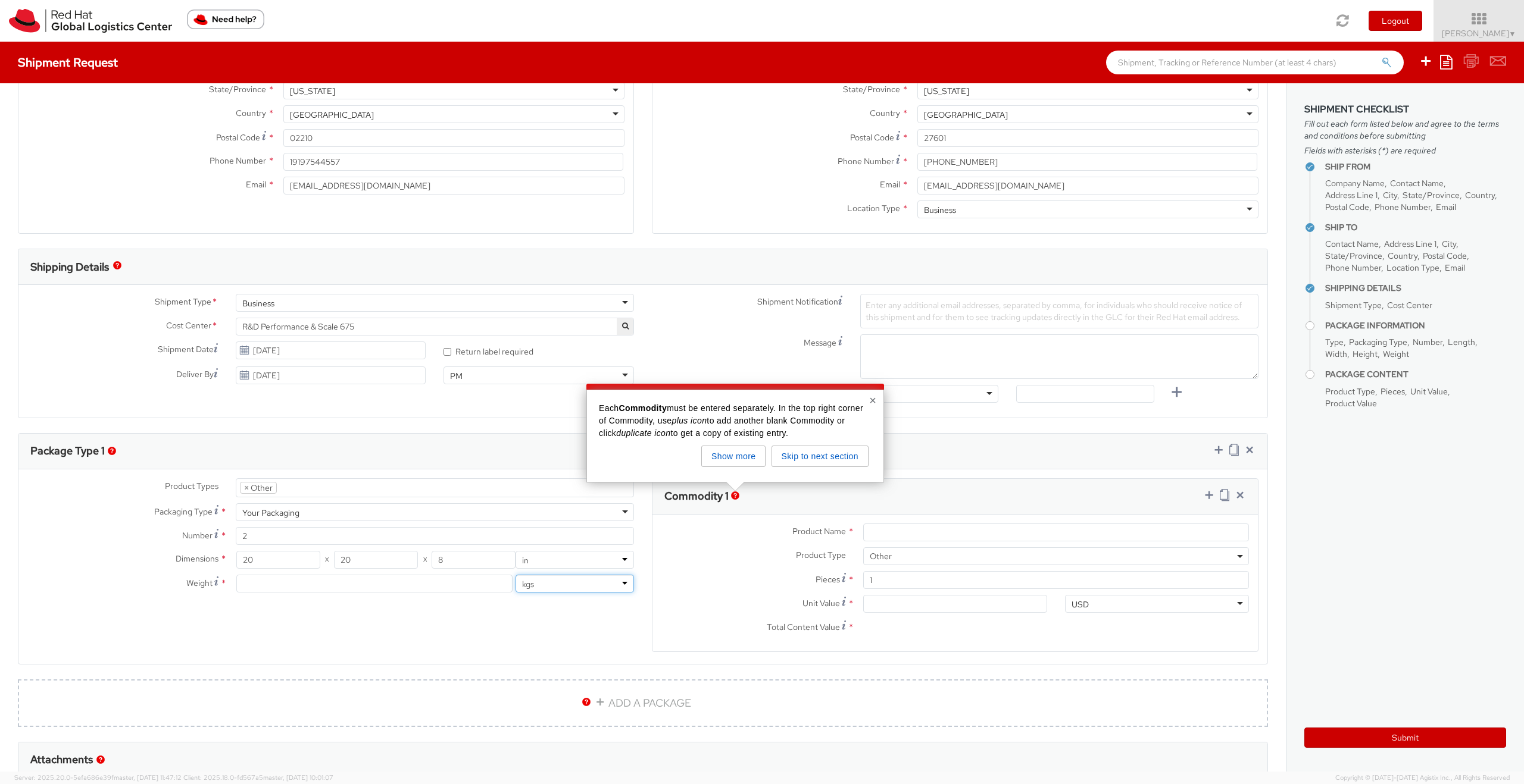
click at [516, 575] on select "lbs kgs" at bounding box center [575, 584] width 118 height 18
click at [400, 588] on input "number" at bounding box center [375, 584] width 277 height 18
type input "14"
click at [430, 647] on div "Product Types * Documents Docking Station Laptop Monitor Other Hardware Server …" at bounding box center [642, 573] width 1249 height 189
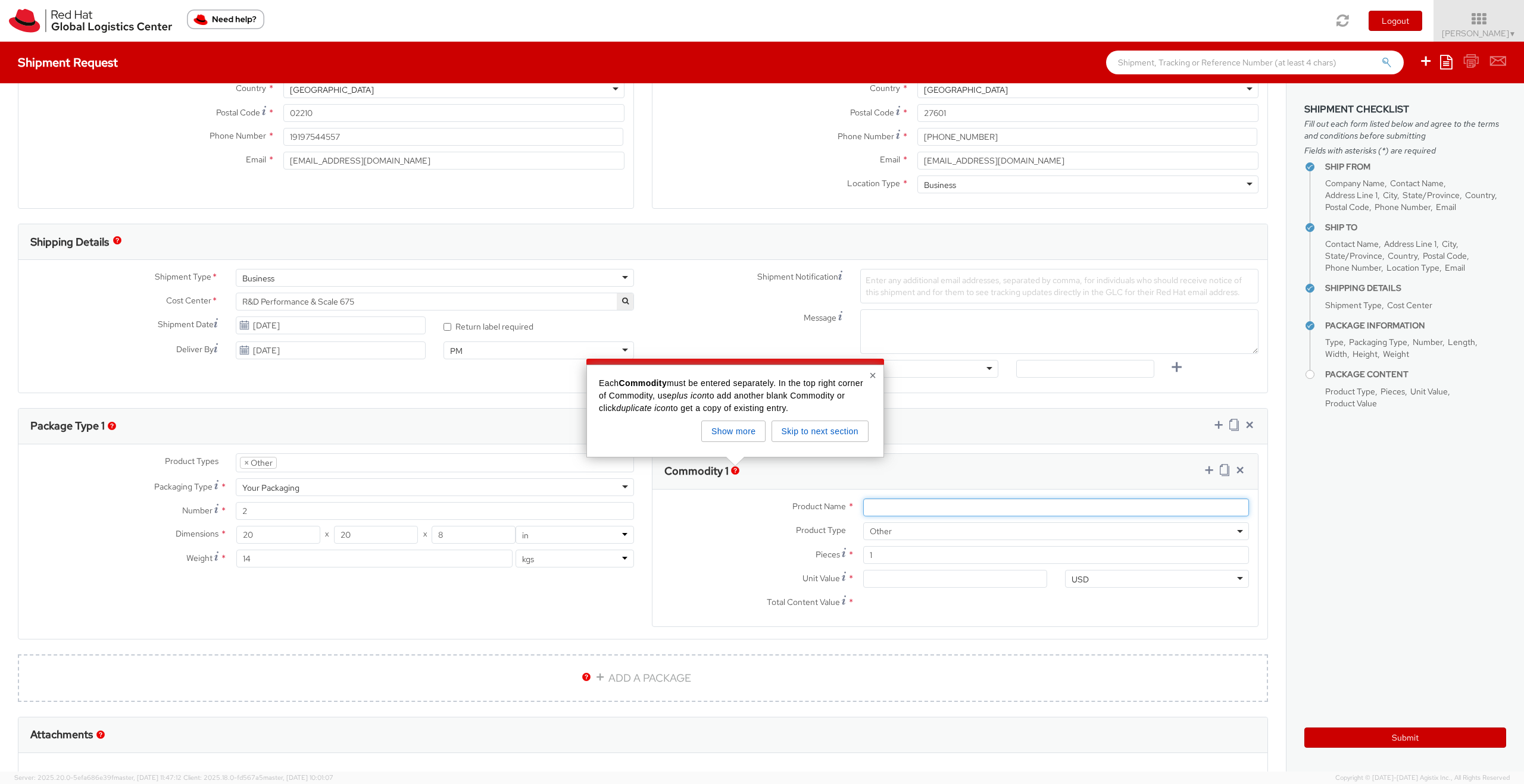
click at [941, 511] on input "Product Name *" at bounding box center [1055, 507] width 386 height 18
type input "Mugs"
click at [896, 551] on input "1" at bounding box center [1055, 555] width 386 height 18
type input "5"
type input "0.00"
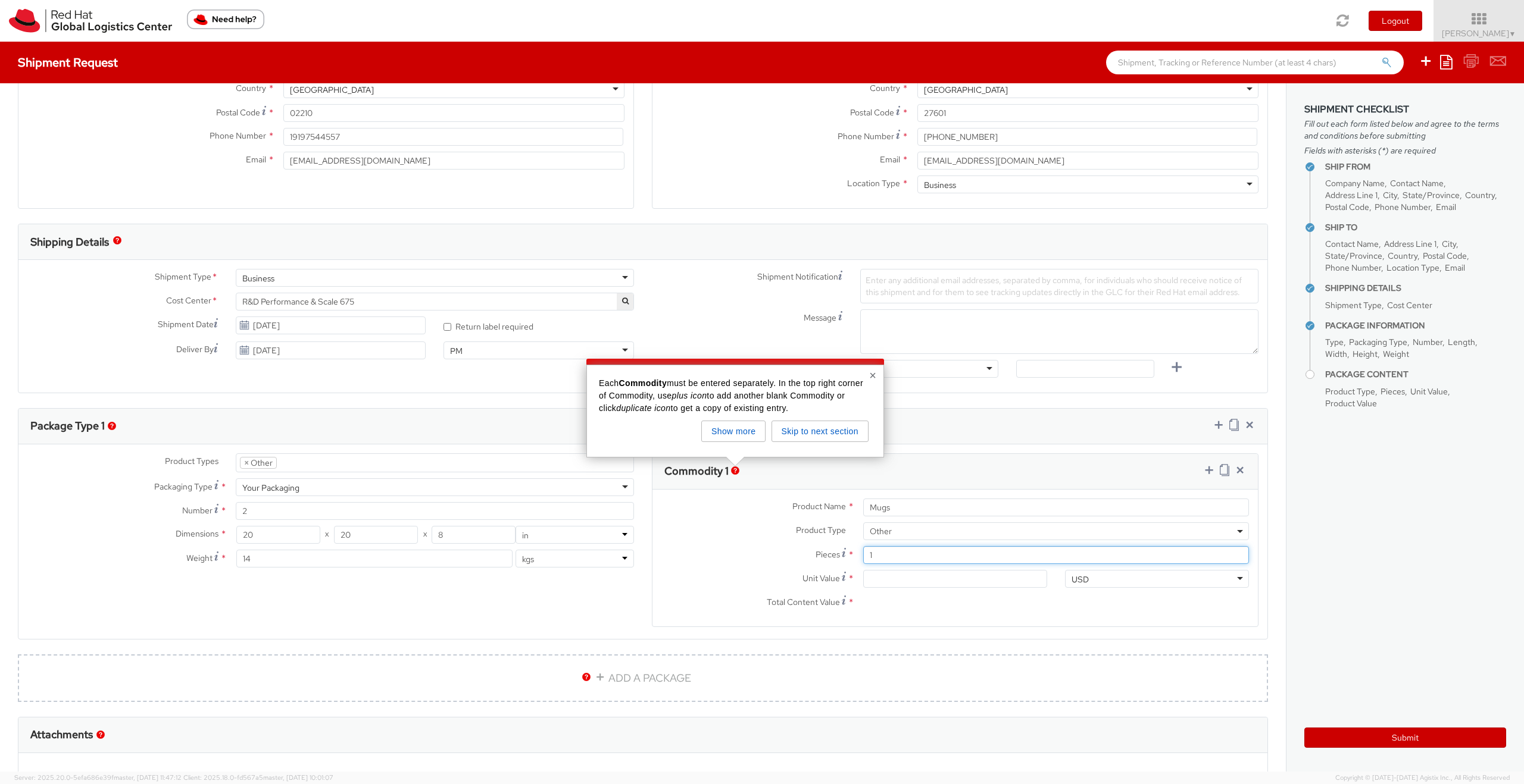
type input "0.00"
type input "50"
click at [901, 577] on input "0.00" at bounding box center [955, 579] width 184 height 18
type input "1.00"
type input "50.00"
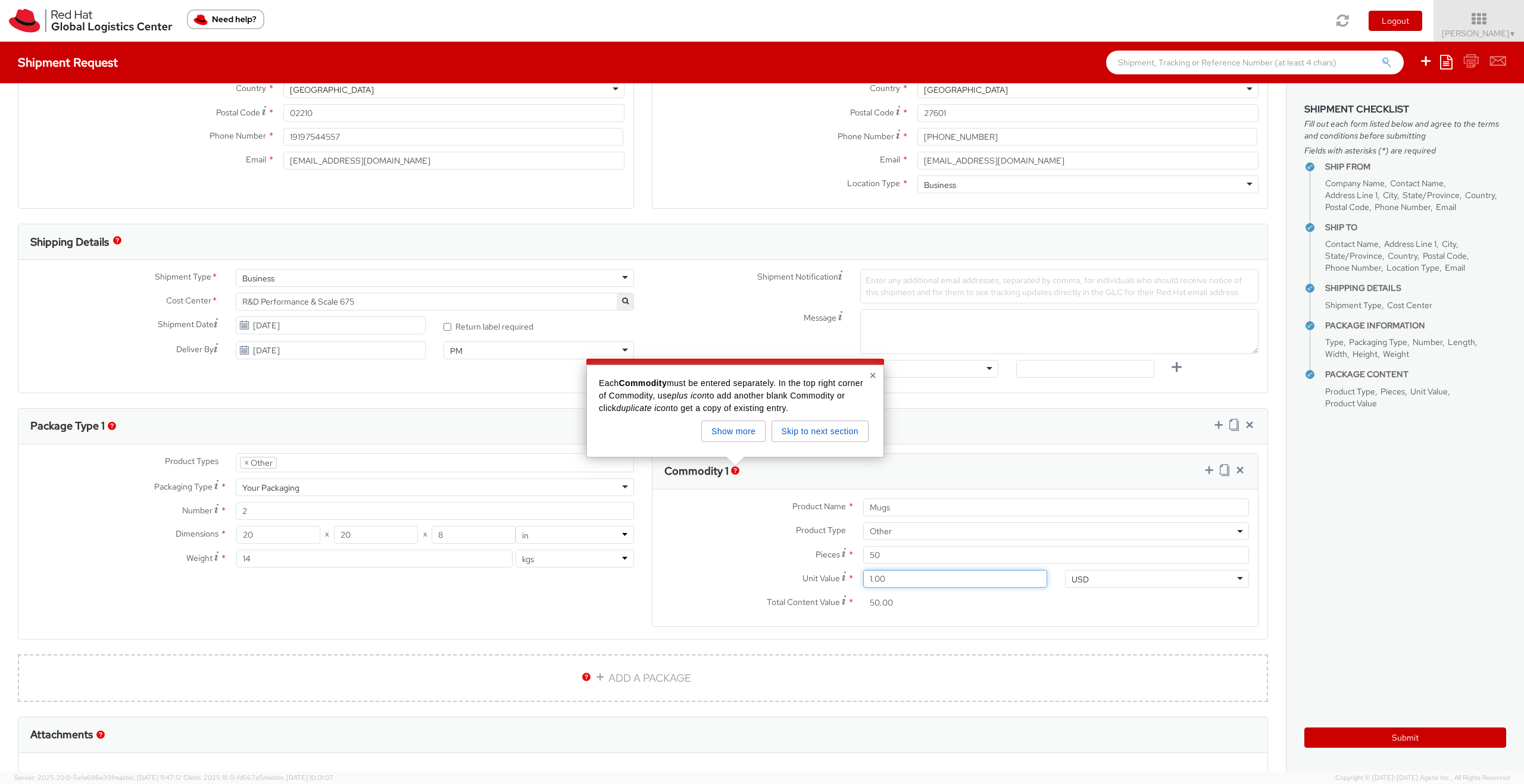
type input "15.00"
type input "750.00"
click at [929, 615] on div "Total Content Value * 750.00" at bounding box center [854, 606] width 403 height 24
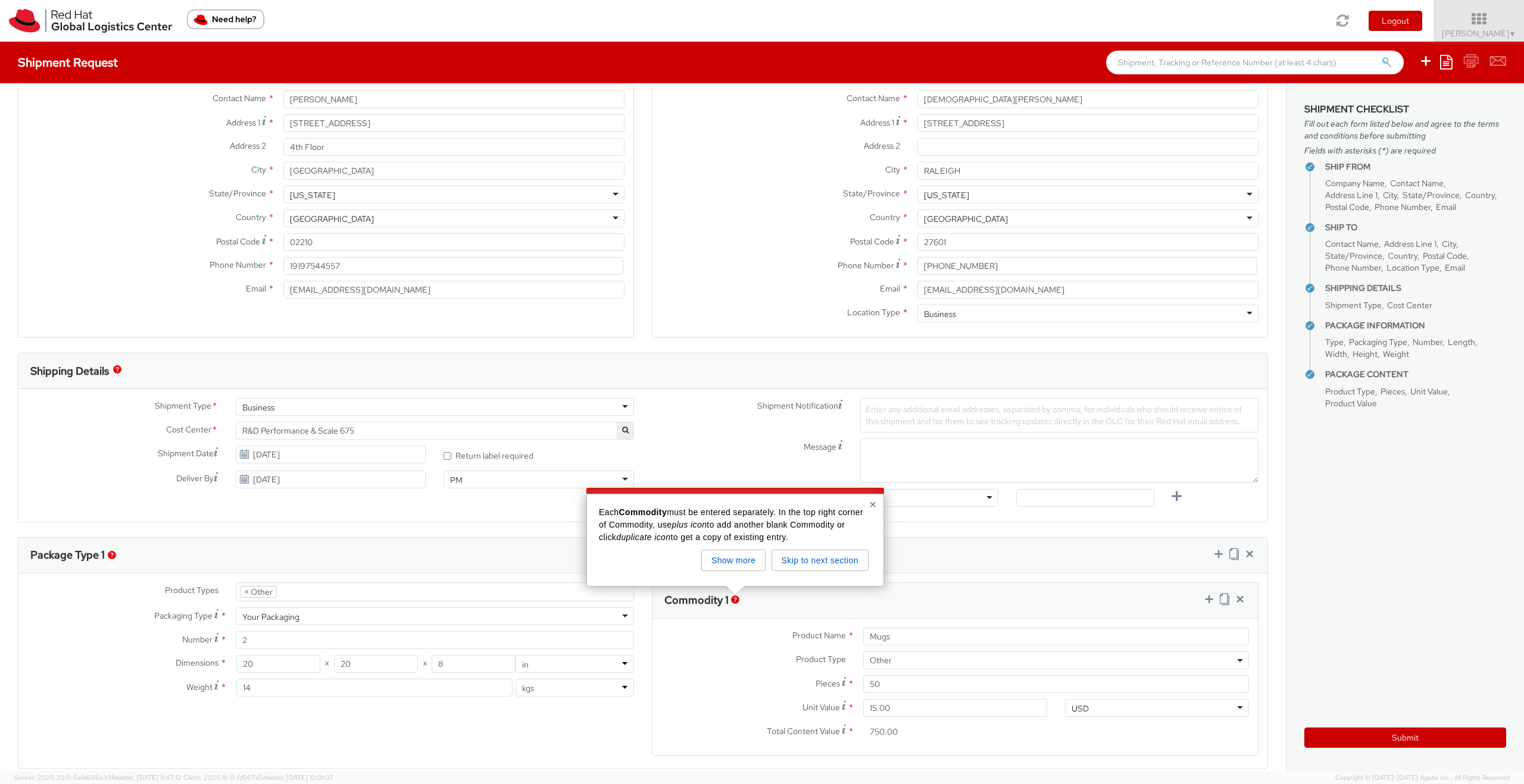
scroll to position [0, 0]
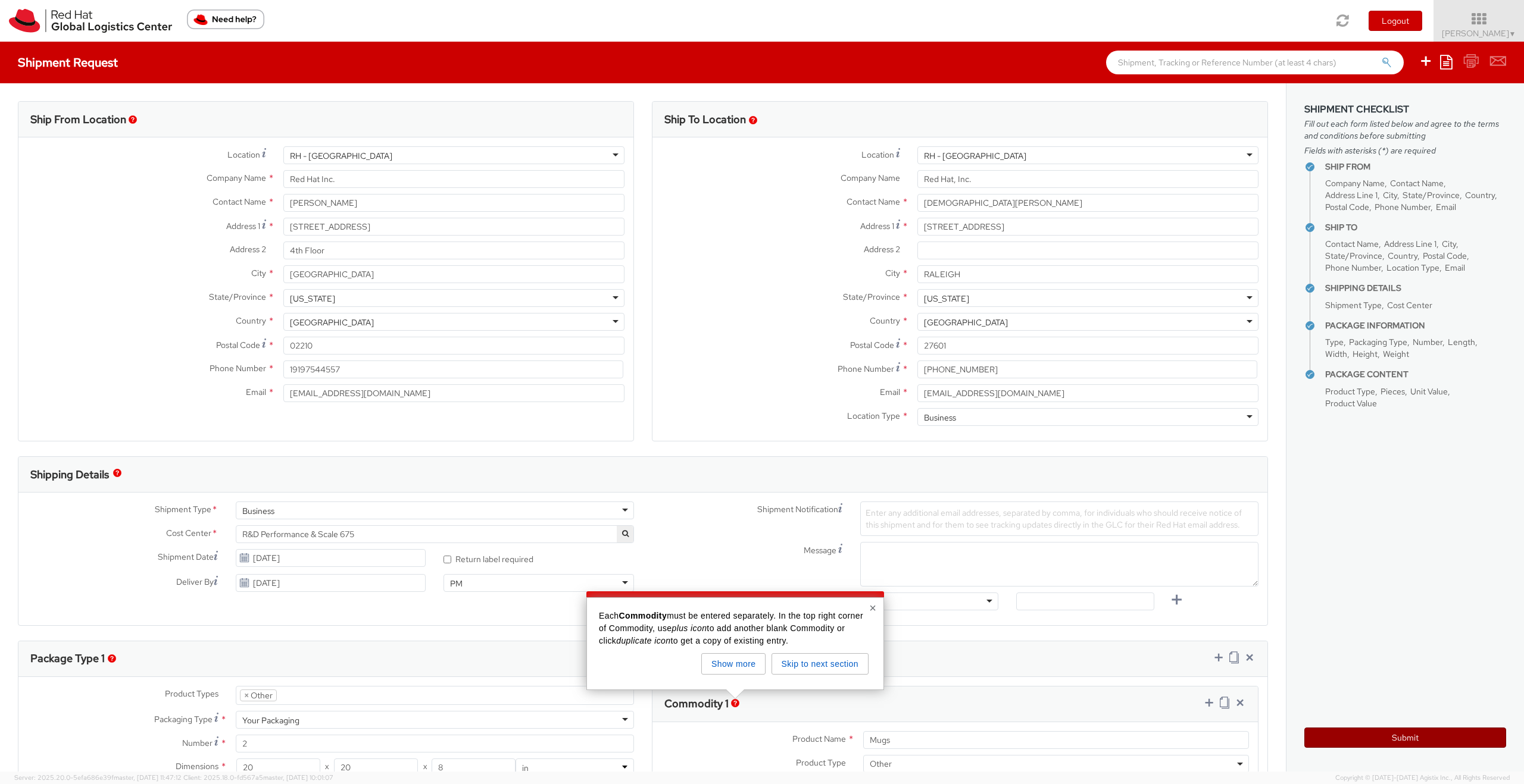
click at [1395, 742] on button "Submit" at bounding box center [1405, 738] width 202 height 20
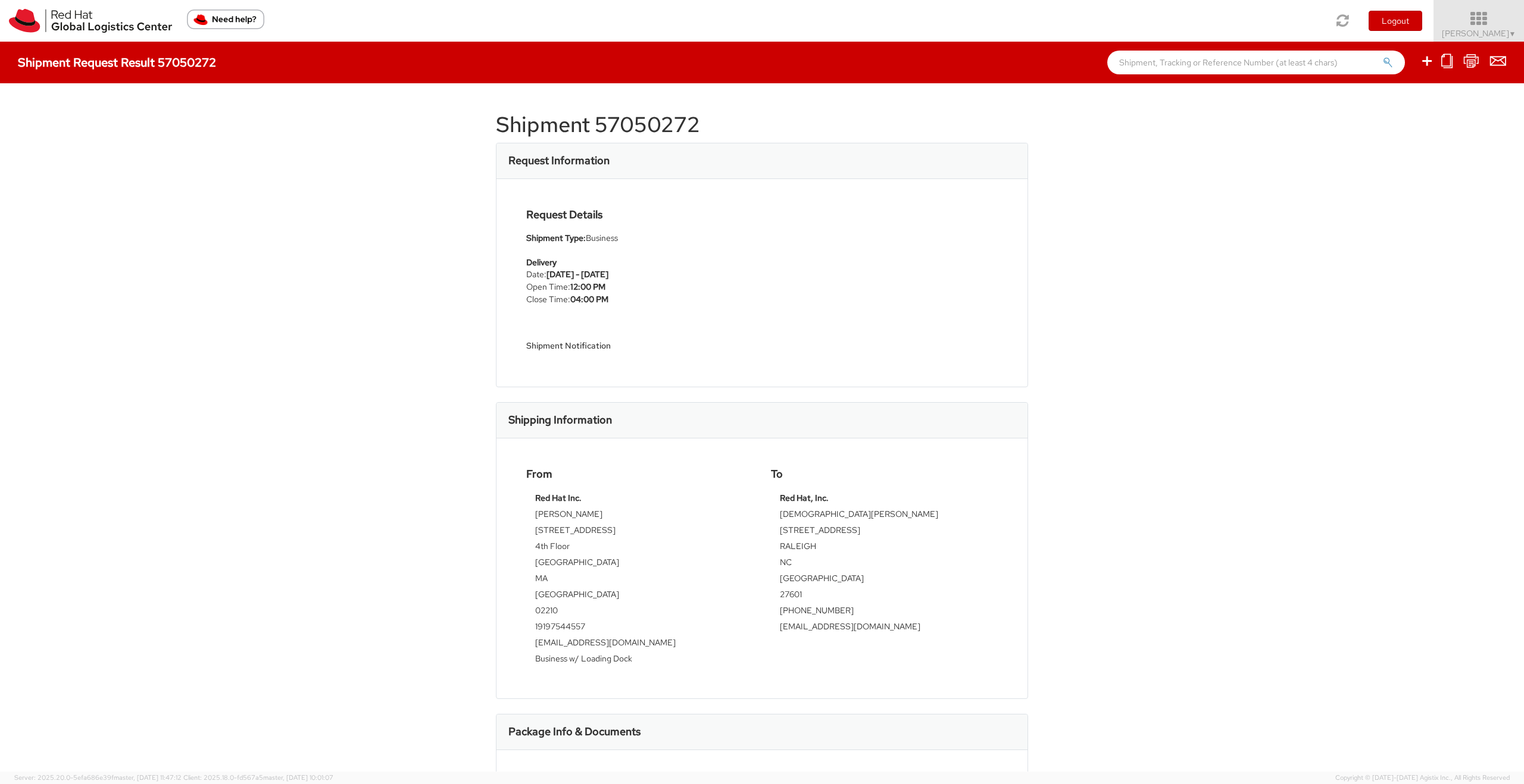
click at [1473, 19] on icon at bounding box center [1478, 19] width 104 height 16
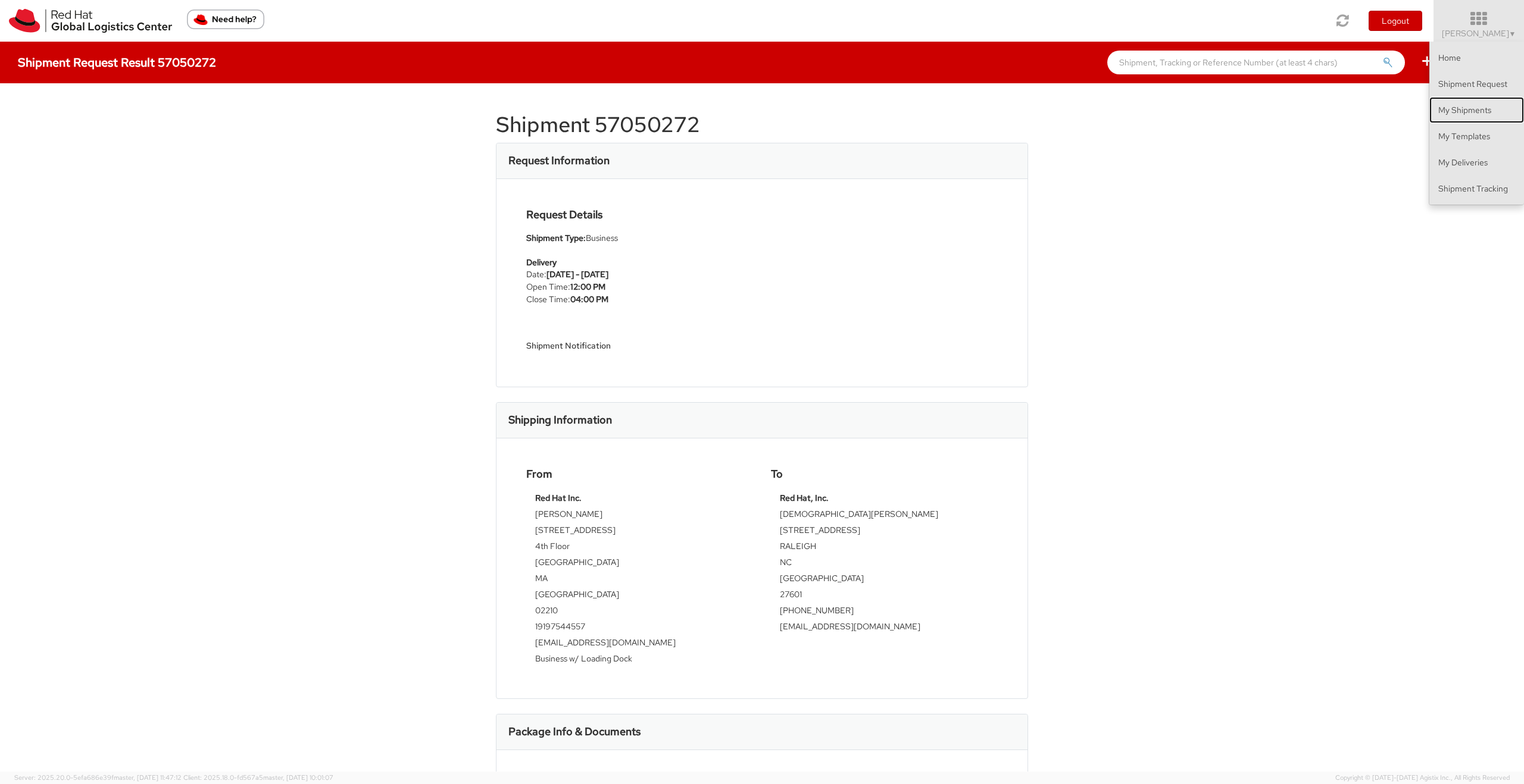
click at [1456, 108] on link "My Shipments" at bounding box center [1476, 110] width 94 height 26
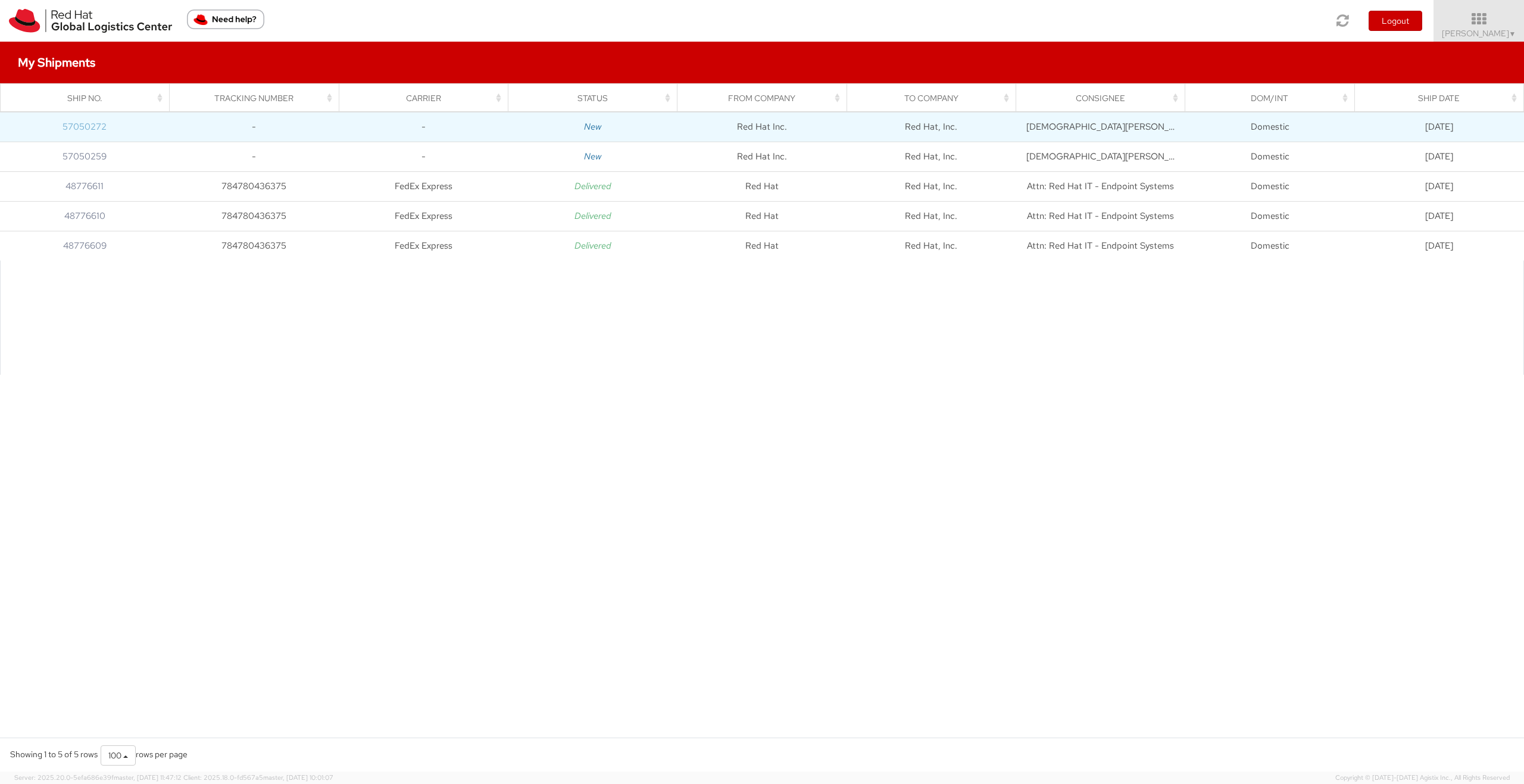
click at [84, 128] on link "57050272" at bounding box center [85, 127] width 44 height 12
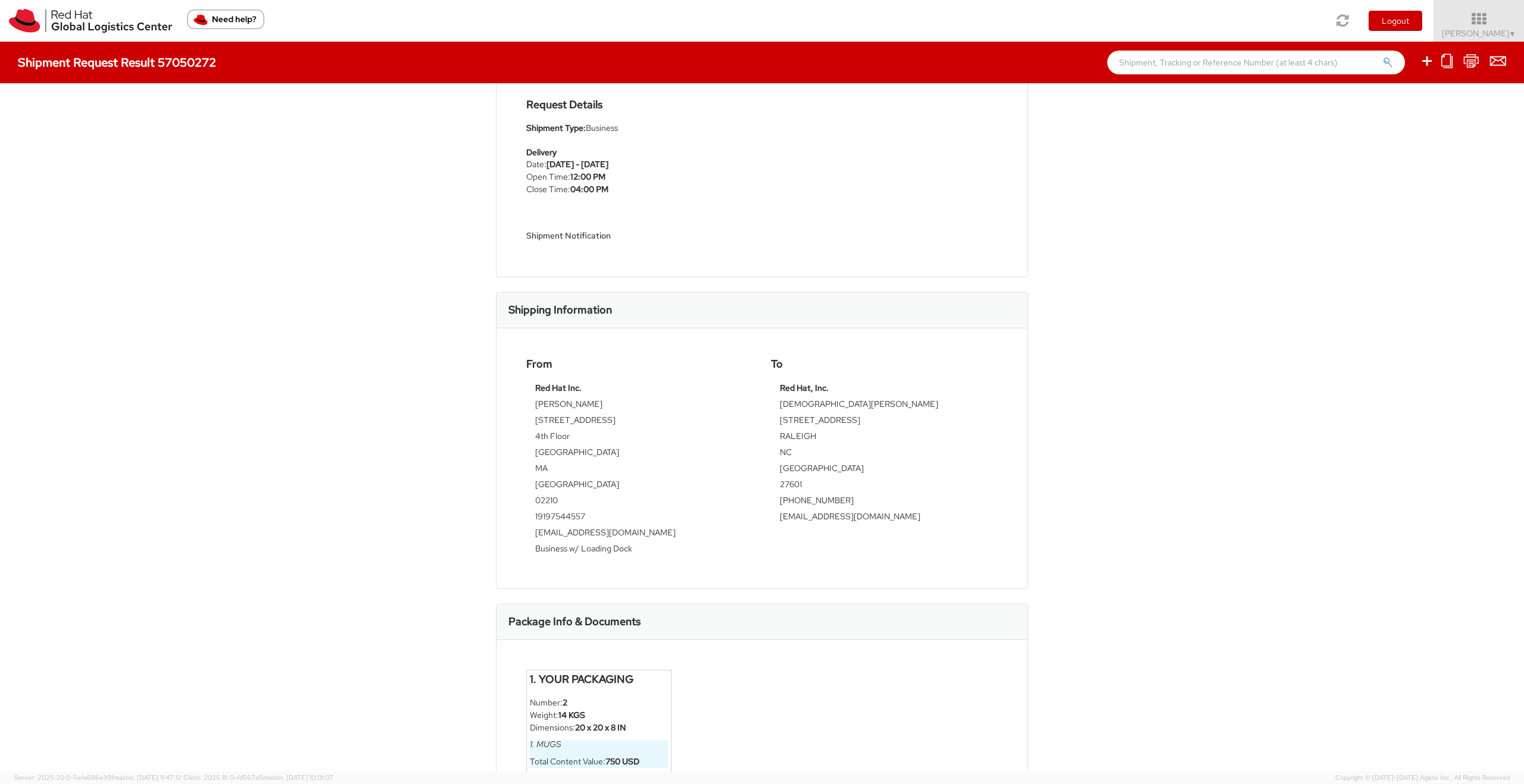
scroll to position [170, 0]
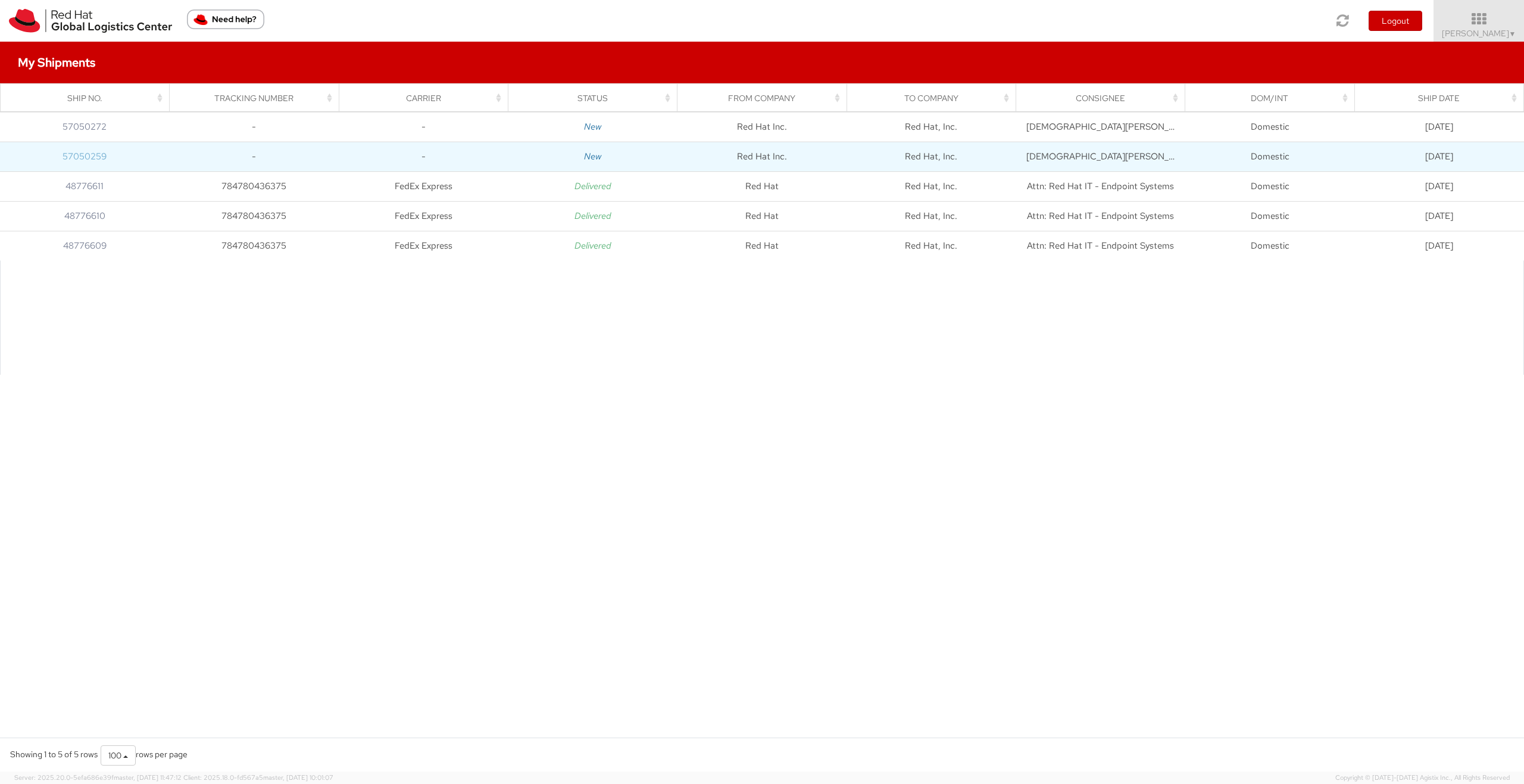
click at [95, 157] on link "57050259" at bounding box center [85, 157] width 44 height 12
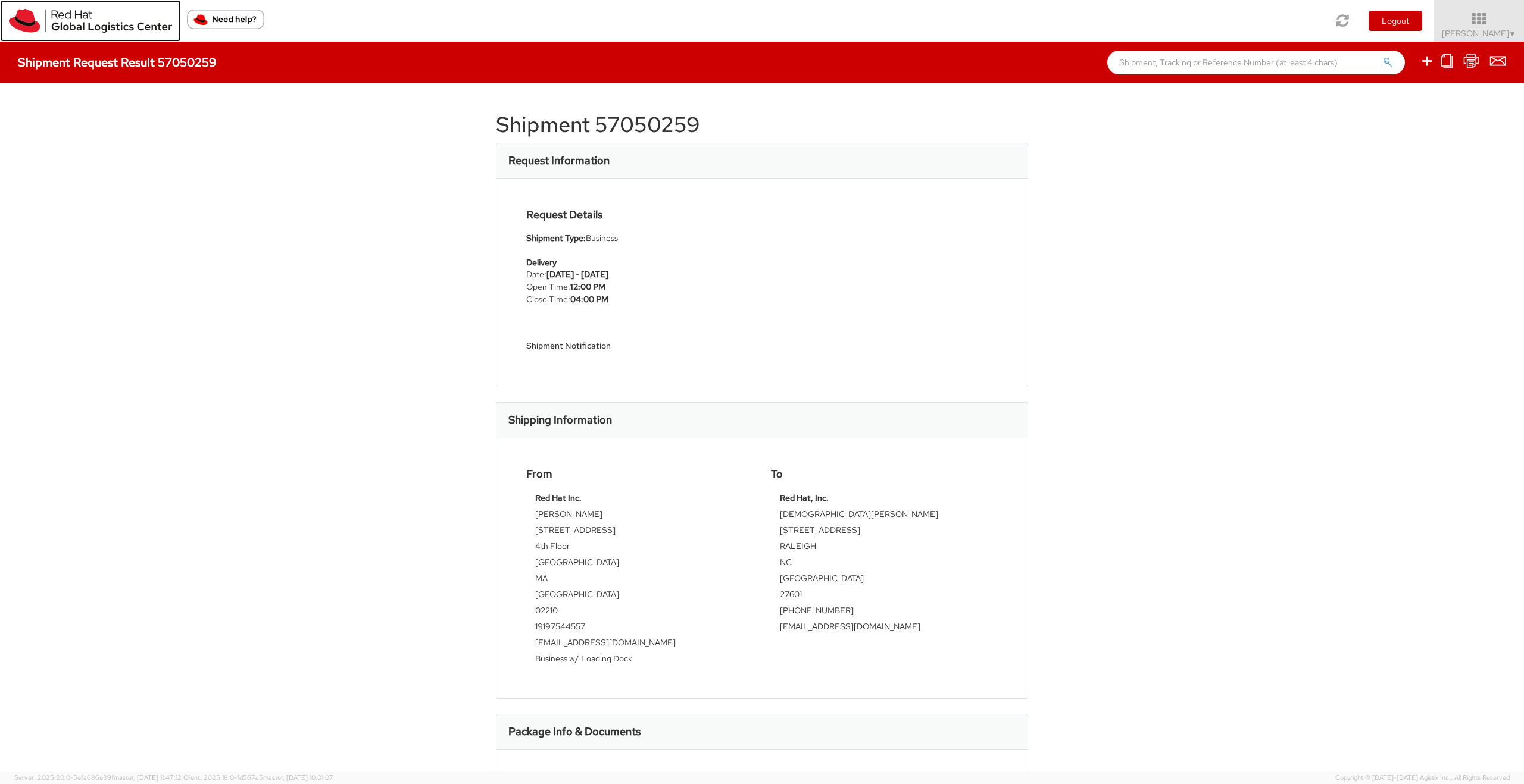
click at [79, 17] on img at bounding box center [91, 21] width 163 height 24
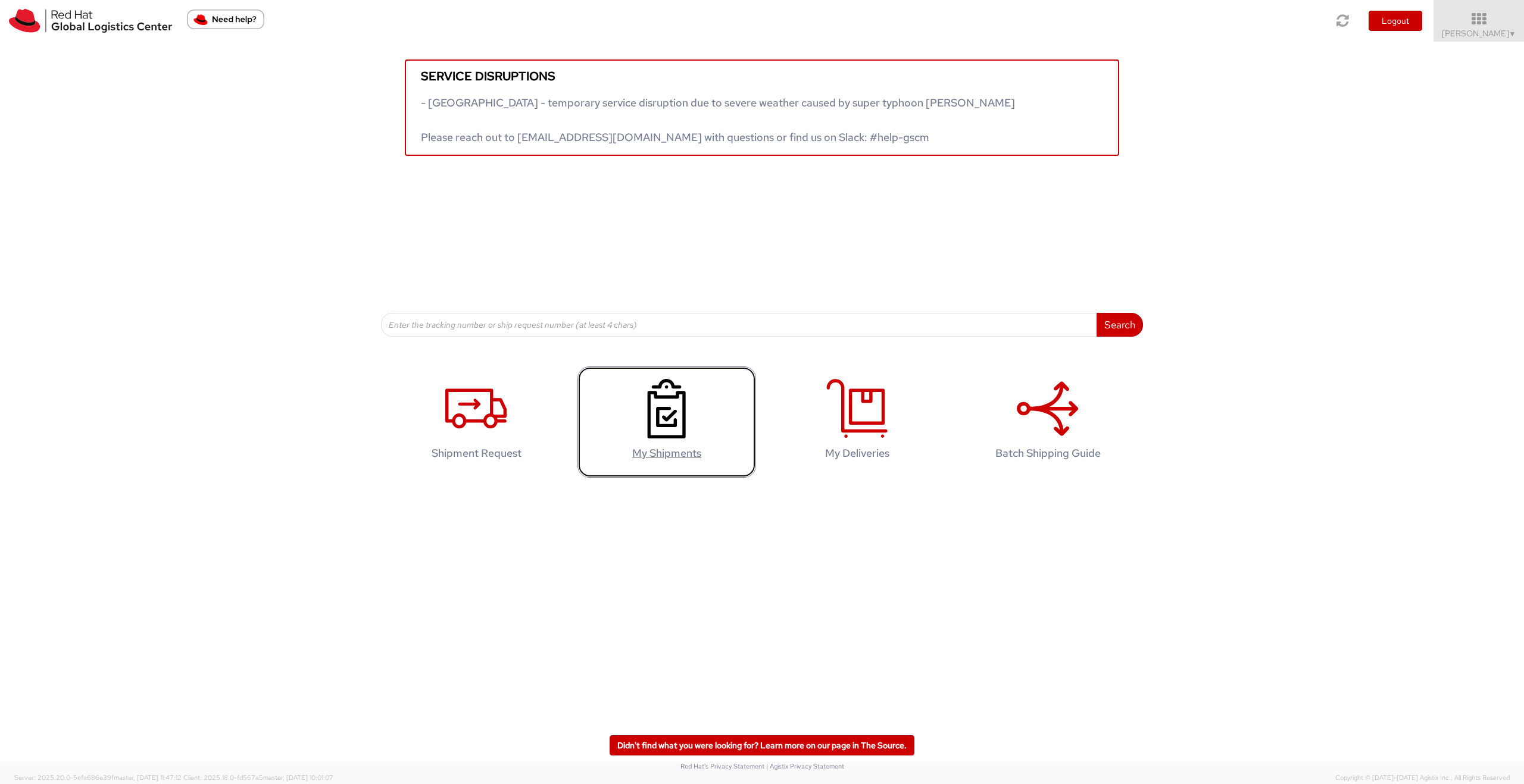
click at [661, 409] on use at bounding box center [667, 409] width 38 height 60
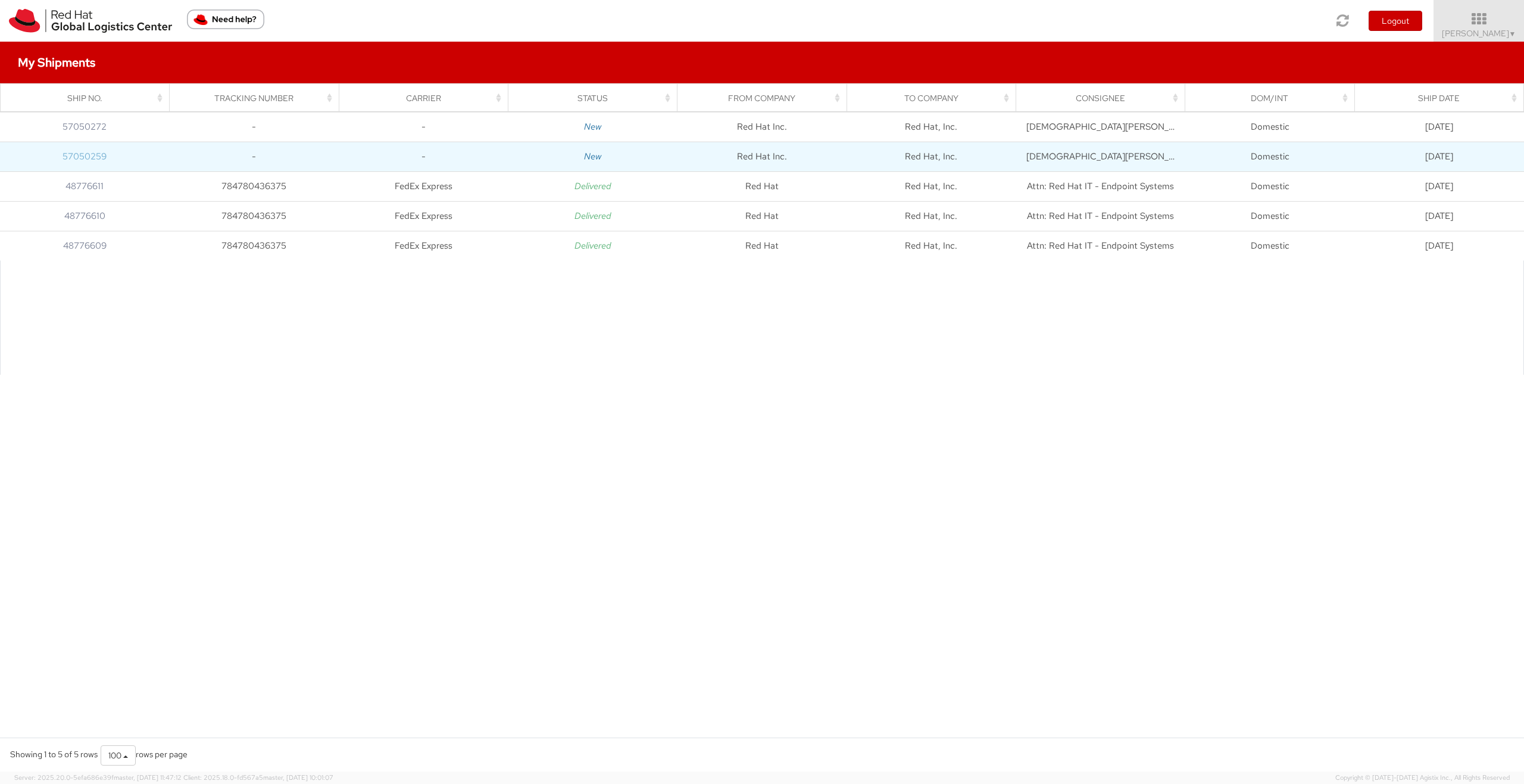
click at [81, 154] on link "57050259" at bounding box center [85, 157] width 44 height 12
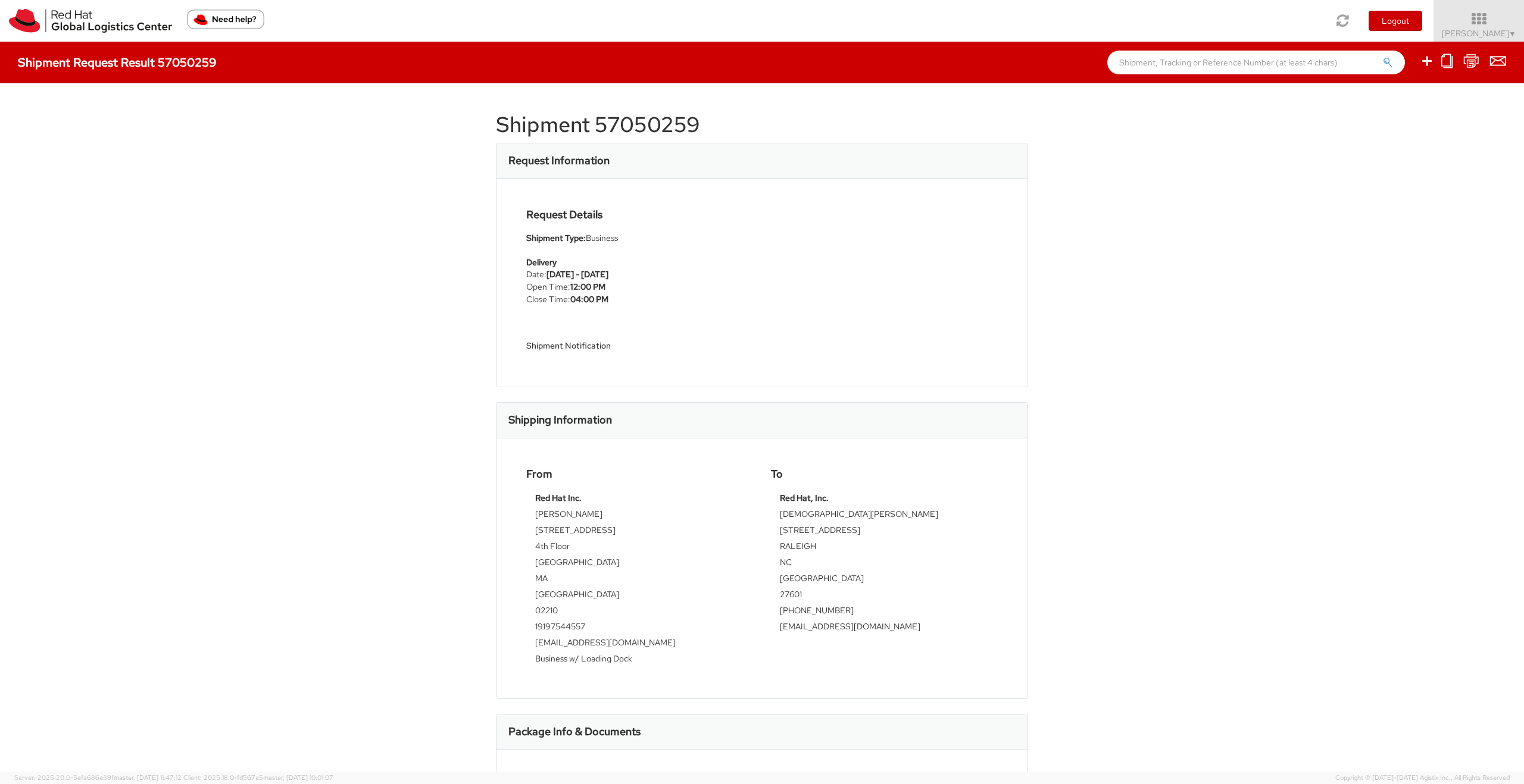
click at [602, 338] on div "Shipment Notification" at bounding box center [680, 337] width 308 height 38
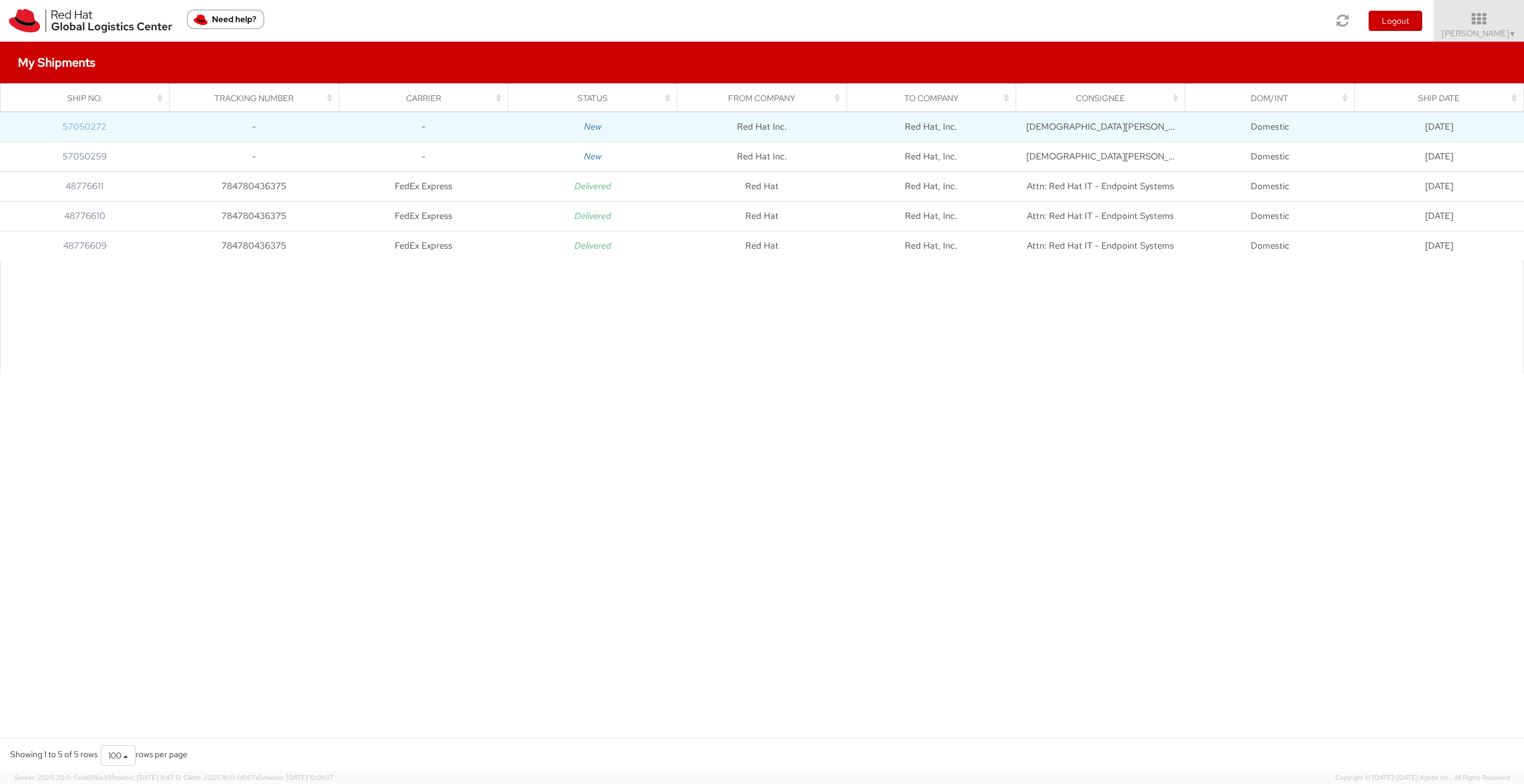
click at [76, 132] on link "57050272" at bounding box center [85, 127] width 44 height 12
